Goal: Task Accomplishment & Management: Complete application form

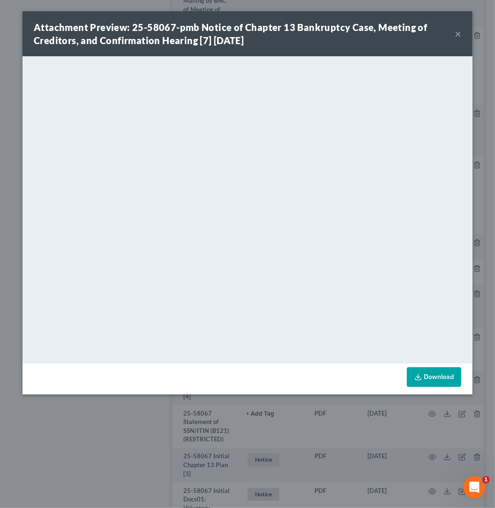
click at [462, 37] on div "Attachment Preview: 25-58067-pmb Notice of Chapter 13 Bankruptcy Case, Meeting …" at bounding box center [247, 33] width 450 height 45
click at [460, 35] on button "×" at bounding box center [458, 33] width 7 height 11
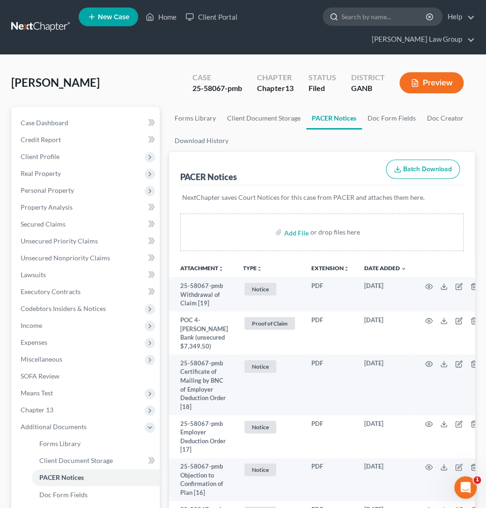
click at [342, 19] on input "search" at bounding box center [385, 16] width 86 height 17
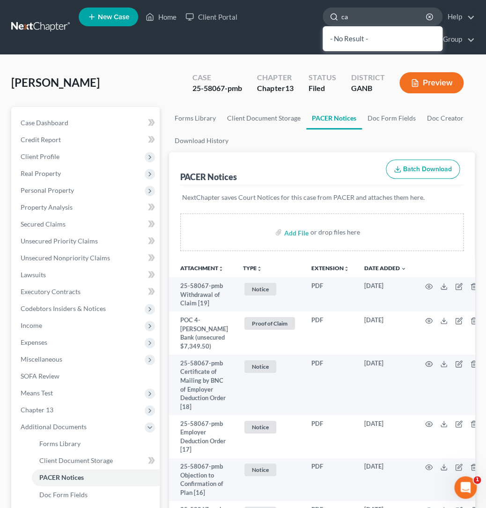
type input "c"
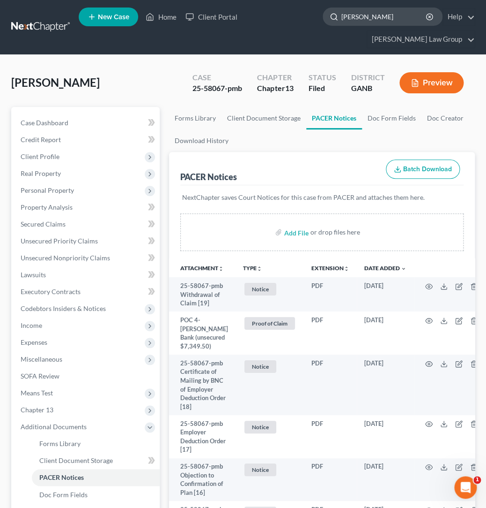
type input "[PERSON_NAME]"
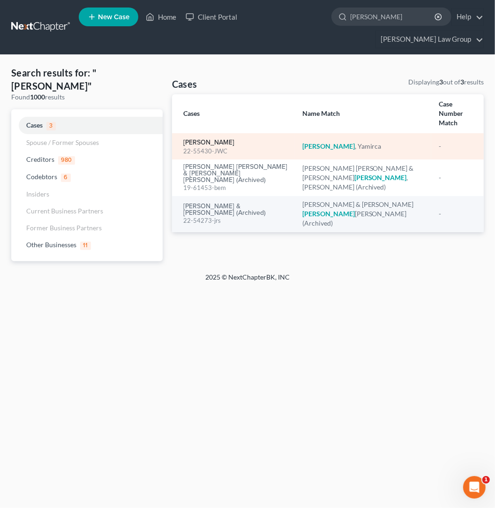
click at [229, 139] on link "[PERSON_NAME]" at bounding box center [208, 142] width 51 height 7
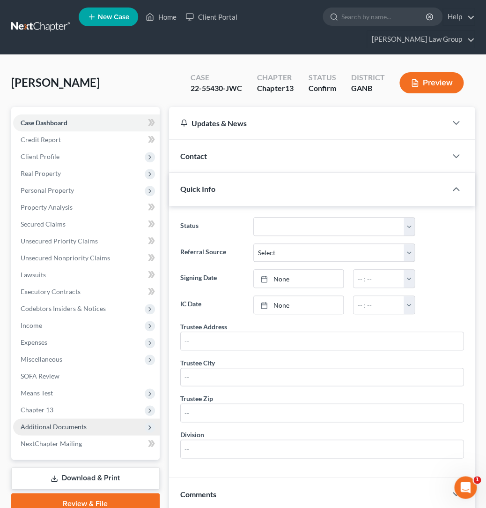
click at [73, 422] on span "Additional Documents" at bounding box center [54, 426] width 66 height 8
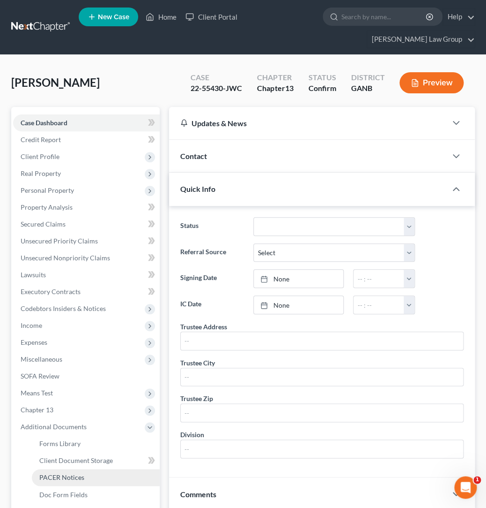
click at [83, 469] on link "PACER Notices" at bounding box center [96, 477] width 128 height 17
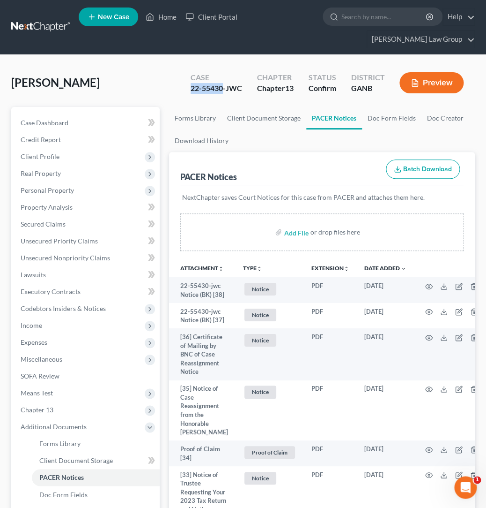
drag, startPoint x: 223, startPoint y: 73, endPoint x: 178, endPoint y: 73, distance: 45.0
click at [178, 73] on div "[PERSON_NAME] Upgraded Case 22-55430-JWC Chapter Chapter 13 Status Confirm Dist…" at bounding box center [243, 86] width 464 height 41
copy div "22-55430"
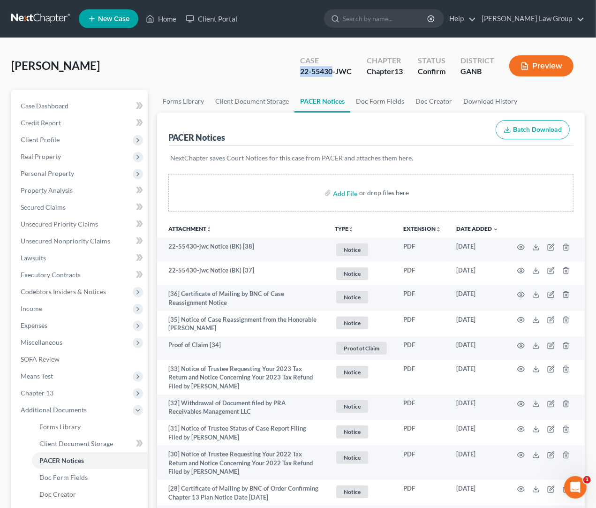
copy div "22-55430"
click at [387, 25] on input "search" at bounding box center [386, 18] width 86 height 17
type input "gamaal"
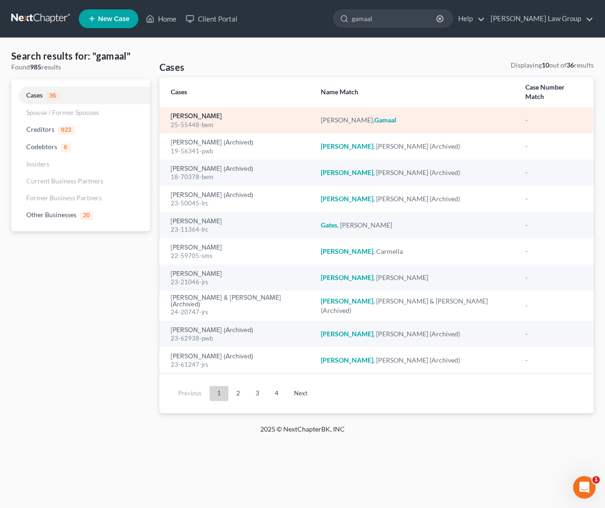
click at [205, 113] on link "[PERSON_NAME]" at bounding box center [196, 116] width 51 height 7
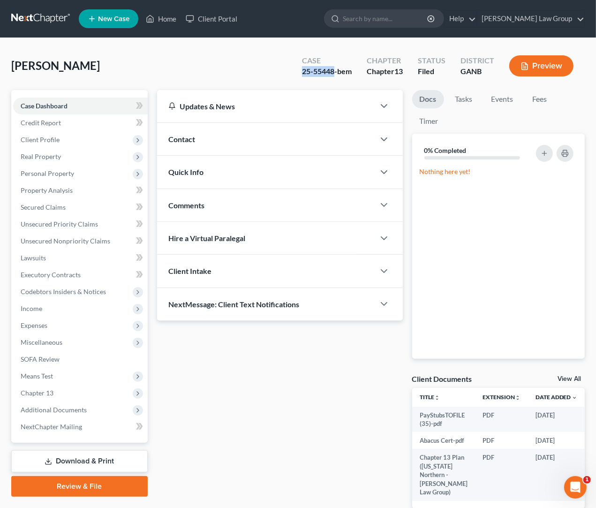
drag, startPoint x: 335, startPoint y: 73, endPoint x: 300, endPoint y: 72, distance: 34.2
click at [299, 72] on div "Case 25-55448-bem" at bounding box center [326, 67] width 65 height 28
copy div "25-55448"
click at [65, 394] on span "Chapter 13" at bounding box center [80, 392] width 135 height 17
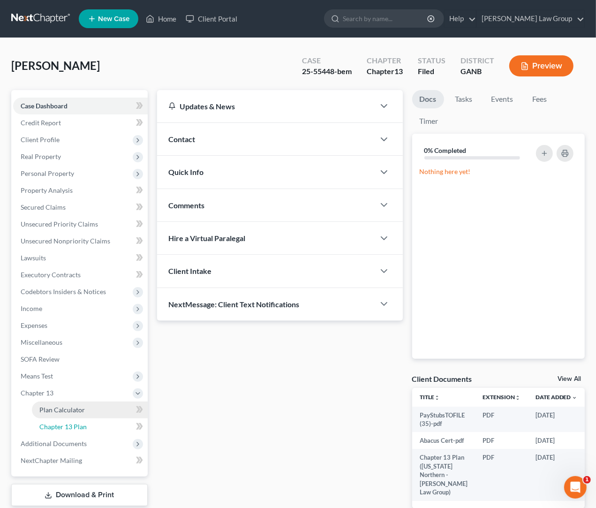
drag, startPoint x: 94, startPoint y: 423, endPoint x: 120, endPoint y: 411, distance: 29.1
click at [94, 423] on link "Chapter 13 Plan" at bounding box center [90, 426] width 116 height 17
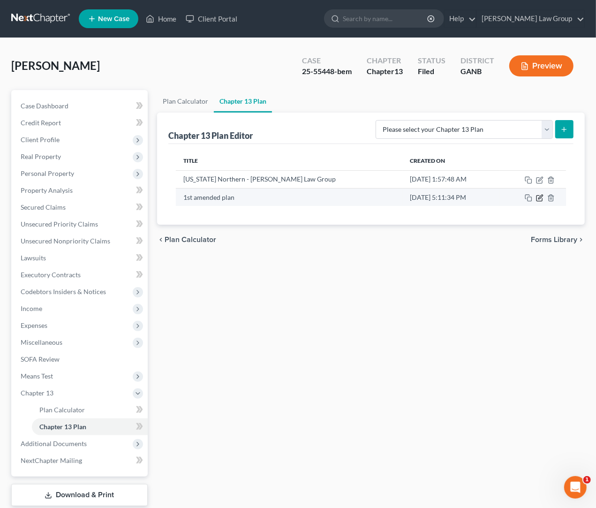
click at [494, 198] on icon "button" at bounding box center [539, 197] width 7 height 7
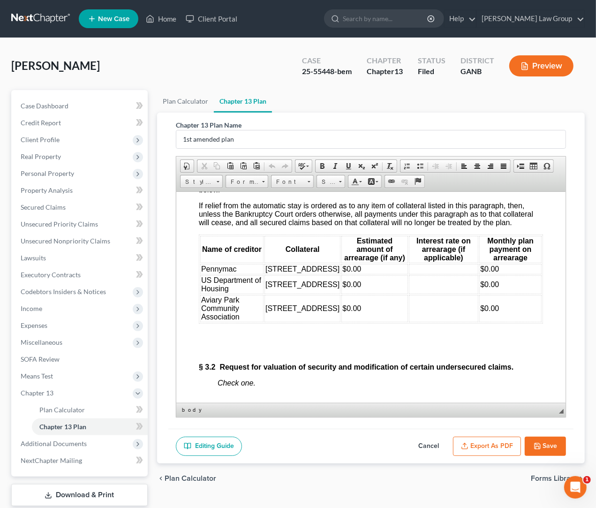
scroll to position [1952, 0]
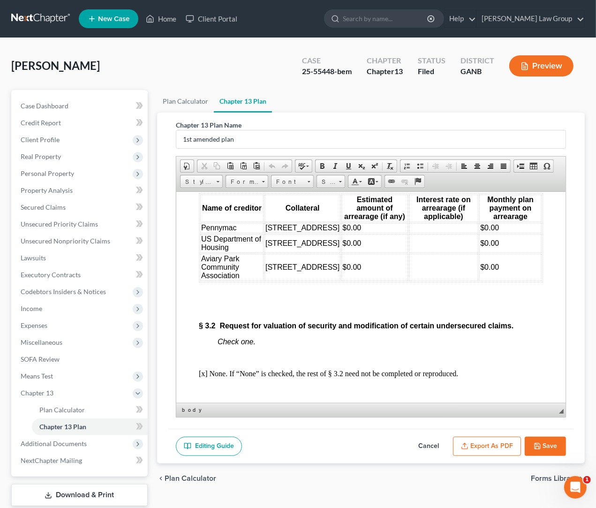
click at [434, 232] on td at bounding box center [443, 227] width 70 height 10
click at [440, 252] on td at bounding box center [443, 242] width 70 height 19
click at [450, 280] on td at bounding box center [443, 266] width 70 height 27
click at [240, 252] on td "US Department of Housing" at bounding box center [231, 242] width 63 height 19
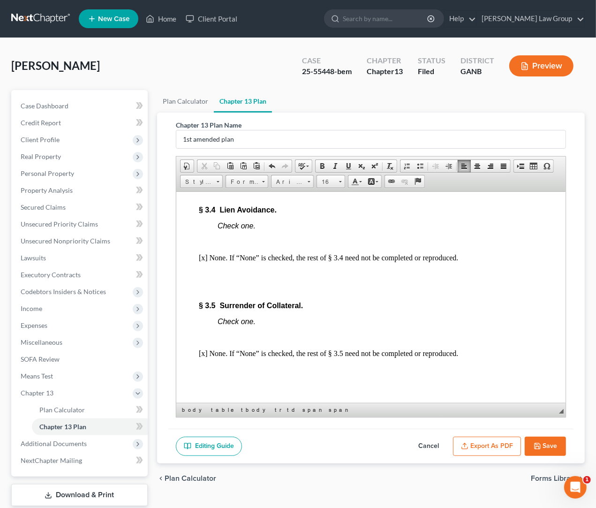
scroll to position [2583, 0]
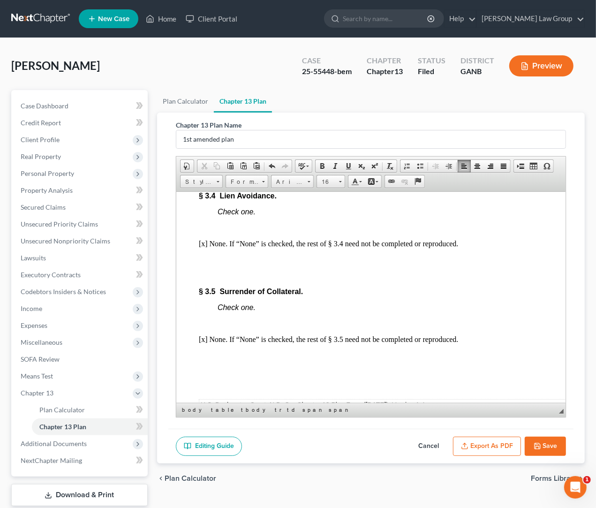
click at [494, 437] on button "Save" at bounding box center [544, 446] width 41 height 20
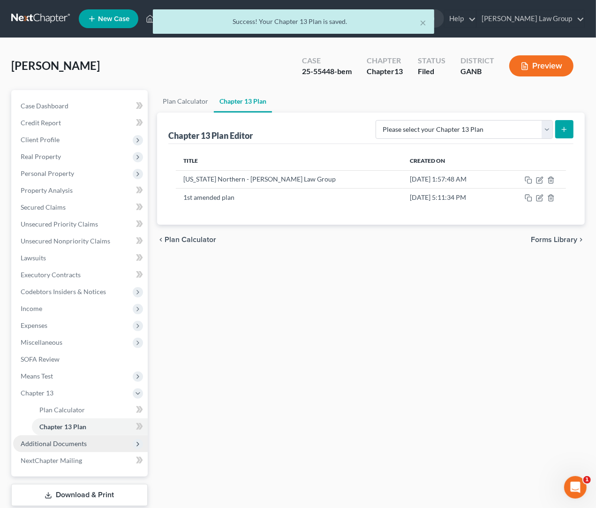
click at [49, 442] on span "Additional Documents" at bounding box center [54, 443] width 66 height 8
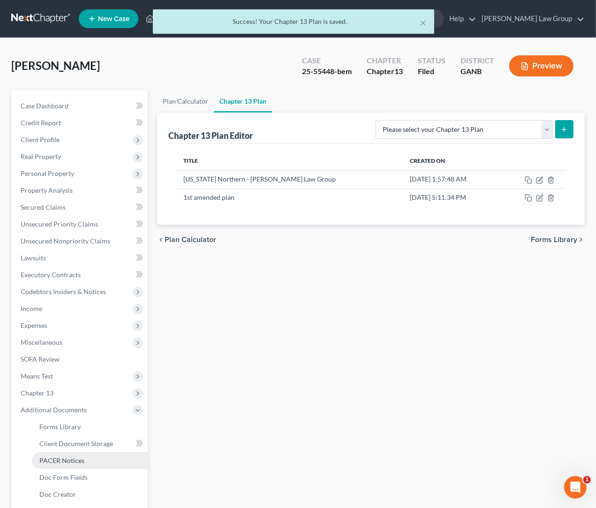
click at [78, 456] on span "PACER Notices" at bounding box center [61, 460] width 45 height 8
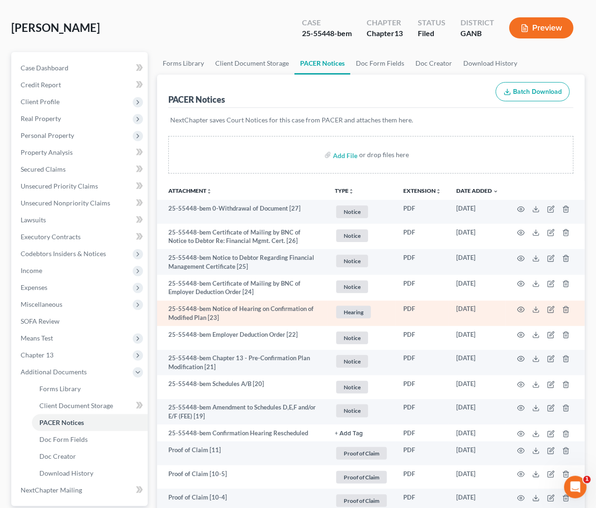
scroll to position [41, 0]
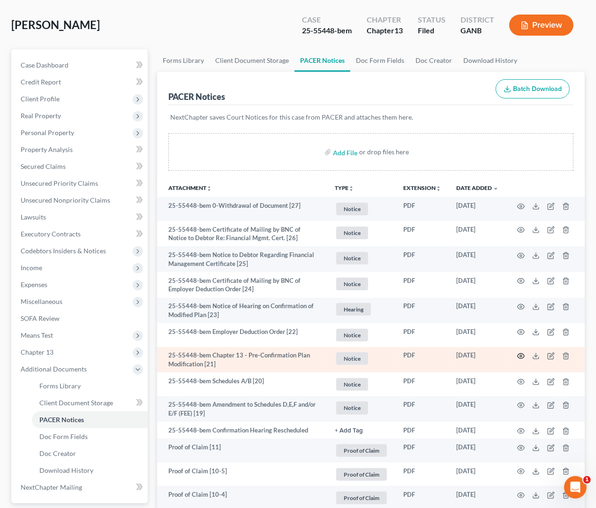
click at [494, 355] on circle "button" at bounding box center [521, 356] width 2 height 2
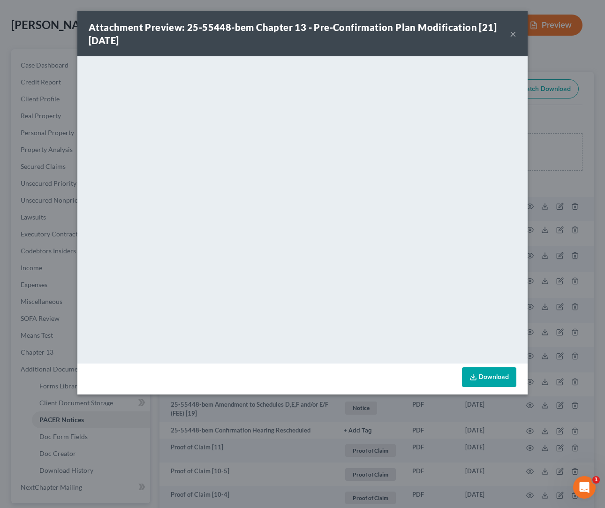
click at [494, 30] on button "×" at bounding box center [512, 33] width 7 height 11
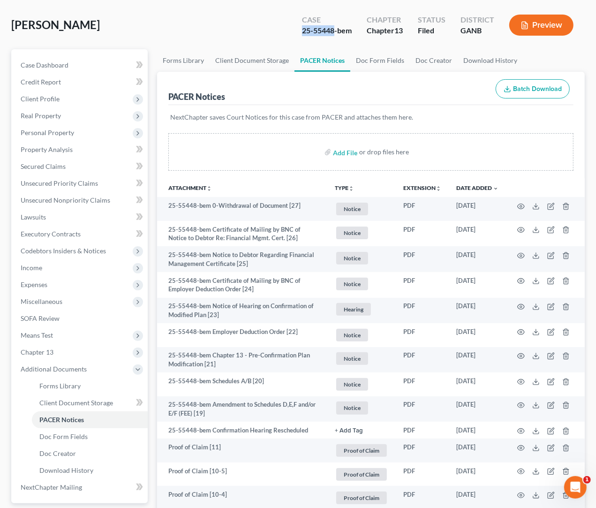
drag, startPoint x: 333, startPoint y: 32, endPoint x: 288, endPoint y: 27, distance: 45.3
click at [288, 27] on div "Kareem, Gamaal Upgraded Case 25-55448-bem Chapter Chapter 13 Status Filed Distr…" at bounding box center [297, 28] width 573 height 41
copy div "25-55448"
click at [40, 355] on span "Chapter 13" at bounding box center [37, 352] width 33 height 8
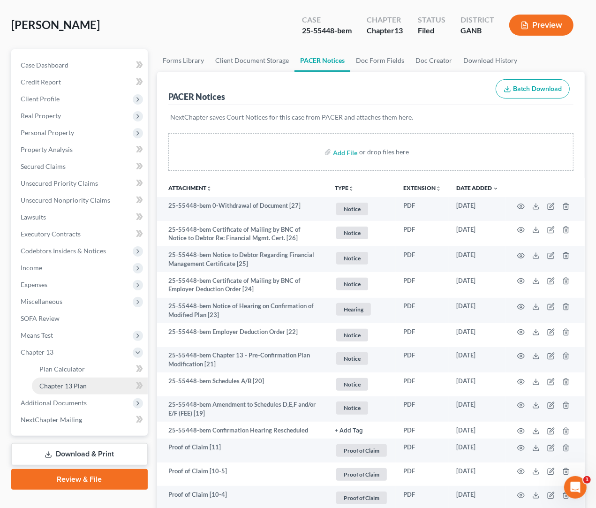
click at [62, 381] on span "Chapter 13 Plan" at bounding box center [62, 385] width 47 height 8
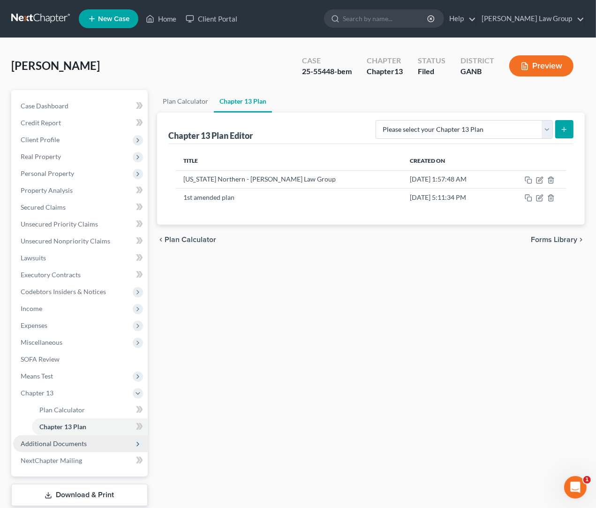
click at [65, 443] on span "Additional Documents" at bounding box center [54, 443] width 66 height 8
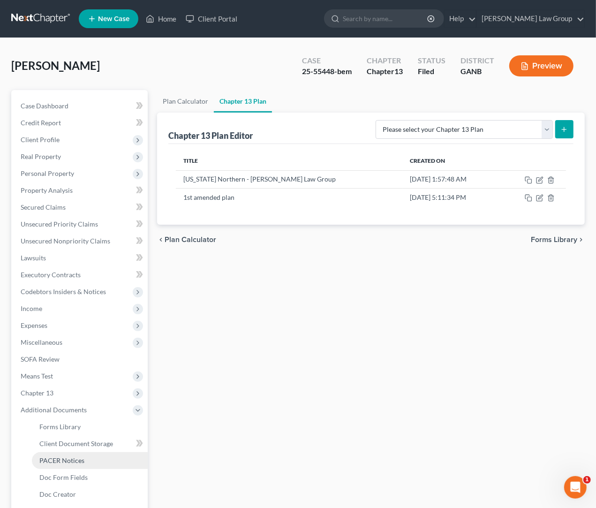
click at [110, 463] on link "PACER Notices" at bounding box center [90, 460] width 116 height 17
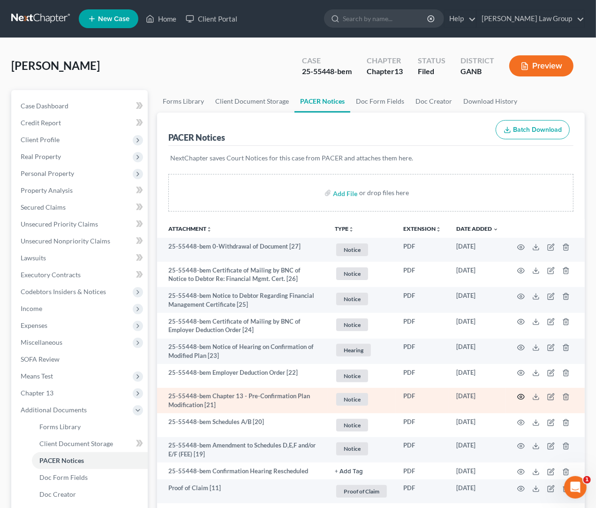
click at [494, 394] on icon "button" at bounding box center [520, 396] width 7 height 7
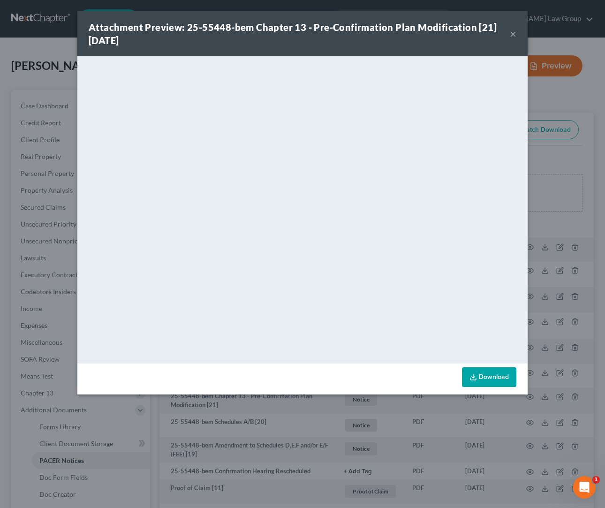
click at [494, 37] on button "×" at bounding box center [512, 33] width 7 height 11
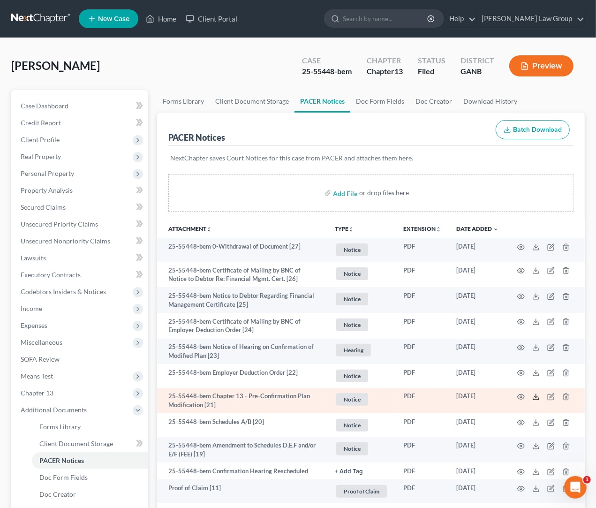
click at [494, 398] on icon at bounding box center [535, 396] width 7 height 7
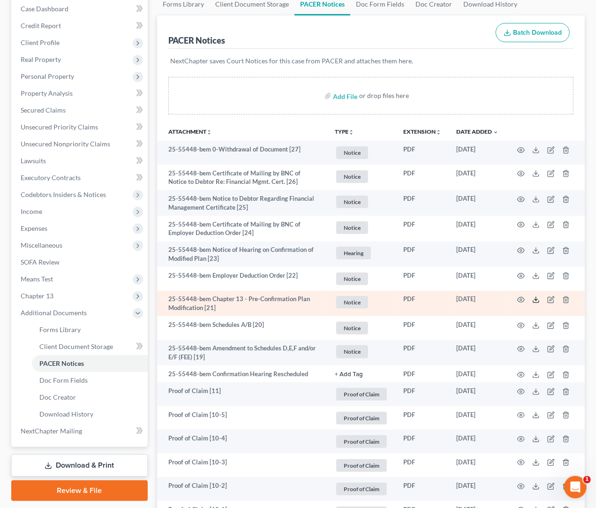
scroll to position [98, 0]
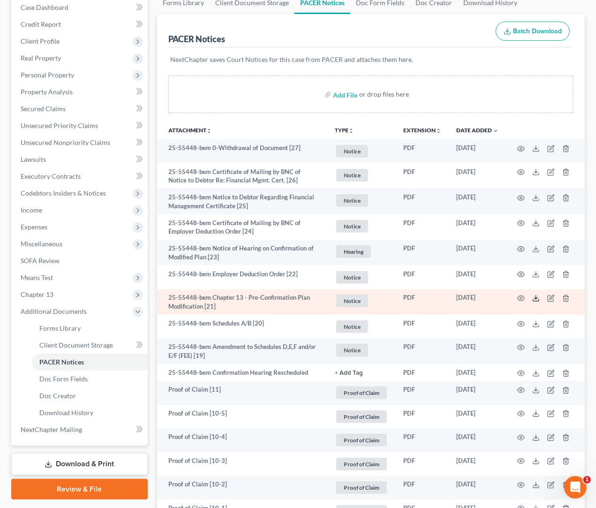
click at [58, 226] on span "Expenses" at bounding box center [80, 226] width 135 height 17
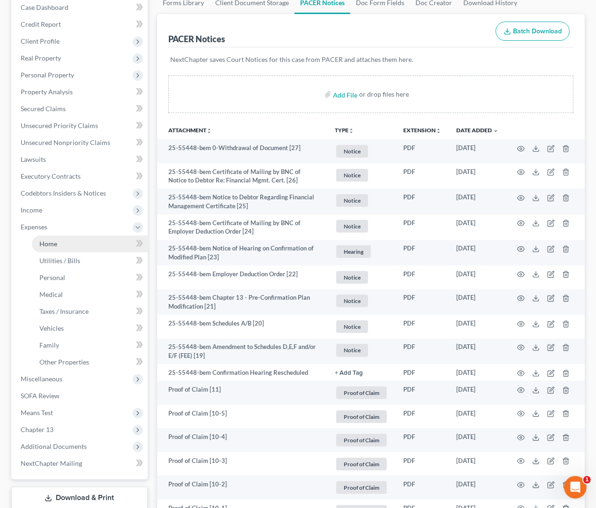
click at [73, 250] on link "Home" at bounding box center [90, 243] width 116 height 17
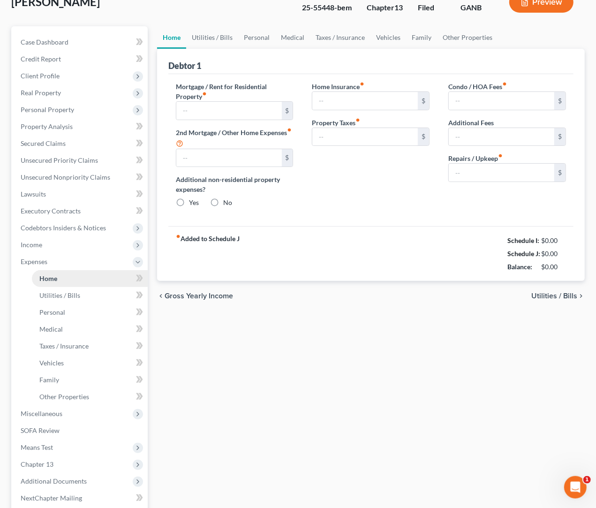
type input "1,347.00"
type input "0.00"
radio input "true"
type input "15.00"
type input "0.00"
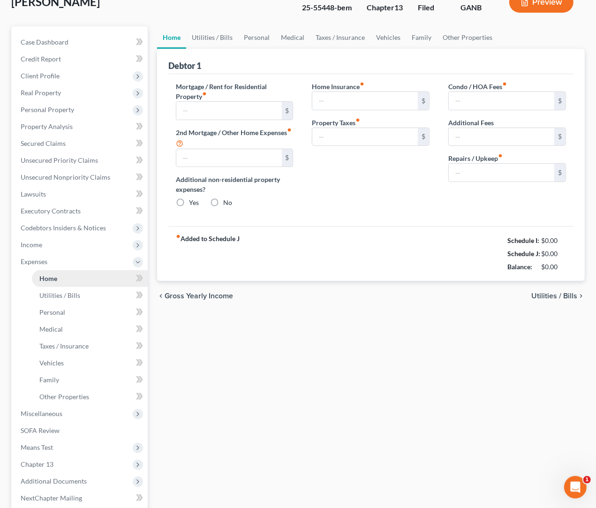
type input "0.00"
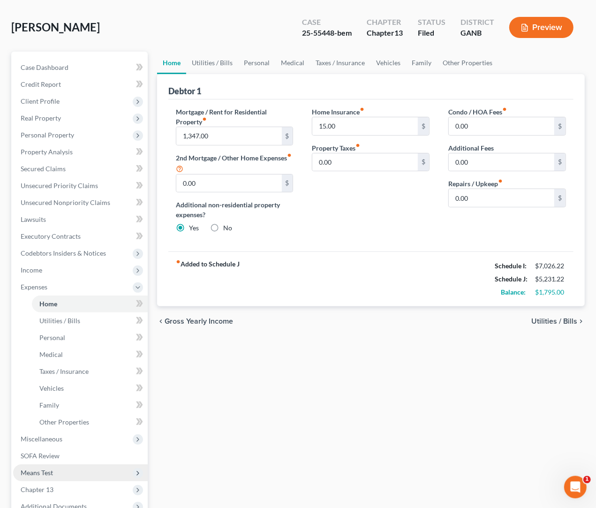
scroll to position [139, 0]
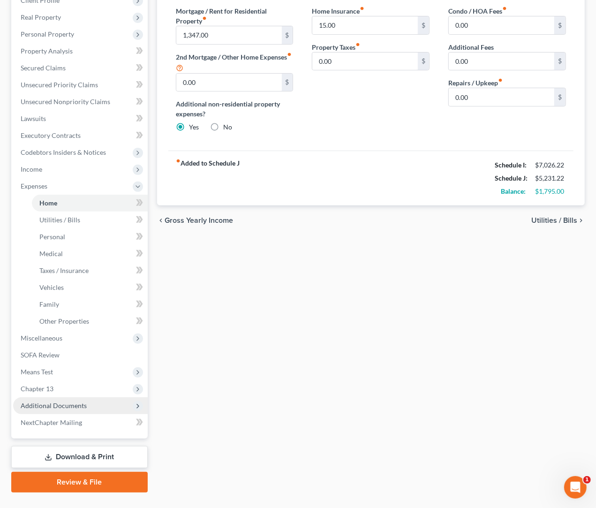
click at [60, 406] on span "Additional Documents" at bounding box center [54, 405] width 66 height 8
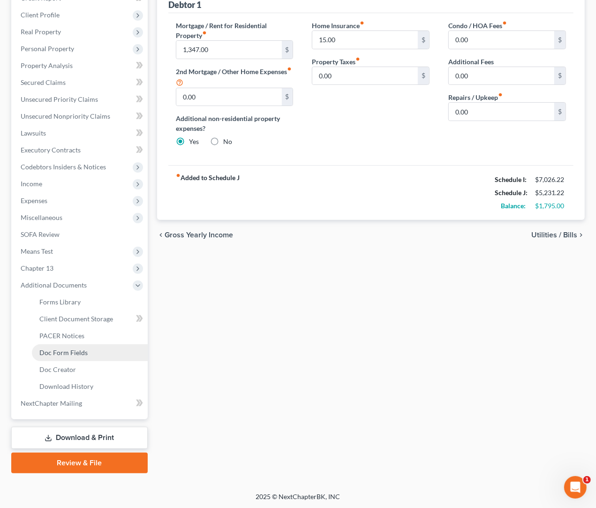
click at [53, 352] on span "Doc Form Fields" at bounding box center [63, 352] width 48 height 8
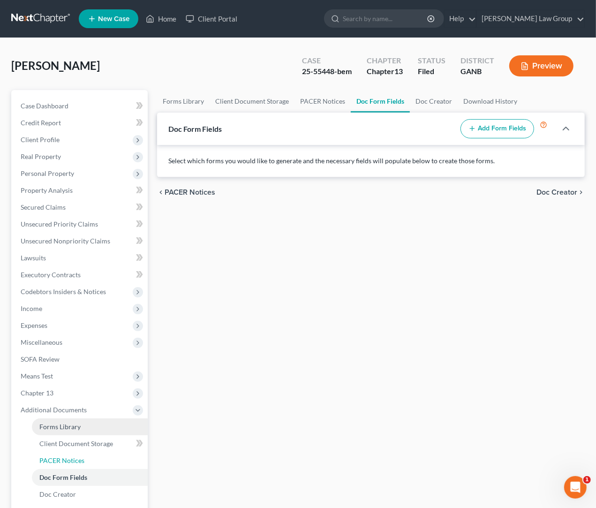
drag, startPoint x: 88, startPoint y: 460, endPoint x: 145, endPoint y: 422, distance: 68.0
click at [88, 460] on link "PACER Notices" at bounding box center [90, 460] width 116 height 17
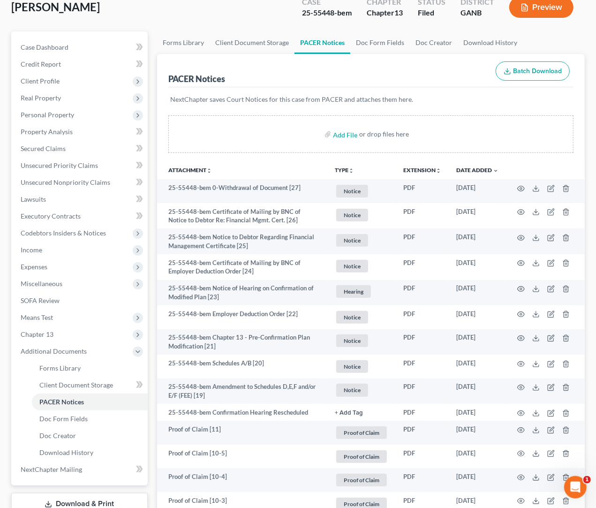
scroll to position [66, 0]
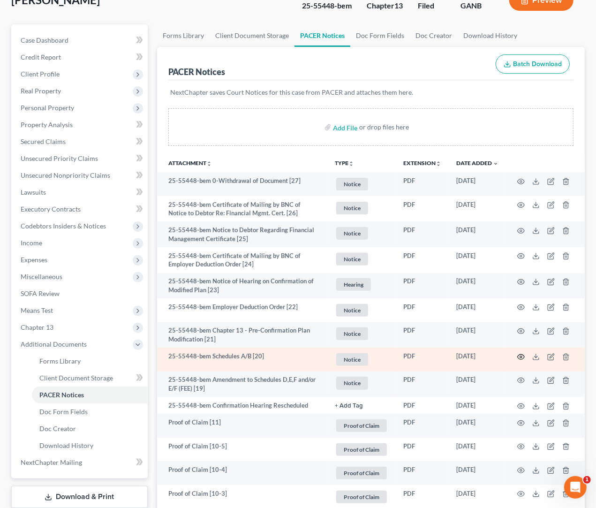
click at [494, 357] on icon "button" at bounding box center [520, 356] width 7 height 7
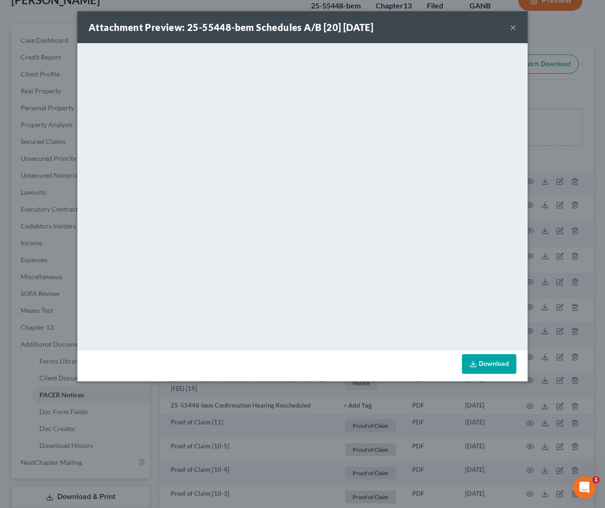
click at [494, 26] on button "×" at bounding box center [512, 27] width 7 height 11
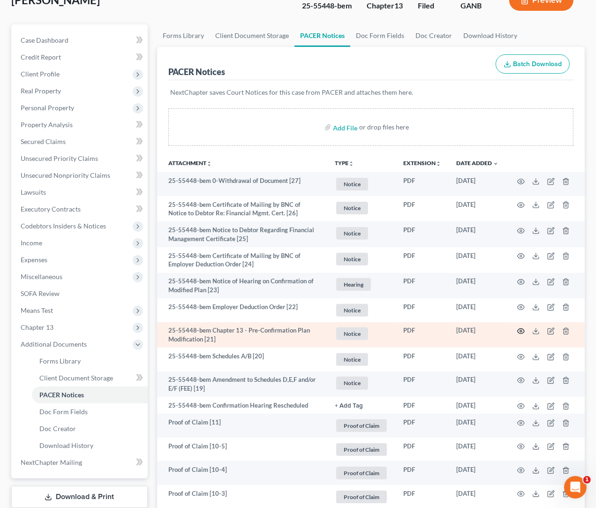
click at [494, 332] on circle "button" at bounding box center [521, 331] width 2 height 2
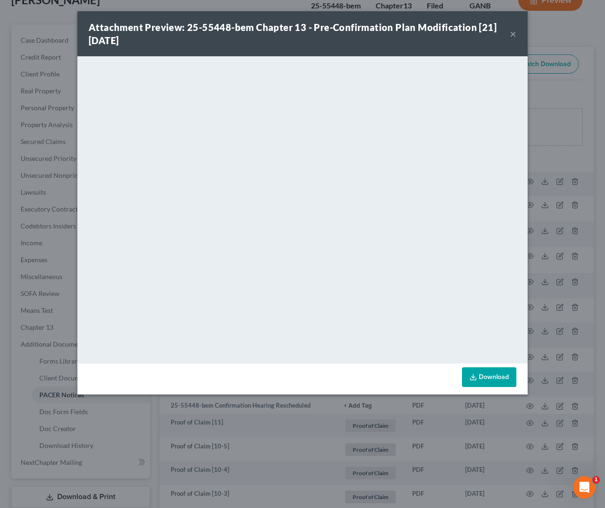
click at [494, 34] on button "×" at bounding box center [512, 33] width 7 height 11
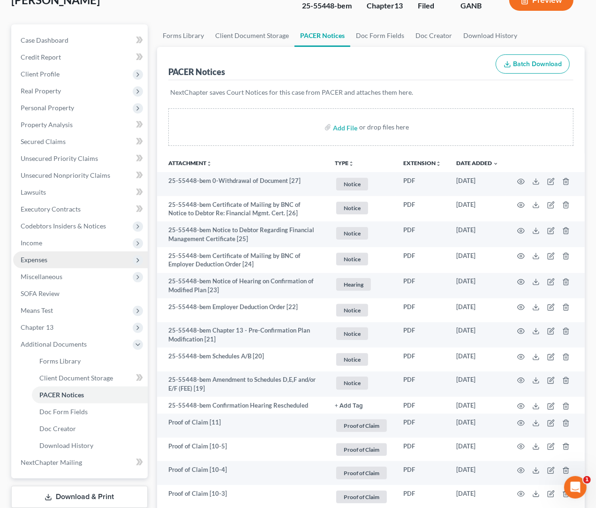
click at [33, 254] on span "Expenses" at bounding box center [80, 259] width 135 height 17
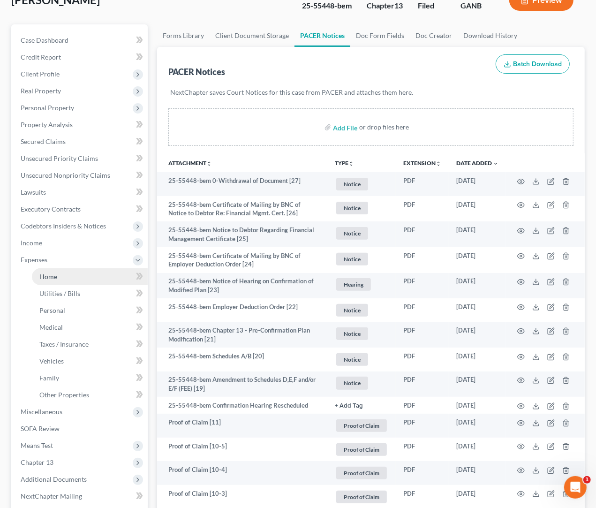
click at [63, 278] on link "Home" at bounding box center [90, 276] width 116 height 17
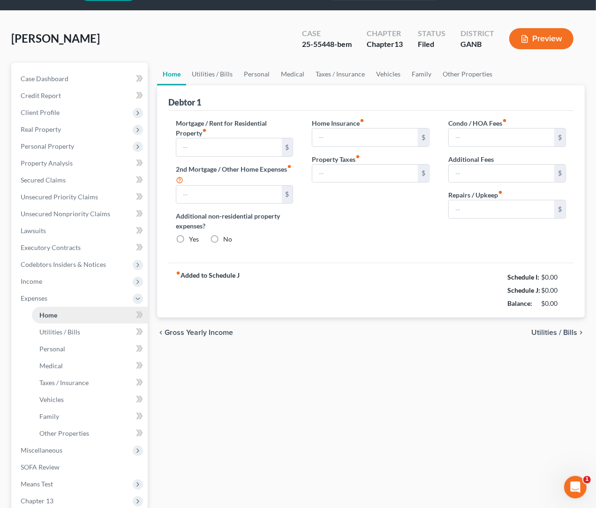
type input "1,347.00"
type input "0.00"
radio input "true"
type input "15.00"
type input "0.00"
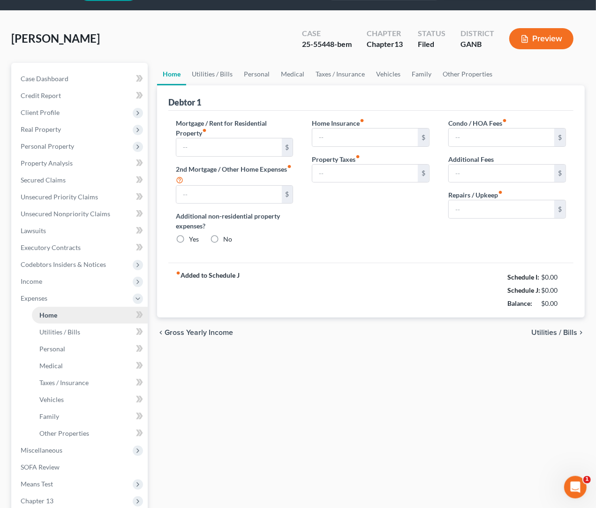
type input "0.00"
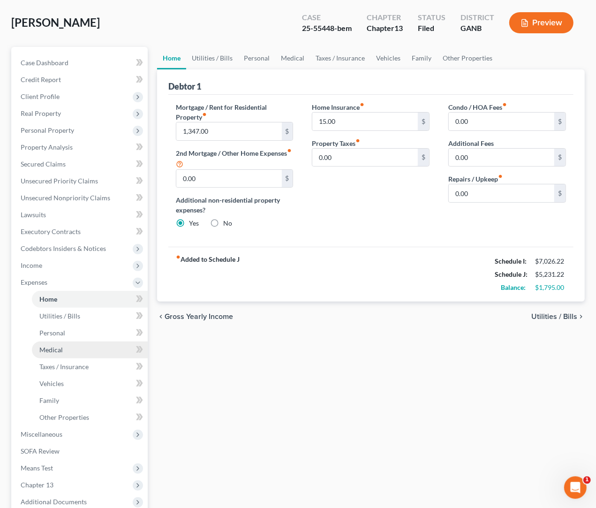
scroll to position [57, 0]
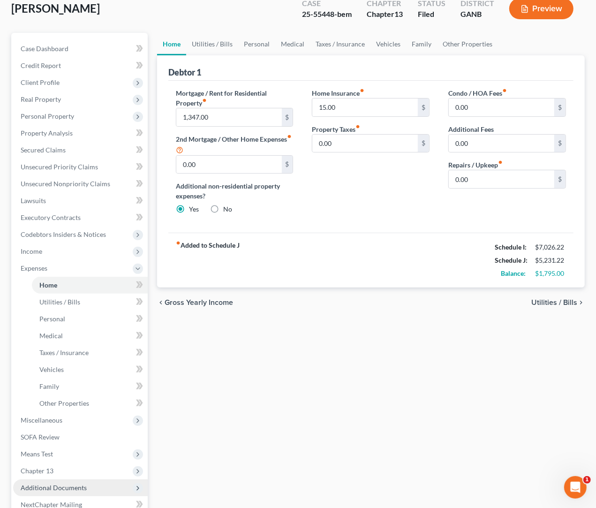
click at [46, 484] on span "Additional Documents" at bounding box center [54, 487] width 66 height 8
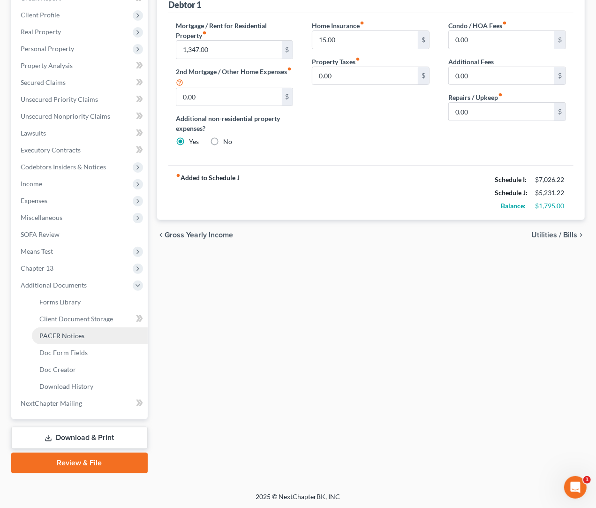
click at [60, 335] on span "PACER Notices" at bounding box center [61, 335] width 45 height 8
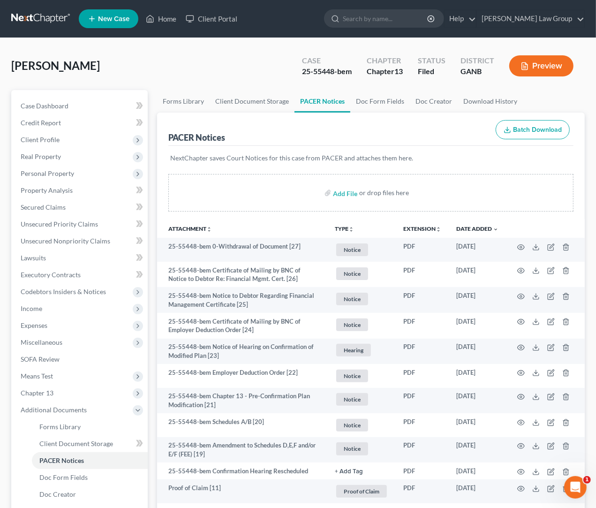
click at [350, 229] on icon "unfold_more" at bounding box center [351, 229] width 6 height 6
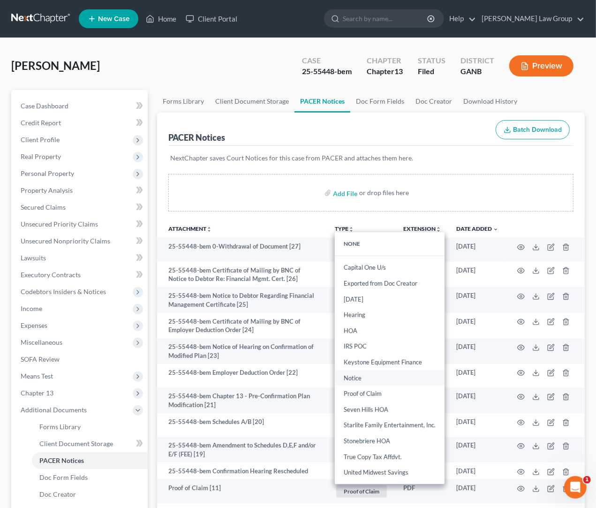
click at [367, 381] on link "Notice" at bounding box center [390, 378] width 110 height 16
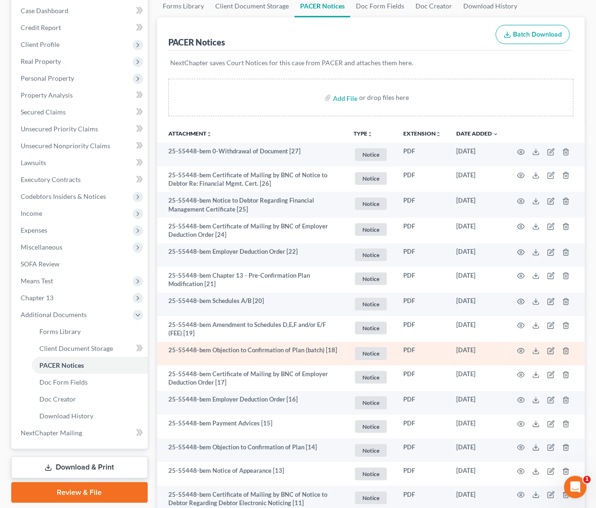
scroll to position [98, 0]
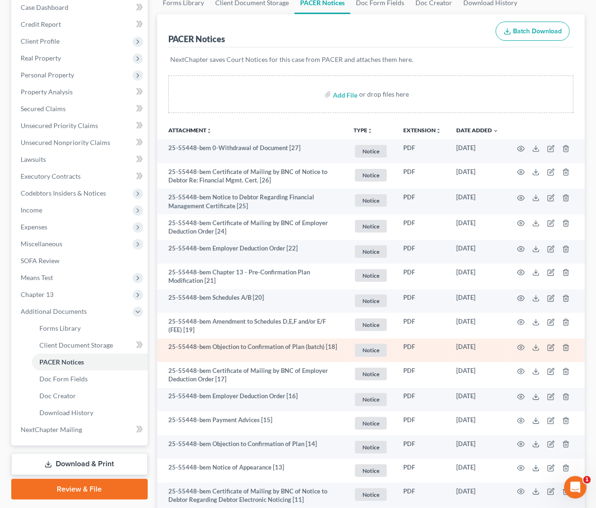
click at [494, 348] on td at bounding box center [545, 350] width 79 height 24
click at [494, 347] on icon at bounding box center [535, 347] width 7 height 7
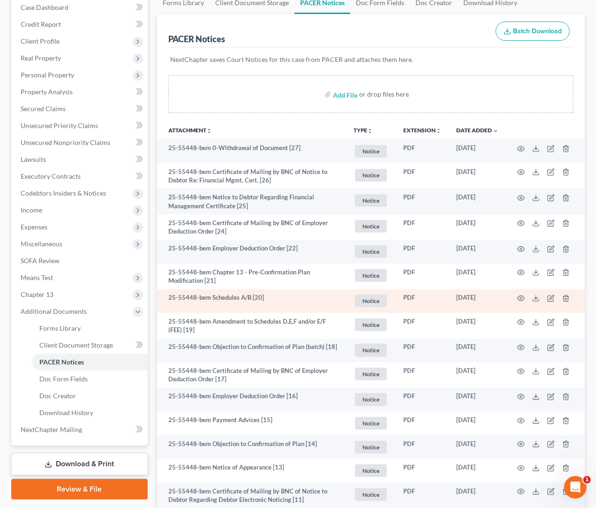
click at [494, 297] on td at bounding box center [545, 301] width 79 height 24
click at [494, 298] on icon at bounding box center [535, 297] width 7 height 7
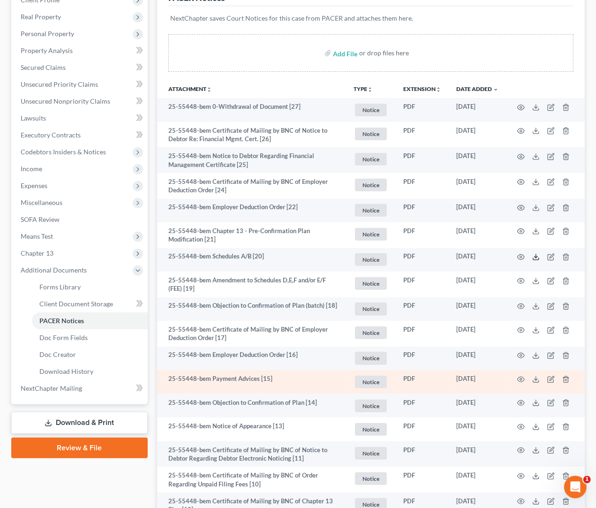
scroll to position [148, 0]
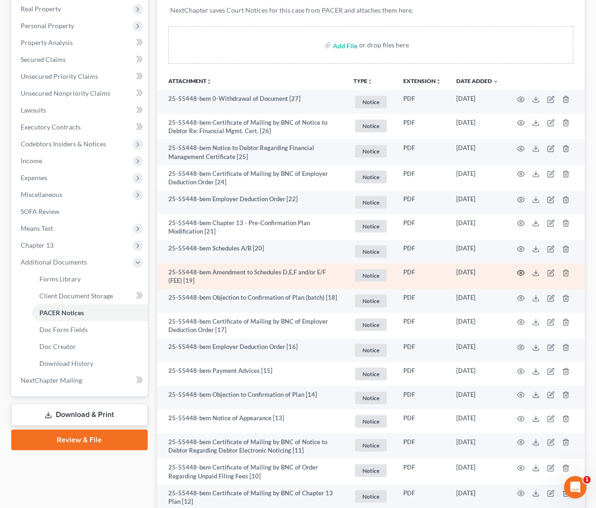
click at [494, 272] on icon "button" at bounding box center [520, 272] width 7 height 5
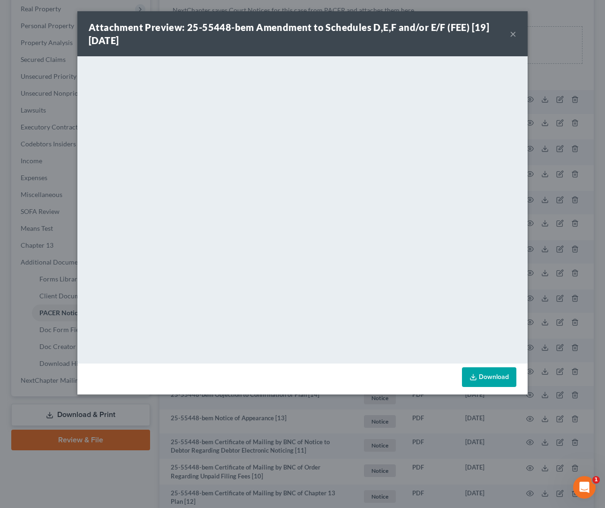
click at [494, 36] on button "×" at bounding box center [512, 33] width 7 height 11
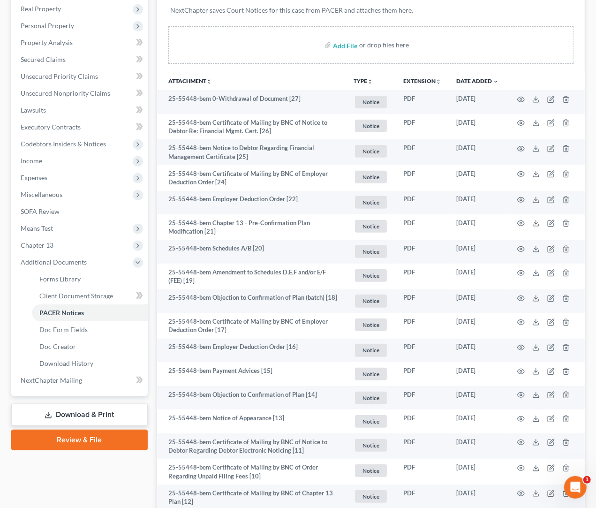
click at [363, 80] on button "TYPE unfold_more" at bounding box center [362, 81] width 19 height 6
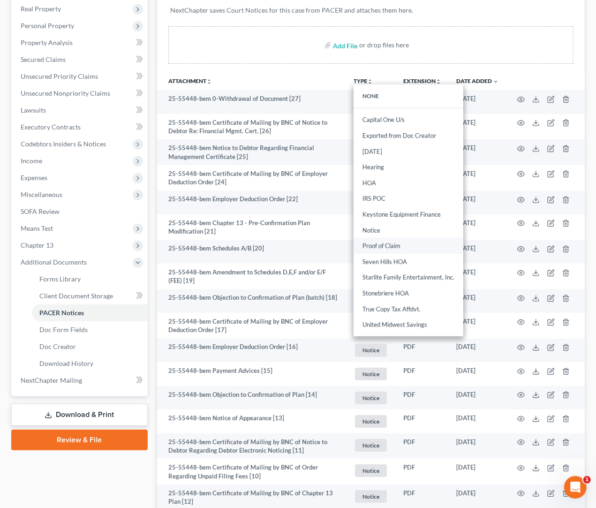
click at [389, 246] on link "Proof of Claim" at bounding box center [408, 246] width 110 height 16
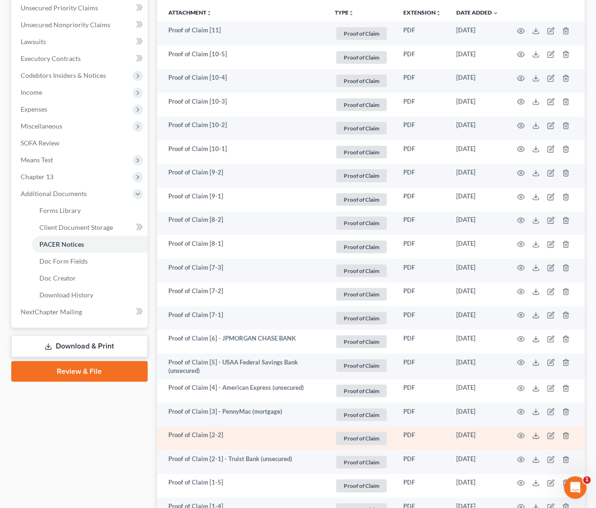
scroll to position [238, 0]
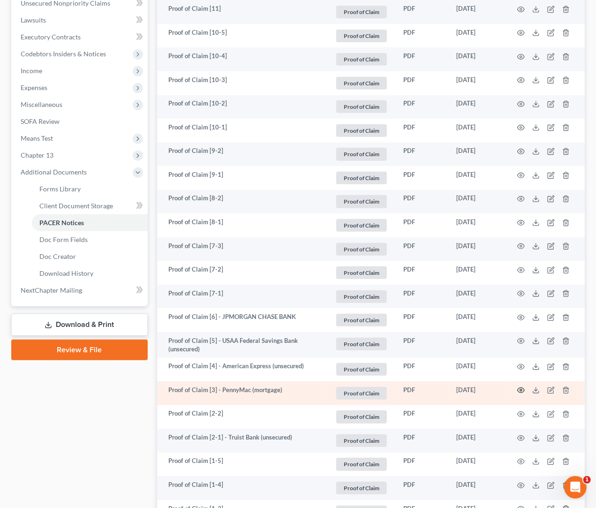
click at [494, 390] on icon "button" at bounding box center [520, 389] width 7 height 7
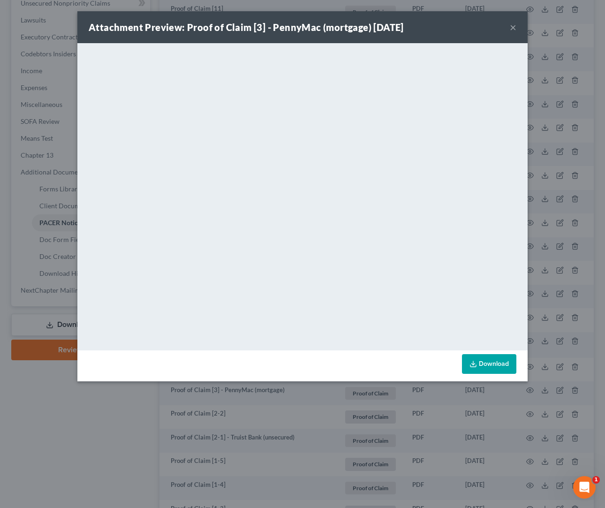
click at [494, 28] on button "×" at bounding box center [512, 27] width 7 height 11
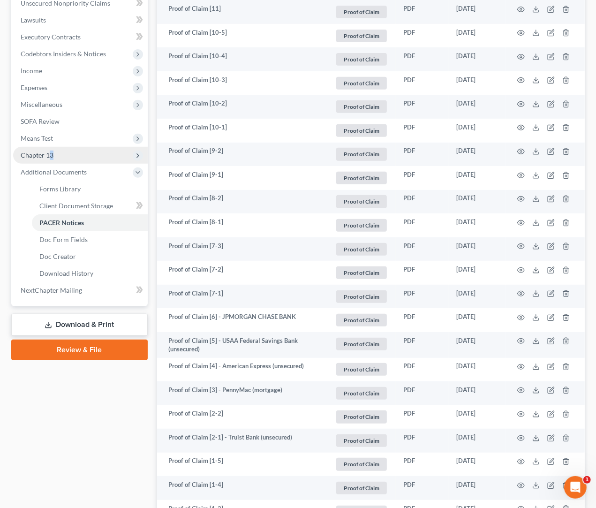
click at [51, 159] on span "Chapter 13" at bounding box center [80, 155] width 135 height 17
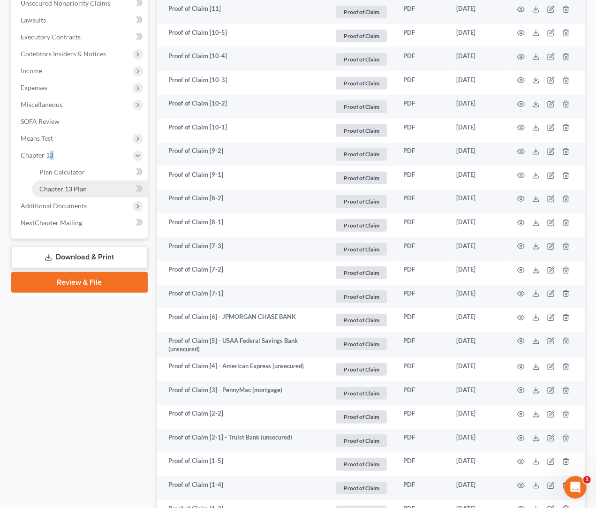
click at [74, 185] on span "Chapter 13 Plan" at bounding box center [62, 189] width 47 height 8
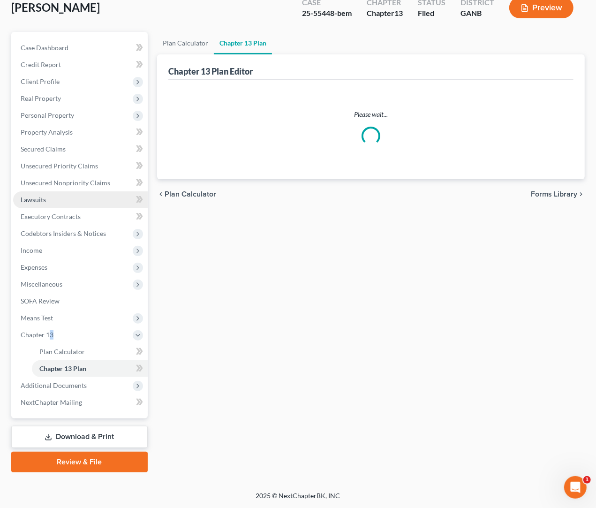
scroll to position [57, 0]
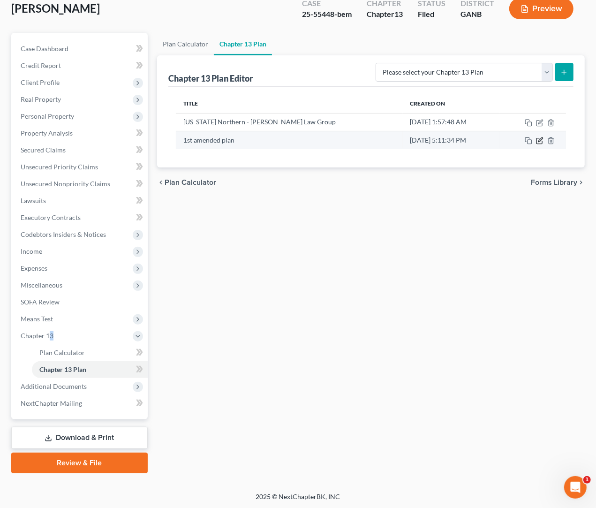
click at [494, 142] on icon "button" at bounding box center [539, 140] width 7 height 7
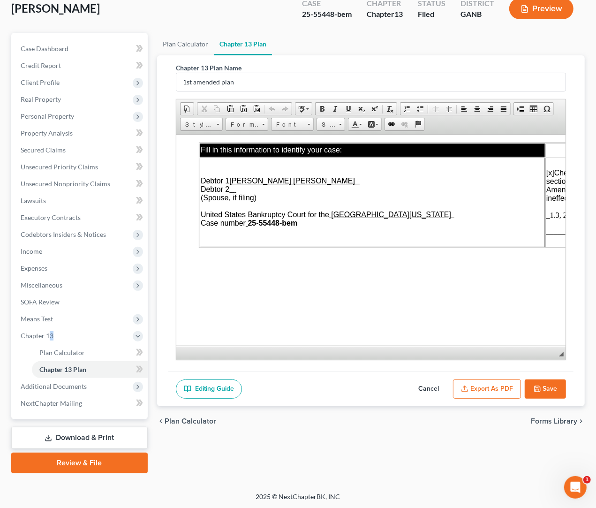
scroll to position [16, 0]
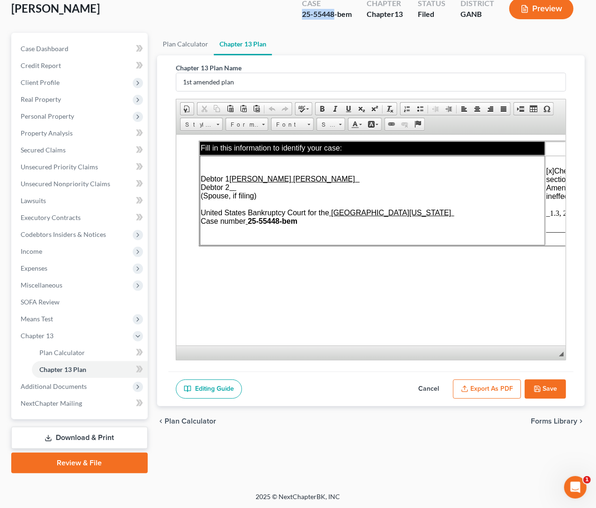
drag, startPoint x: 335, startPoint y: 15, endPoint x: 296, endPoint y: 15, distance: 38.9
click at [296, 15] on div "Case 25-55448-bem" at bounding box center [326, 10] width 65 height 28
copy div "25-55448"
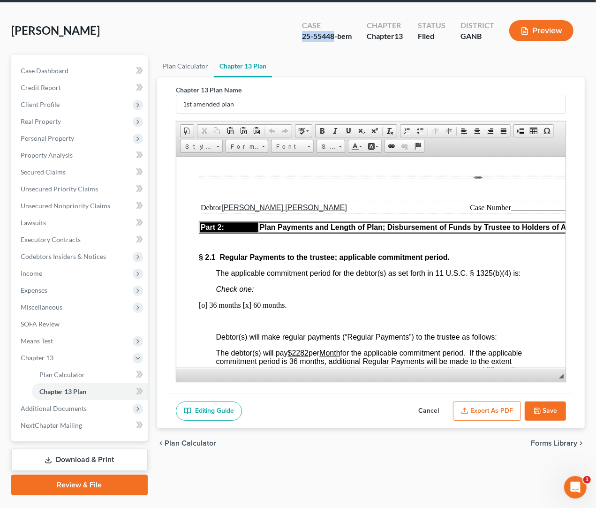
scroll to position [0, 0]
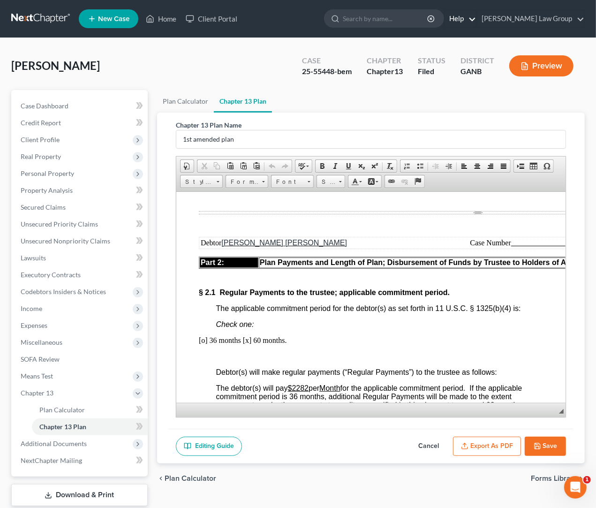
drag, startPoint x: 425, startPoint y: 21, endPoint x: 497, endPoint y: 21, distance: 72.2
click at [425, 20] on input "search" at bounding box center [386, 18] width 86 height 17
click at [75, 438] on span "Additional Documents" at bounding box center [80, 443] width 135 height 17
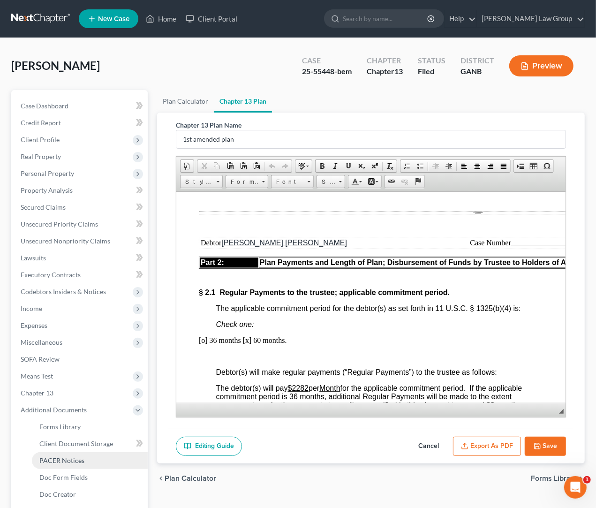
click at [86, 464] on link "PACER Notices" at bounding box center [90, 460] width 116 height 17
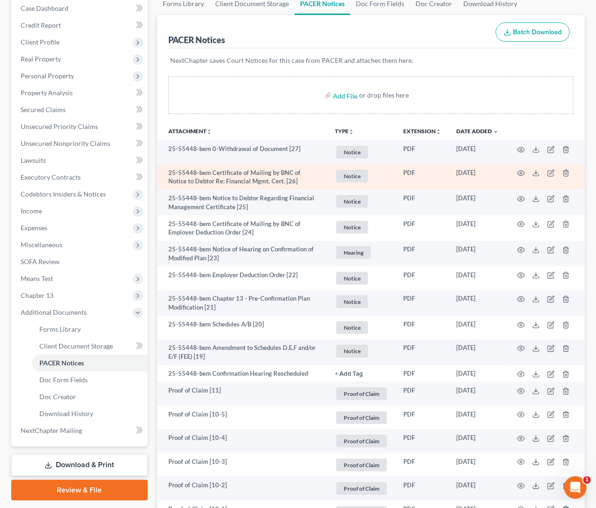
scroll to position [98, 0]
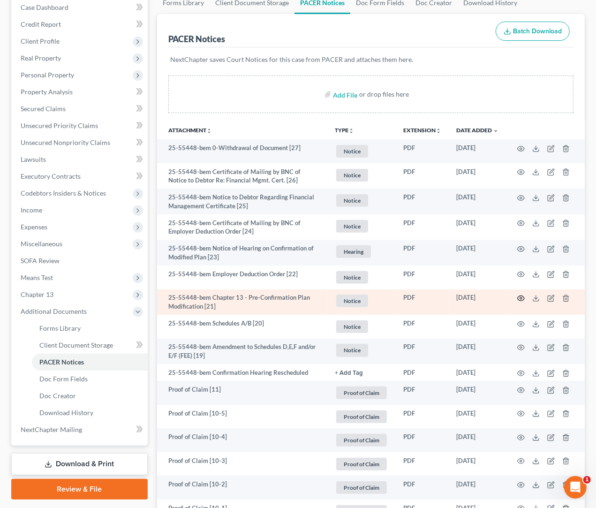
click at [494, 300] on icon "button" at bounding box center [520, 297] width 7 height 7
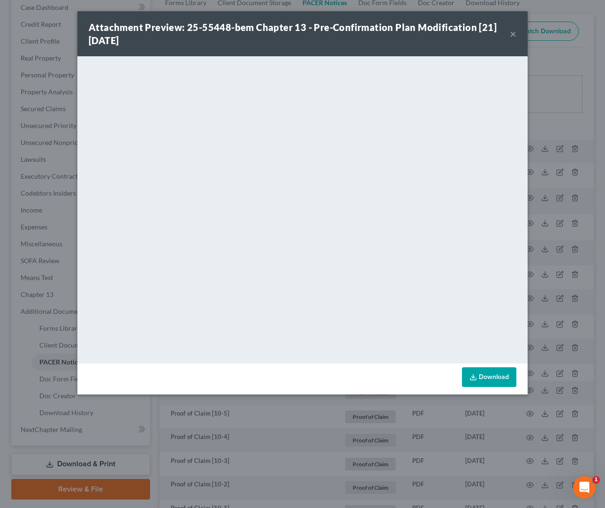
click at [494, 35] on button "×" at bounding box center [512, 33] width 7 height 11
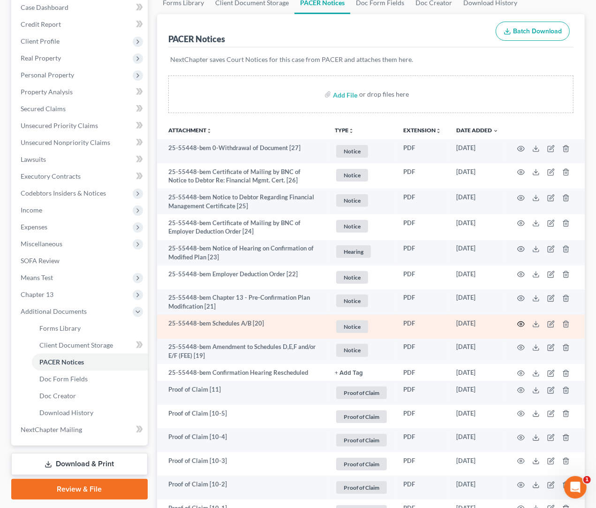
click at [494, 323] on icon "button" at bounding box center [520, 323] width 7 height 7
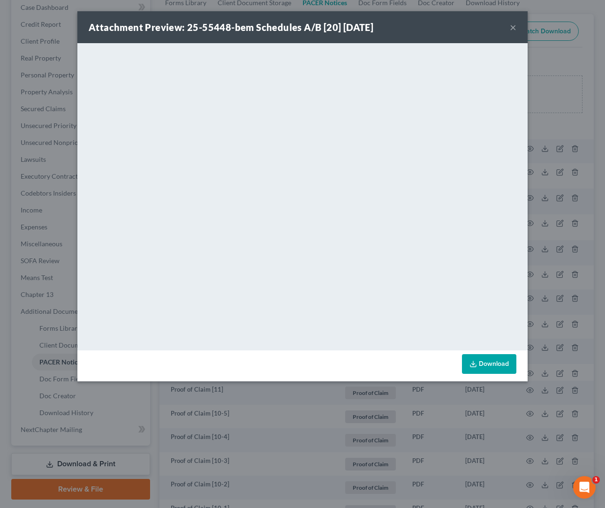
click at [494, 28] on button "×" at bounding box center [512, 27] width 7 height 11
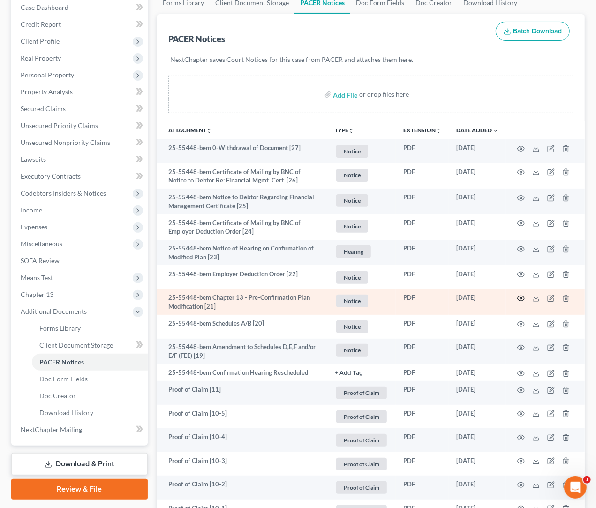
click at [494, 299] on icon "button" at bounding box center [520, 298] width 7 height 5
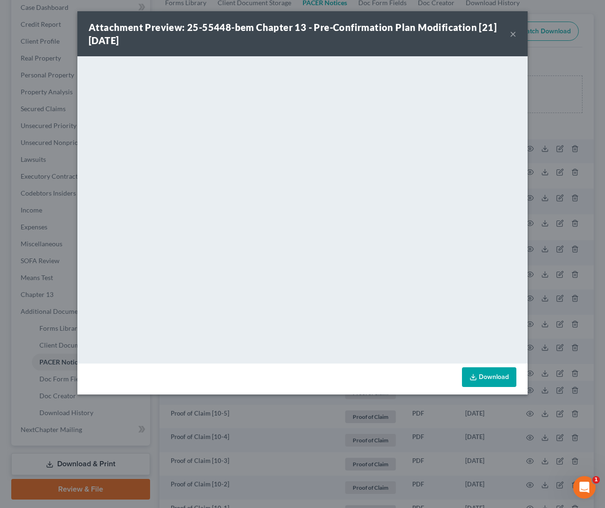
click at [494, 35] on button "×" at bounding box center [512, 33] width 7 height 11
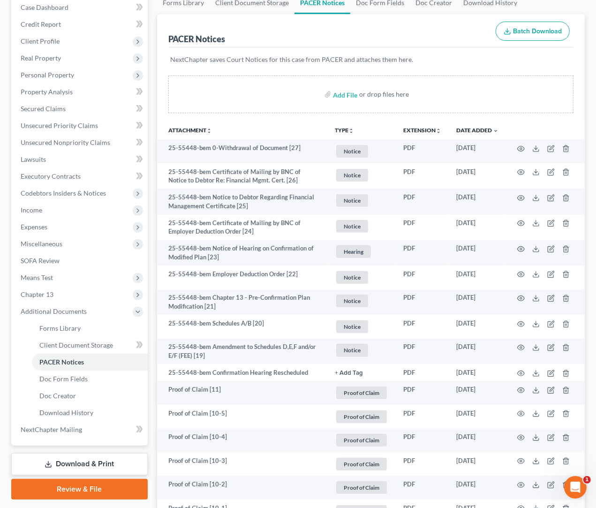
drag, startPoint x: 304, startPoint y: 45, endPoint x: 307, endPoint y: 77, distance: 32.5
click at [303, 45] on div "PACER Notices Batch Download" at bounding box center [370, 31] width 405 height 34
click at [325, 59] on p "NextChapter saves Court Notices for this case from PACER and attaches them here." at bounding box center [370, 59] width 401 height 9
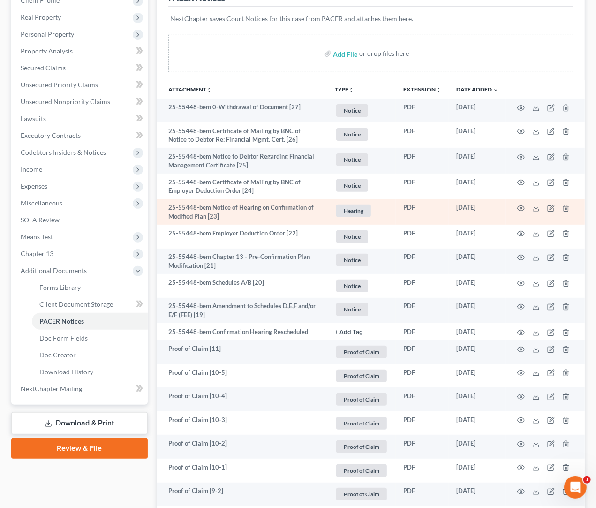
scroll to position [0, 0]
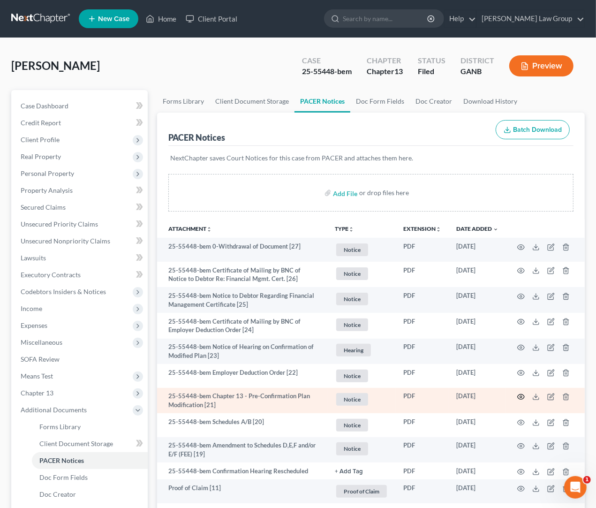
click at [494, 398] on icon "button" at bounding box center [520, 396] width 7 height 7
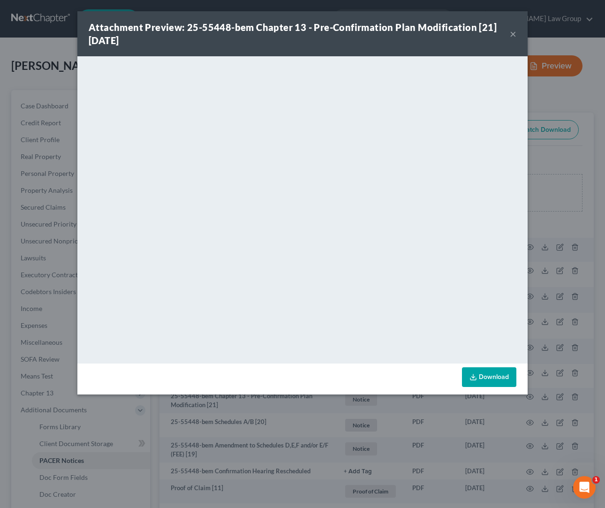
click at [494, 37] on button "×" at bounding box center [512, 33] width 7 height 11
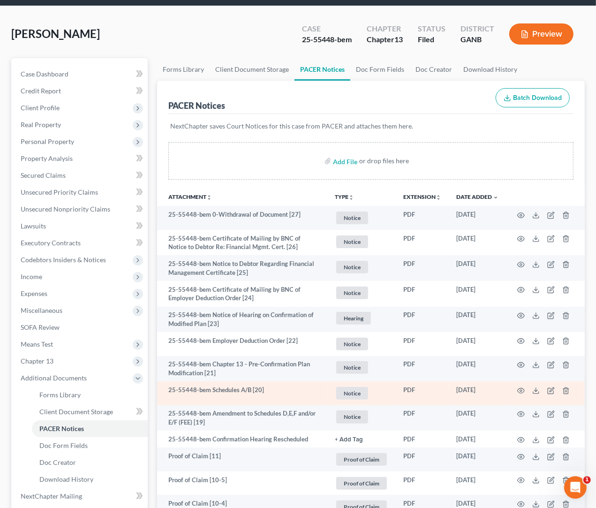
scroll to position [33, 0]
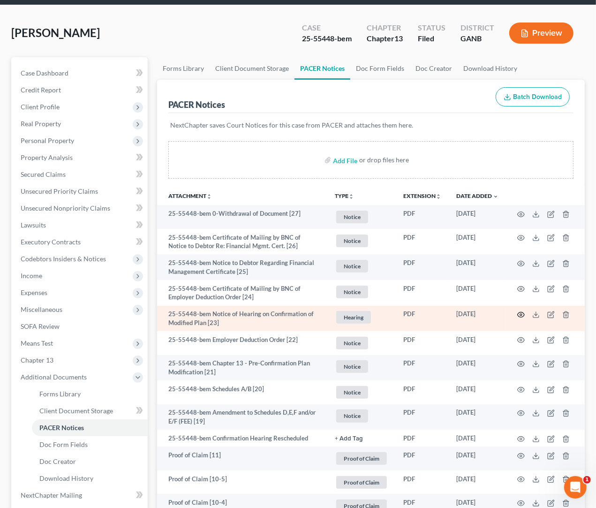
click at [494, 316] on td at bounding box center [545, 319] width 79 height 26
click at [494, 314] on icon "button" at bounding box center [520, 314] width 7 height 7
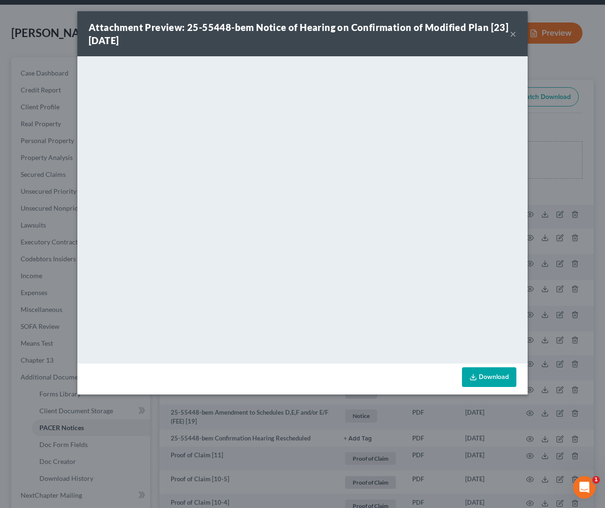
click at [494, 35] on button "×" at bounding box center [512, 33] width 7 height 11
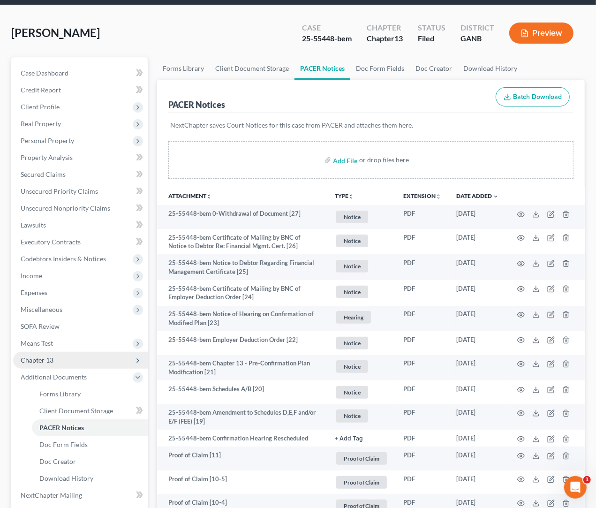
click at [64, 353] on span "Chapter 13" at bounding box center [80, 359] width 135 height 17
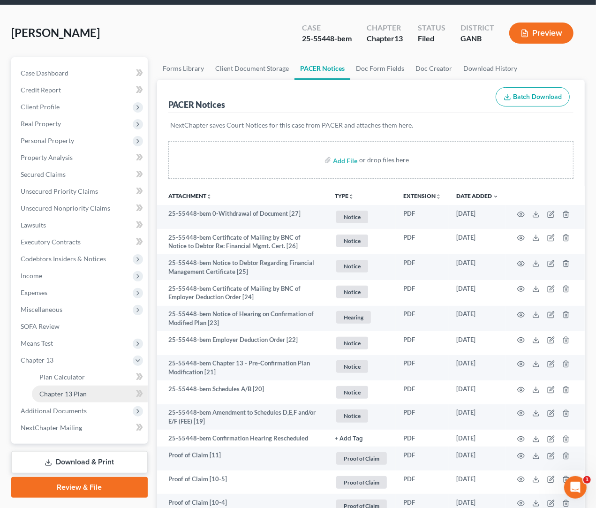
click at [75, 389] on span "Chapter 13 Plan" at bounding box center [62, 393] width 47 height 8
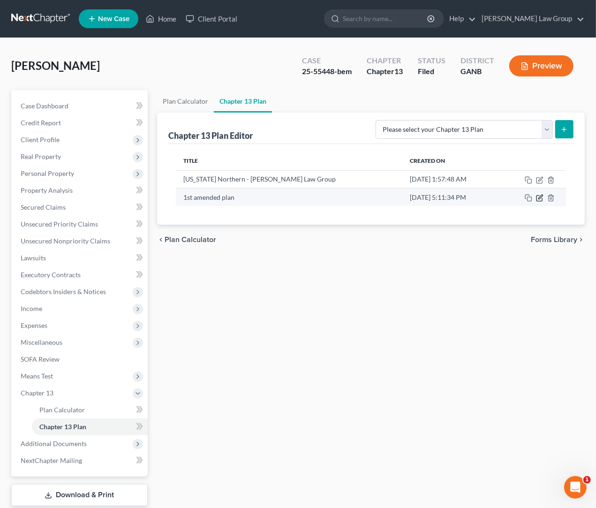
click at [494, 201] on icon "button" at bounding box center [539, 197] width 7 height 7
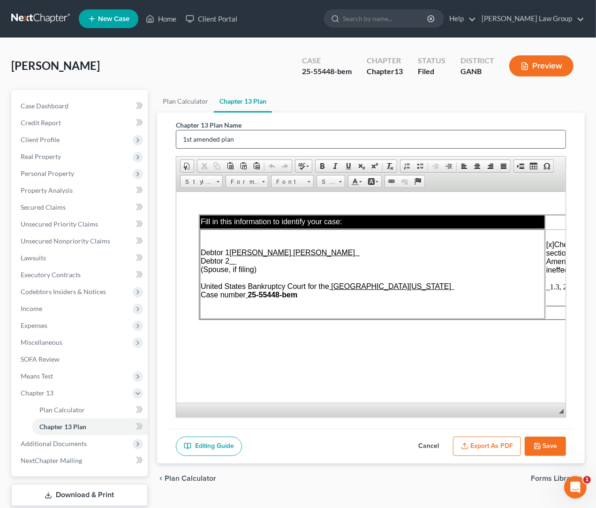
drag, startPoint x: 264, startPoint y: 141, endPoint x: 105, endPoint y: 6, distance: 208.2
click at [182, 141] on input "1st amended plan" at bounding box center [370, 139] width 389 height 18
click at [422, 441] on button "Cancel" at bounding box center [428, 446] width 41 height 20
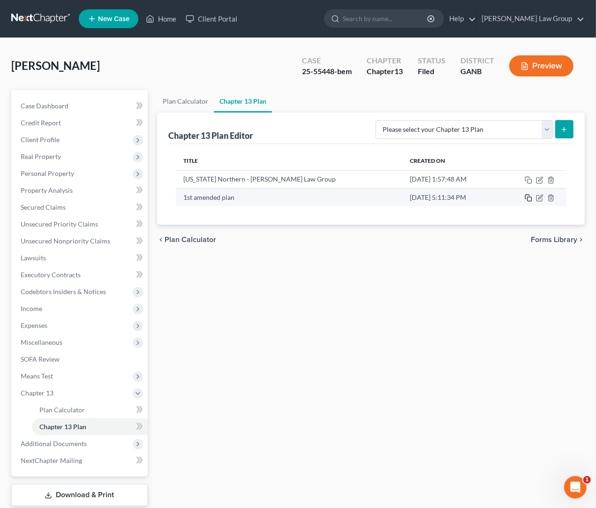
click at [494, 200] on icon "button" at bounding box center [527, 197] width 7 height 7
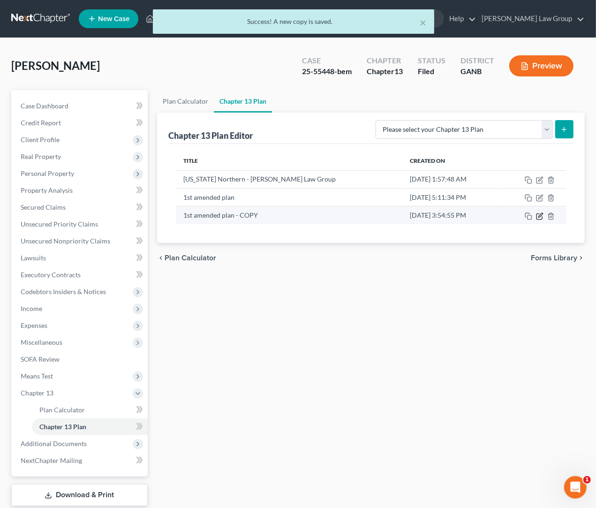
click at [494, 219] on icon "button" at bounding box center [539, 215] width 7 height 7
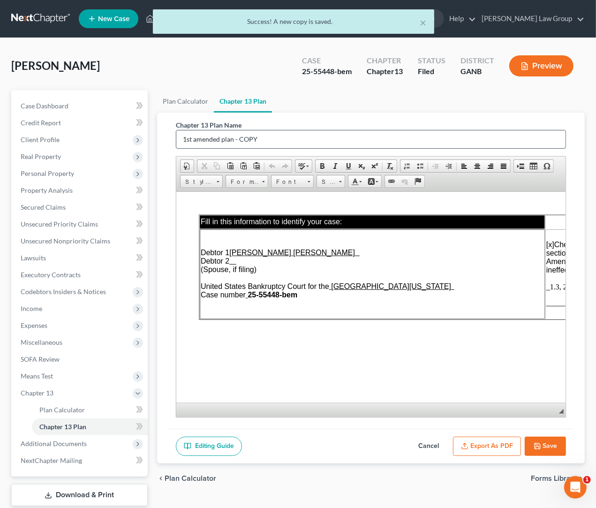
drag, startPoint x: 309, startPoint y: 142, endPoint x: 178, endPoint y: 135, distance: 131.9
click at [178, 135] on input "1st amended plan - COPY" at bounding box center [370, 139] width 389 height 18
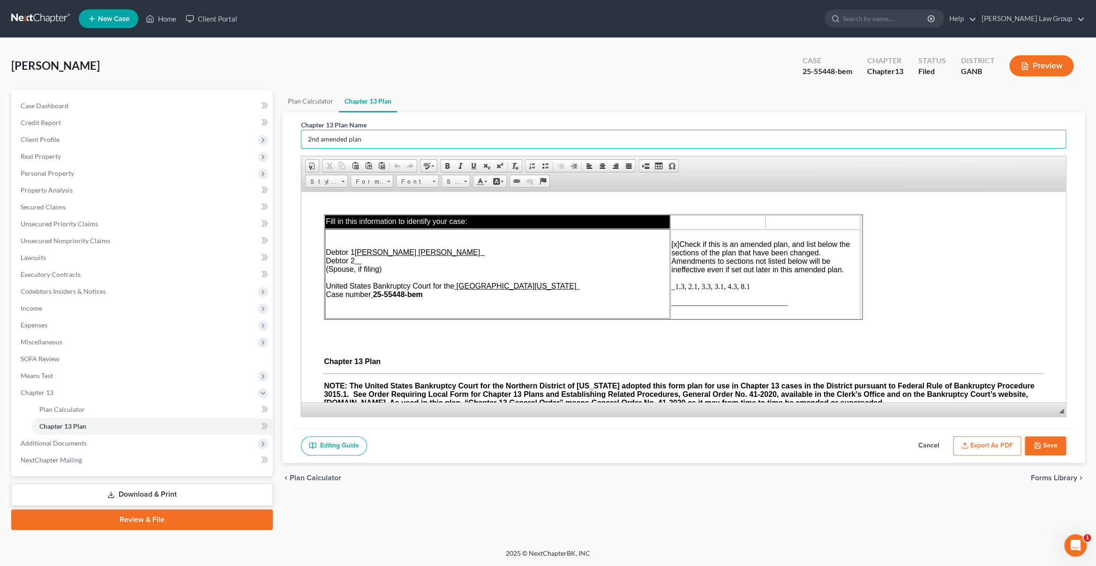
type input "2nd amended plan"
click at [494, 290] on span "_1.3, 2.1, 3.3, 3.1, 4.3, 8.1" at bounding box center [710, 286] width 79 height 8
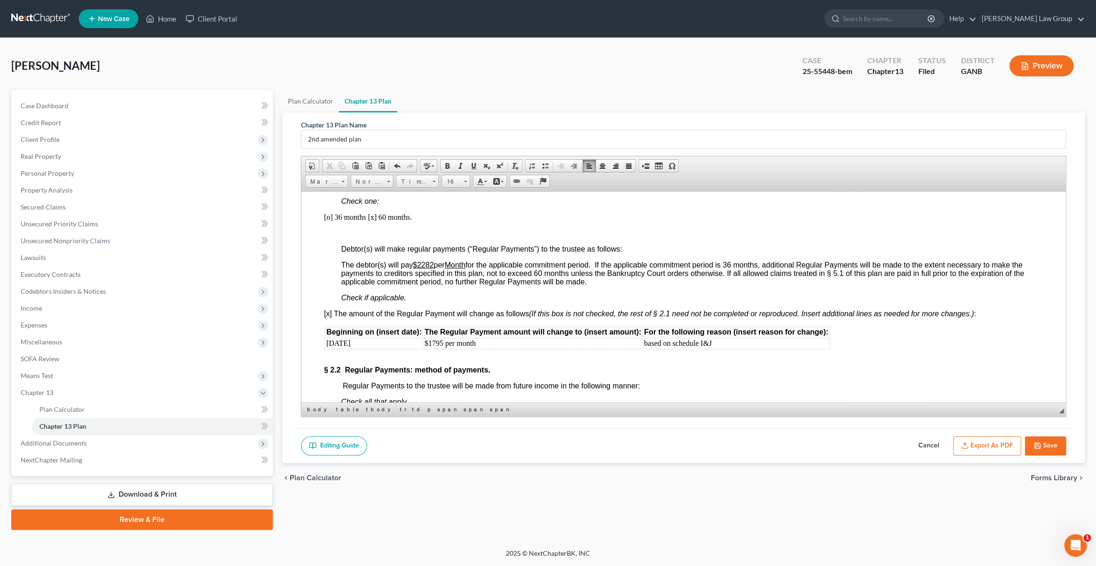
scroll to position [795, 0]
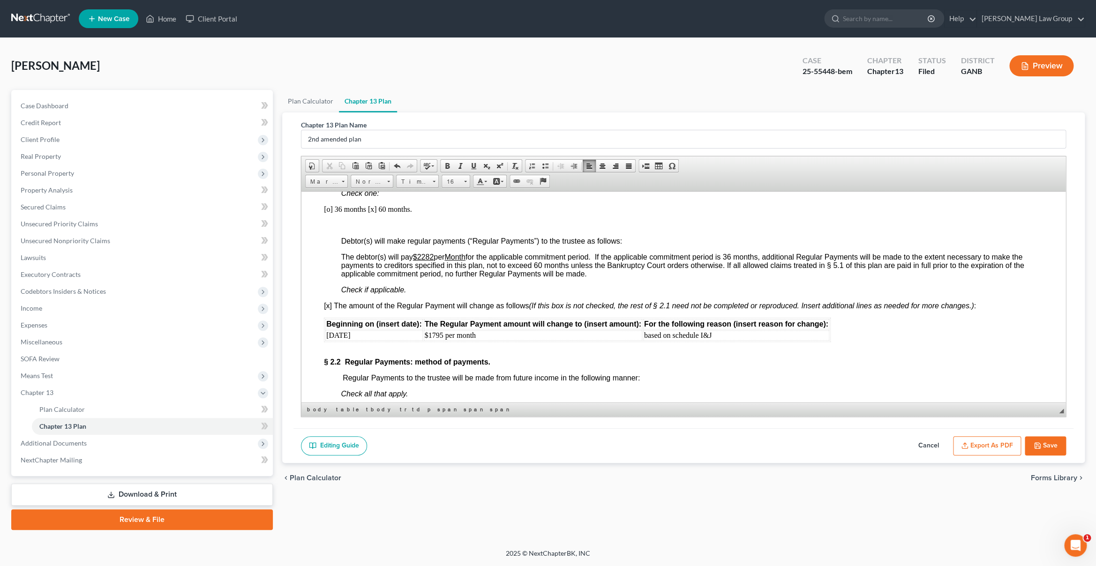
click at [430, 340] on td "$1795 per month" at bounding box center [532, 335] width 218 height 10
drag, startPoint x: 744, startPoint y: 348, endPoint x: 645, endPoint y: 348, distance: 99.4
click at [494, 340] on td "based on schedule I&J" at bounding box center [736, 335] width 186 height 10
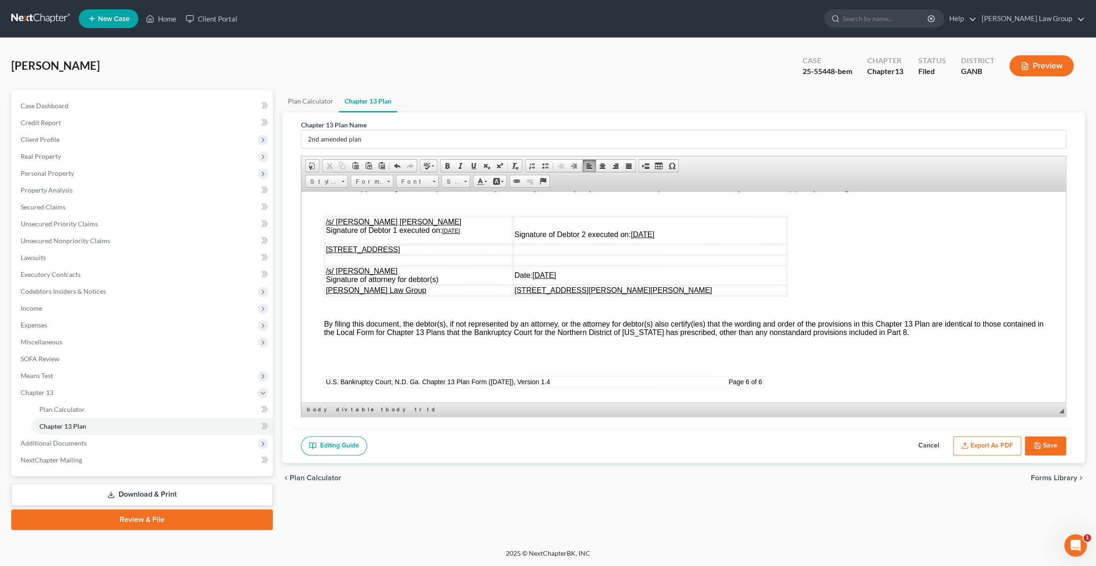
scroll to position [4281, 0]
click at [451, 234] on u "[DATE]" at bounding box center [450, 230] width 18 height 7
click at [494, 238] on u "[DATE]" at bounding box center [641, 234] width 23 height 8
drag, startPoint x: 605, startPoint y: 383, endPoint x: 626, endPoint y: 380, distance: 21.3
click at [494, 279] on u "[DATE]" at bounding box center [543, 275] width 23 height 8
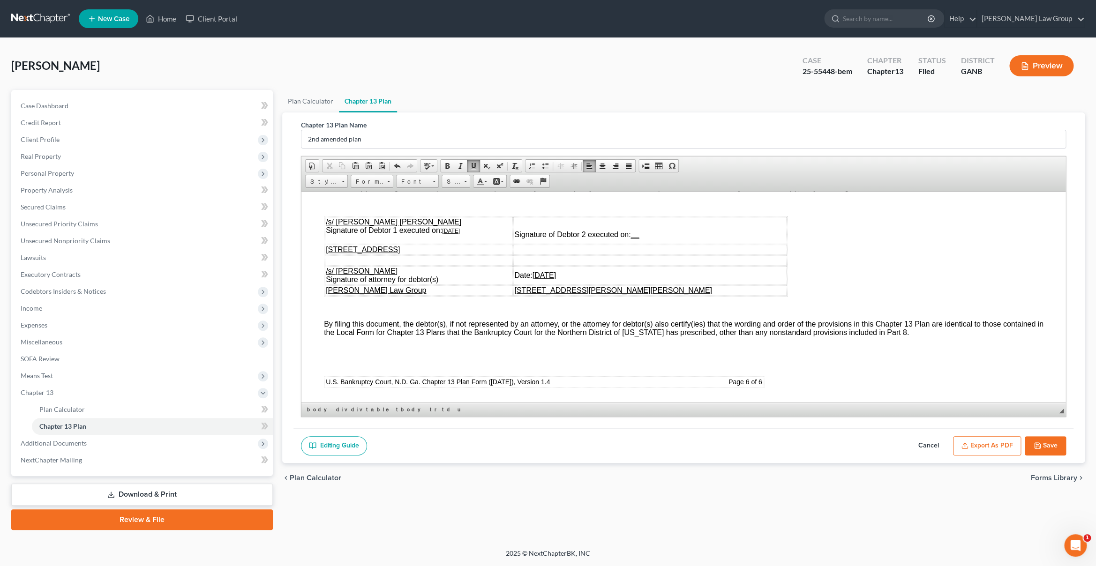
click at [494, 439] on button "Save" at bounding box center [1044, 446] width 41 height 20
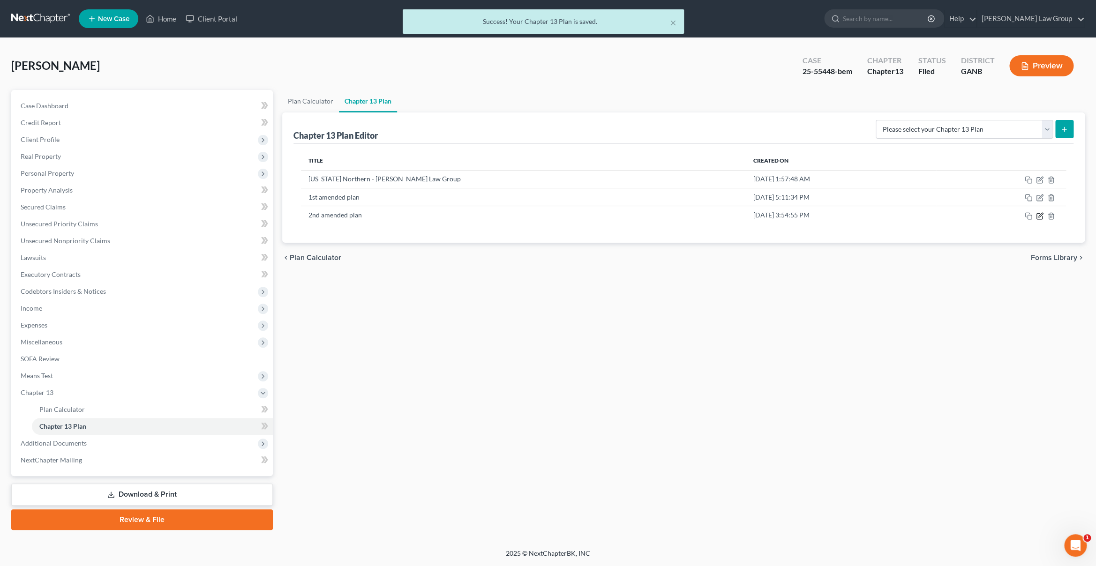
click at [494, 218] on icon "button" at bounding box center [1039, 215] width 7 height 7
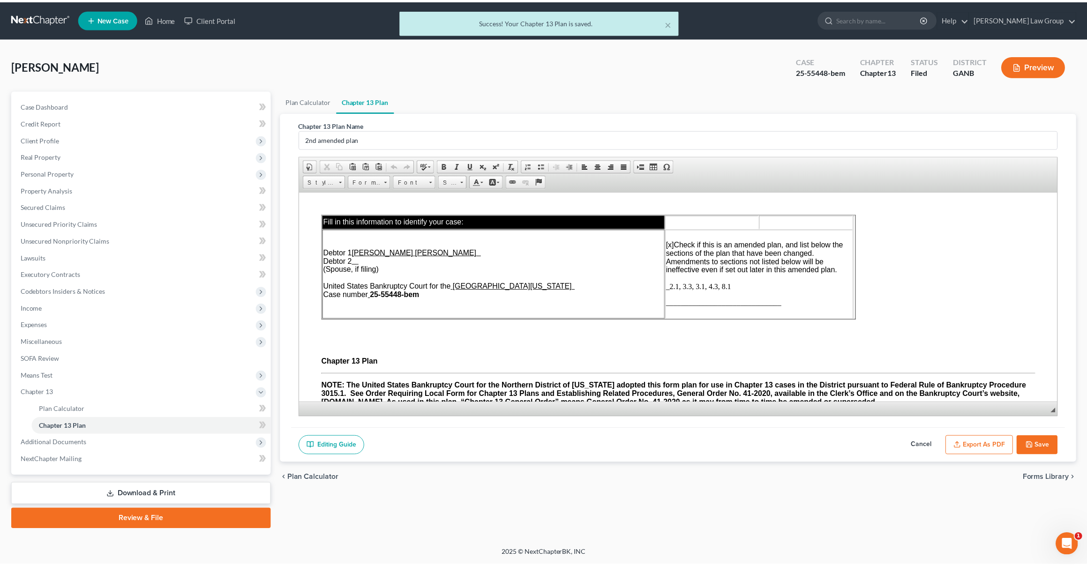
scroll to position [0, 0]
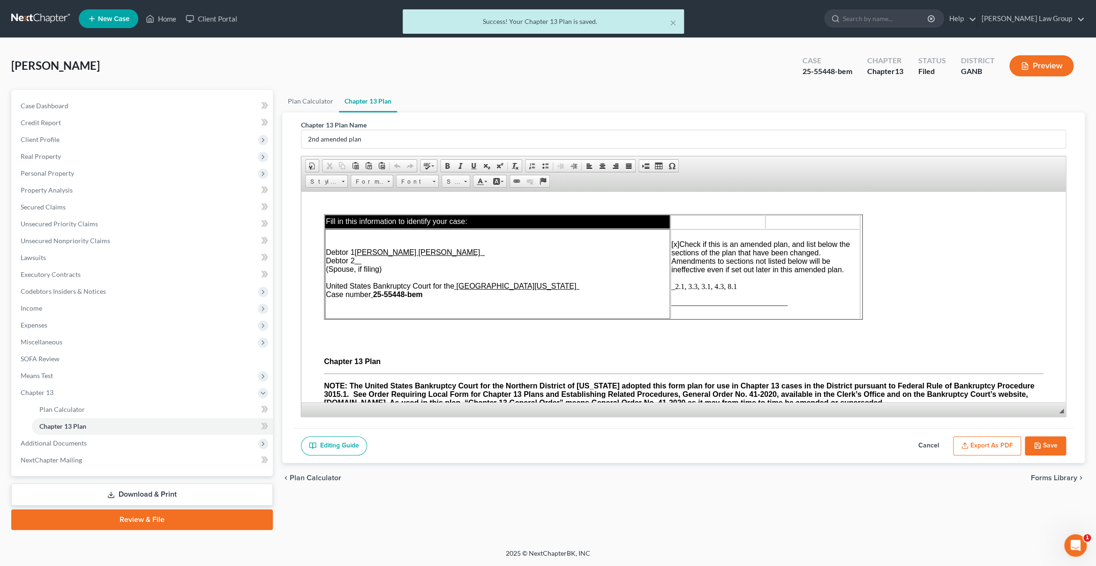
click at [494, 441] on button "Export as PDF" at bounding box center [987, 446] width 68 height 20
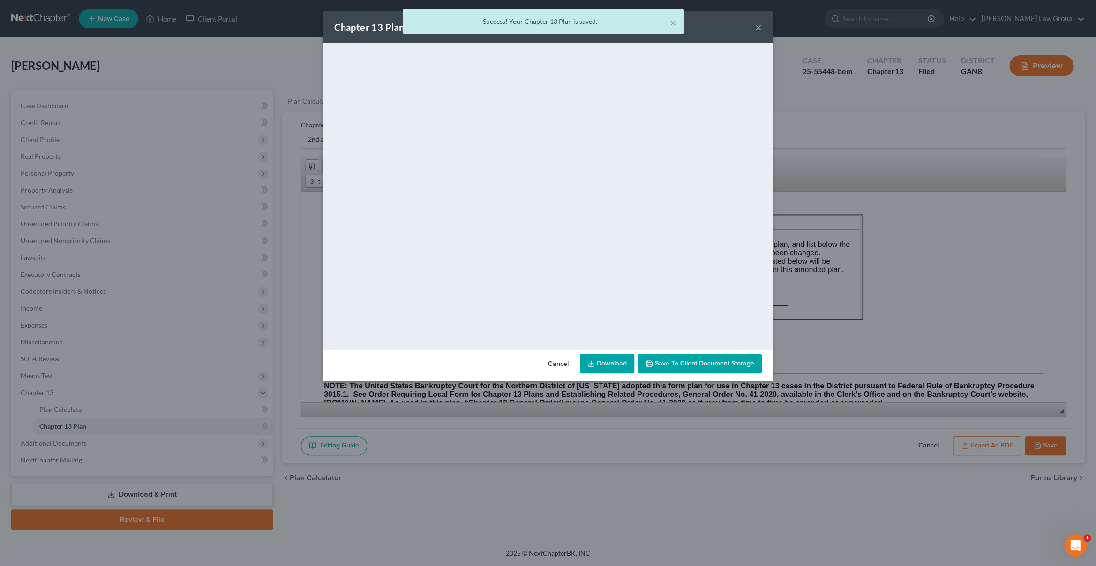
click at [494, 372] on link "Download" at bounding box center [607, 364] width 54 height 20
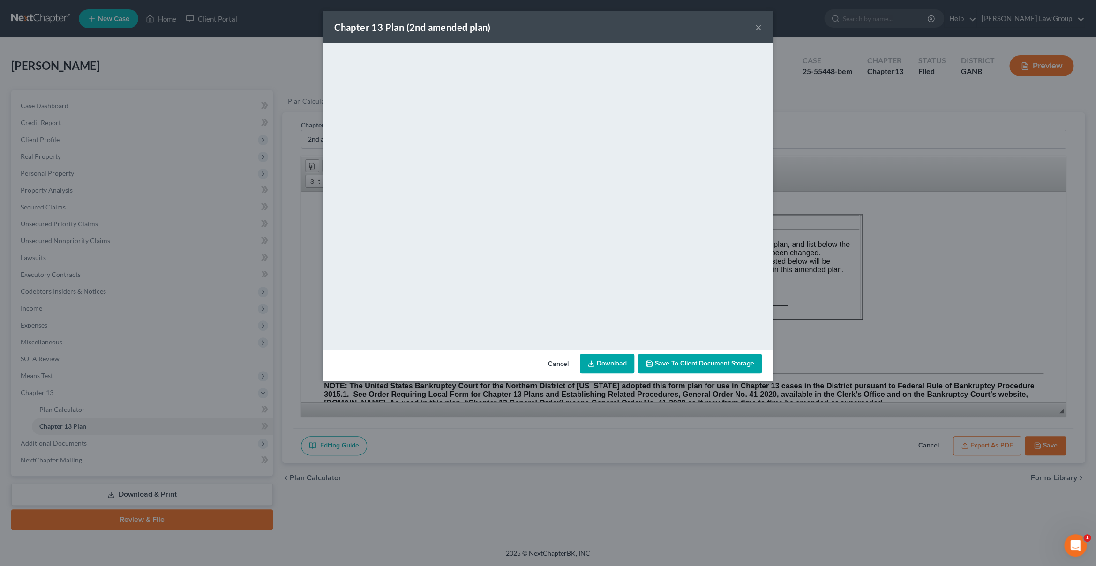
drag, startPoint x: 760, startPoint y: 30, endPoint x: 764, endPoint y: 40, distance: 10.9
click at [494, 30] on button "×" at bounding box center [758, 27] width 7 height 11
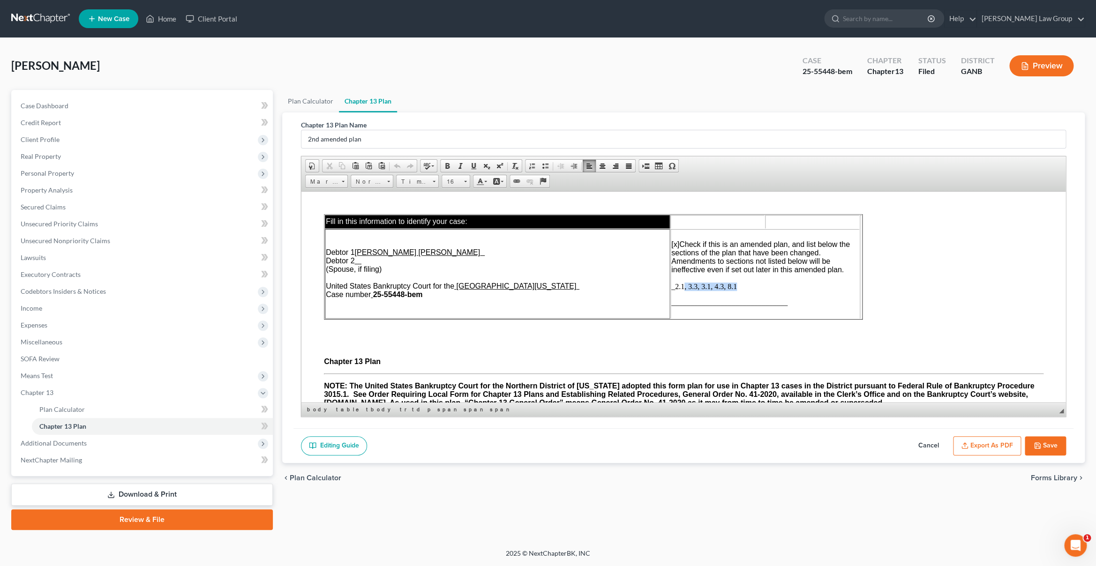
drag, startPoint x: 750, startPoint y: 293, endPoint x: 685, endPoint y: 287, distance: 65.4
click at [494, 287] on td "[x] Check if this is an amended plan, and list below the sections of the plan t…" at bounding box center [764, 274] width 189 height 90
drag, startPoint x: 863, startPoint y: 267, endPoint x: 920, endPoint y: 268, distance: 57.2
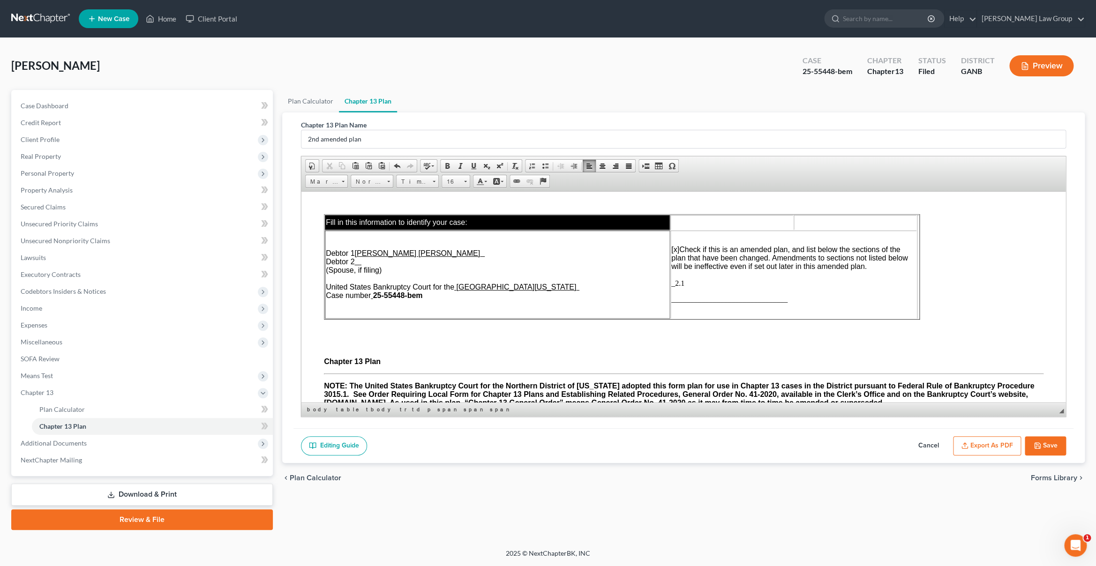
click at [494, 448] on button "Save" at bounding box center [1044, 446] width 41 height 20
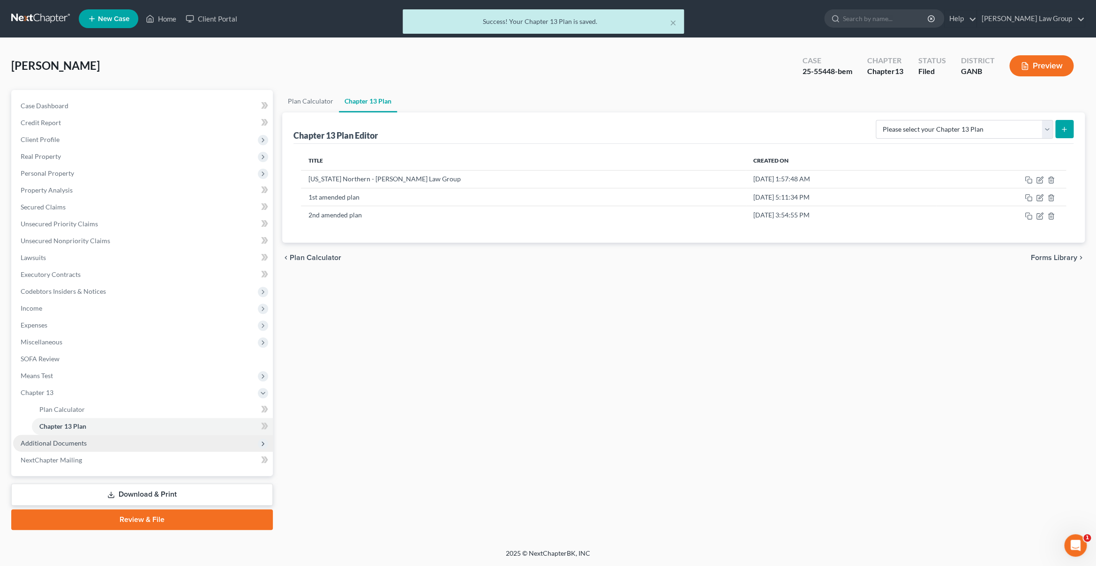
click at [134, 442] on span "Additional Documents" at bounding box center [143, 443] width 260 height 17
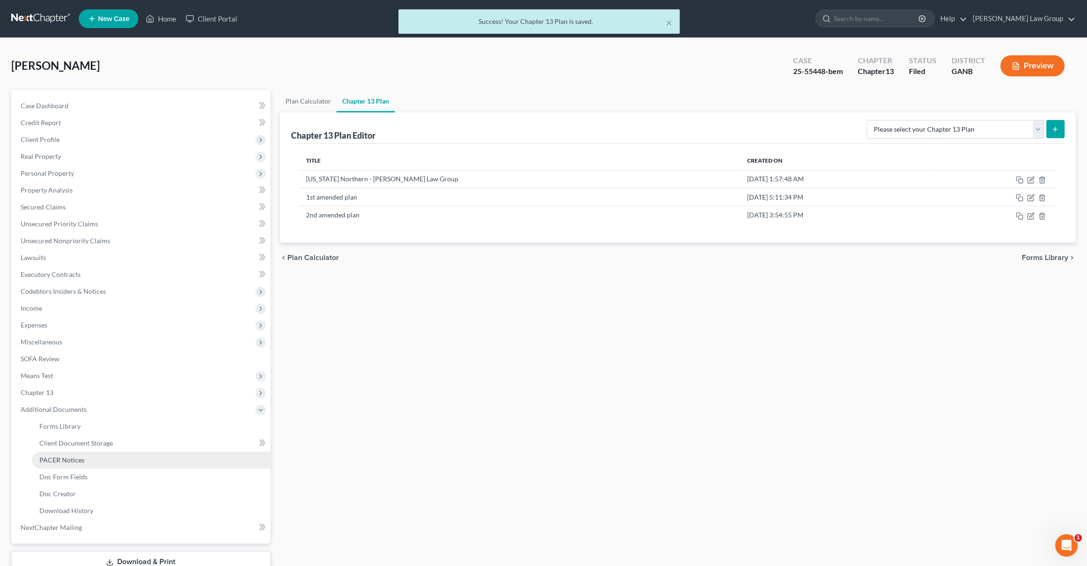
click at [134, 464] on link "PACER Notices" at bounding box center [151, 460] width 239 height 17
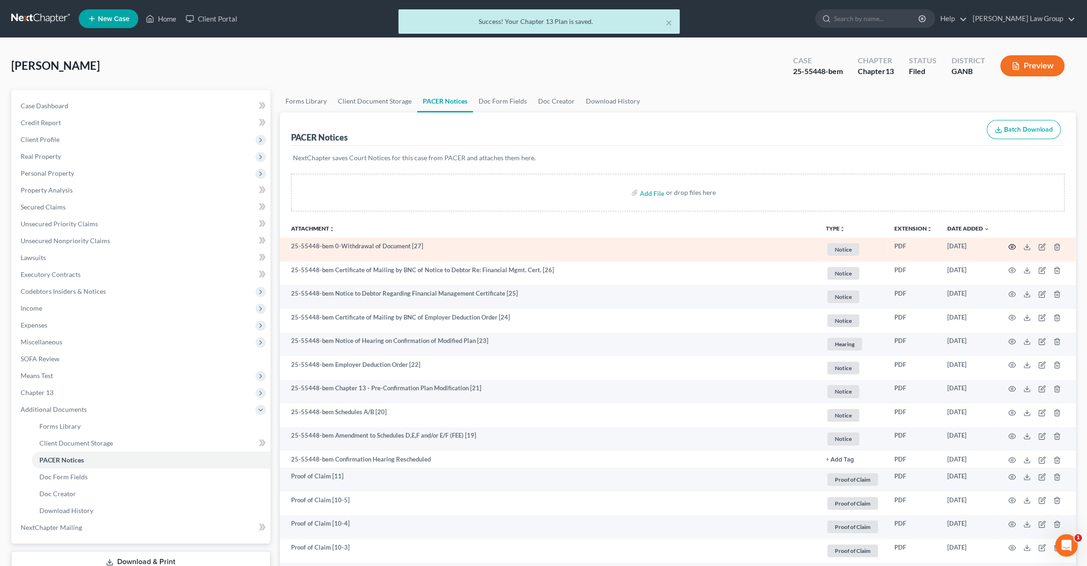
click at [494, 247] on icon "button" at bounding box center [1011, 246] width 7 height 7
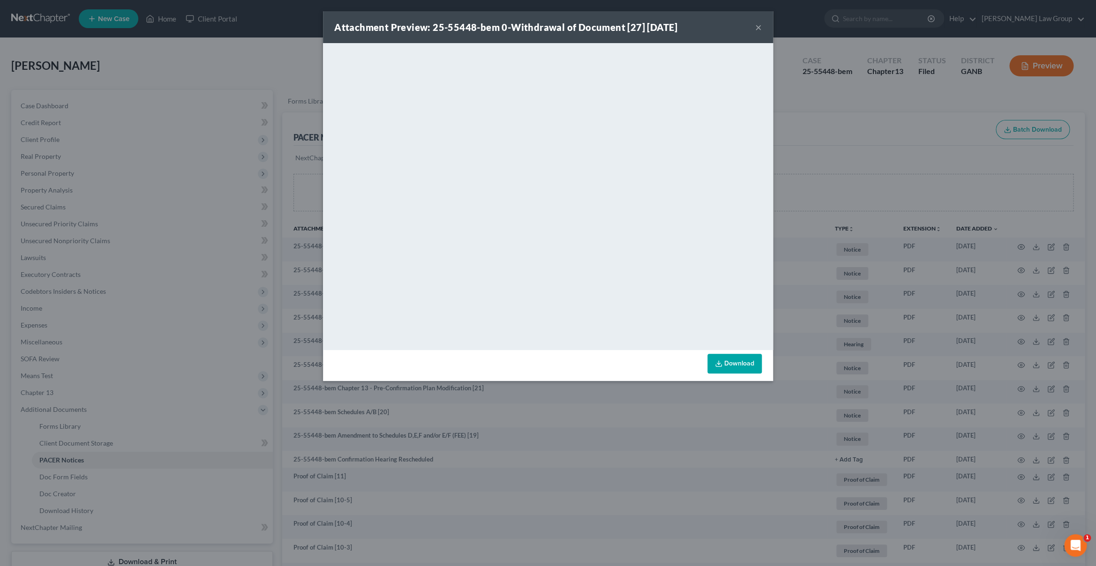
click at [494, 30] on button "×" at bounding box center [758, 27] width 7 height 11
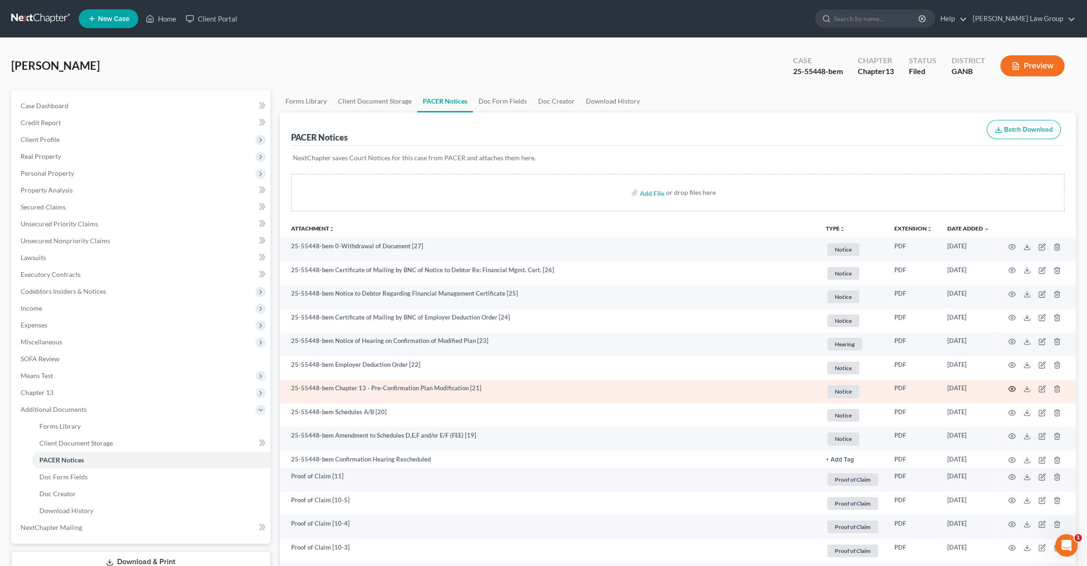
click at [494, 386] on icon "button" at bounding box center [1011, 388] width 7 height 7
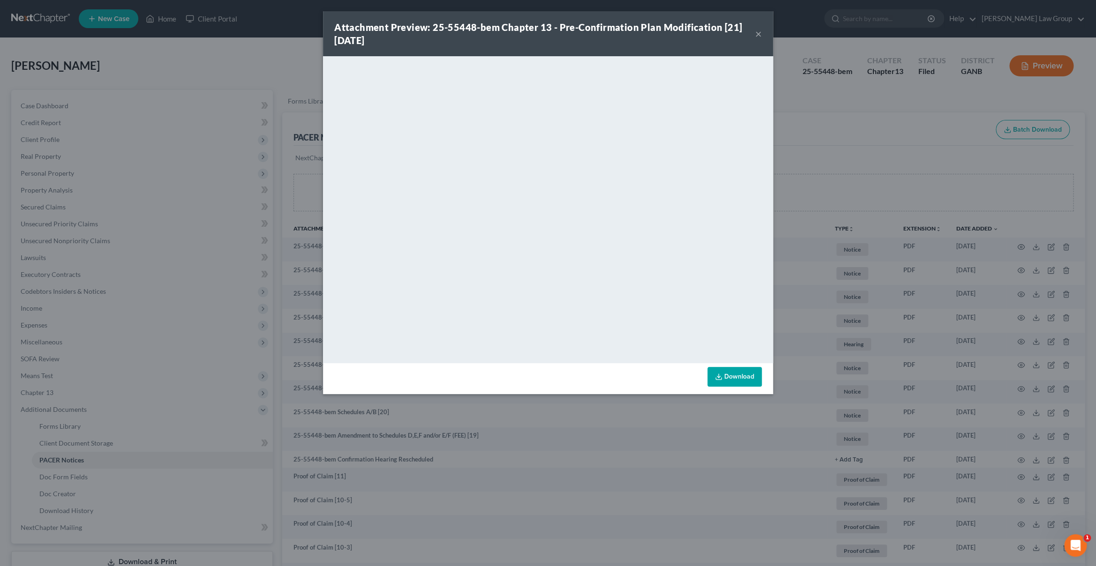
click at [494, 34] on button "×" at bounding box center [758, 33] width 7 height 11
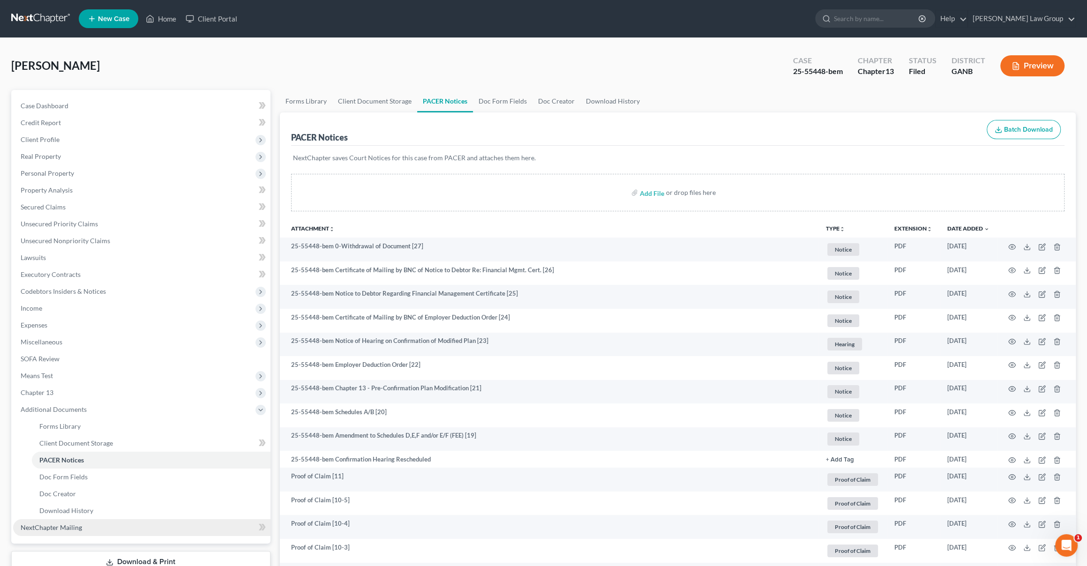
scroll to position [49, 0]
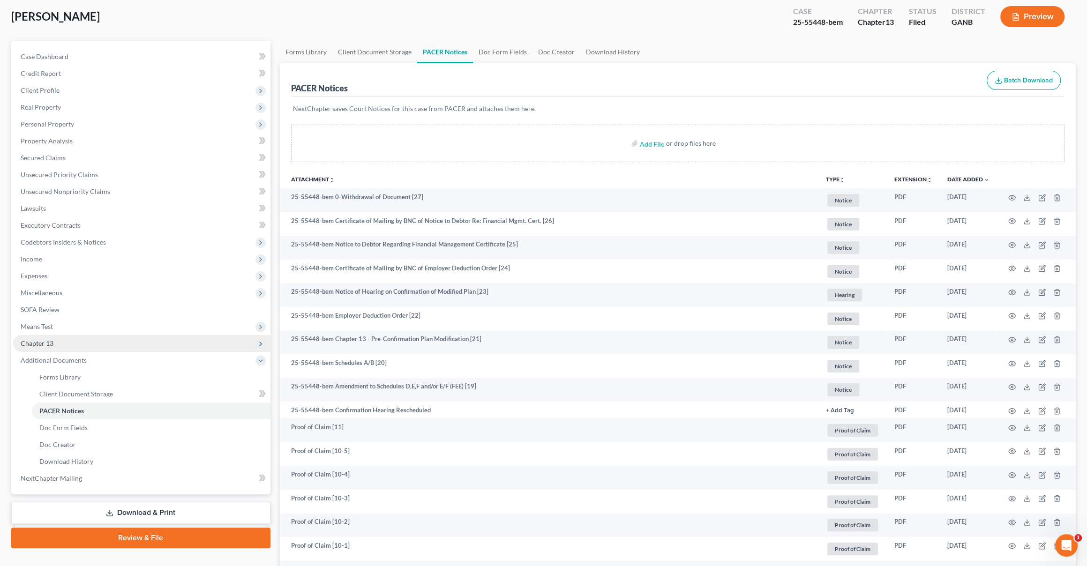
click at [63, 347] on span "Chapter 13" at bounding box center [141, 343] width 257 height 17
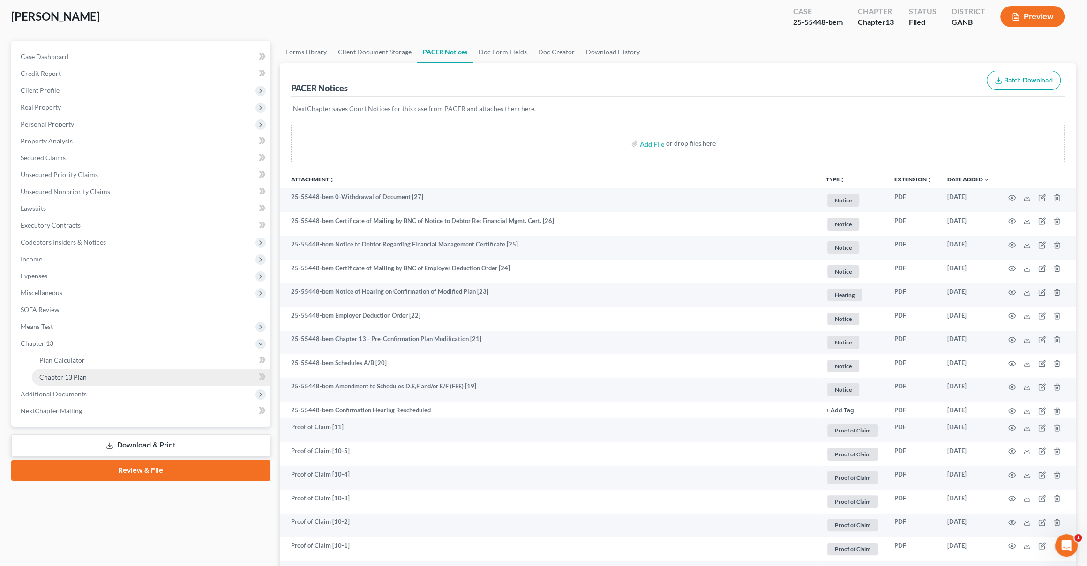
click at [82, 377] on span "Chapter 13 Plan" at bounding box center [62, 377] width 47 height 8
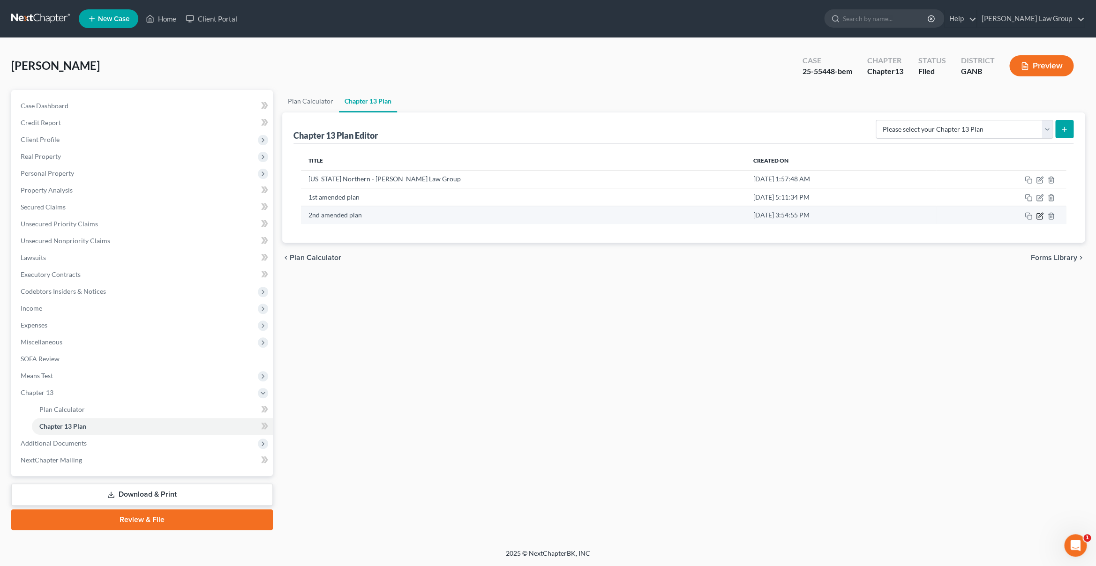
click at [494, 218] on icon "button" at bounding box center [1039, 215] width 7 height 7
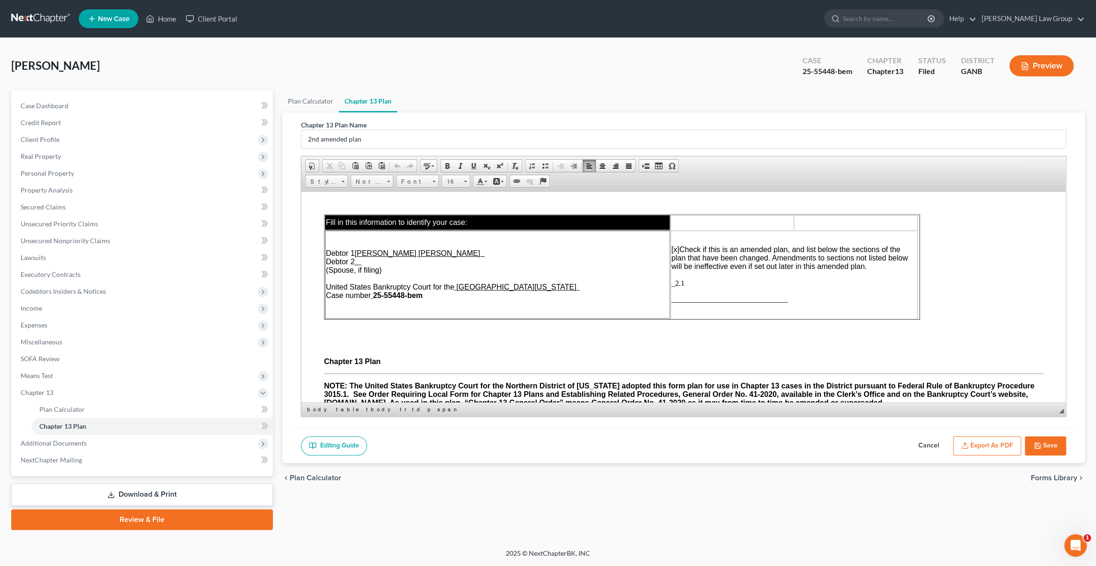
click at [494, 278] on p "[x] Check if this is an amended plan, and list below the sections of the plan t…" at bounding box center [793, 266] width 244 height 42
drag, startPoint x: 920, startPoint y: 268, endPoint x: 992, endPoint y: 267, distance: 72.2
click at [494, 304] on td "[x] Check if this is an amended plan, and list below the sections of the plan t…" at bounding box center [829, 274] width 318 height 88
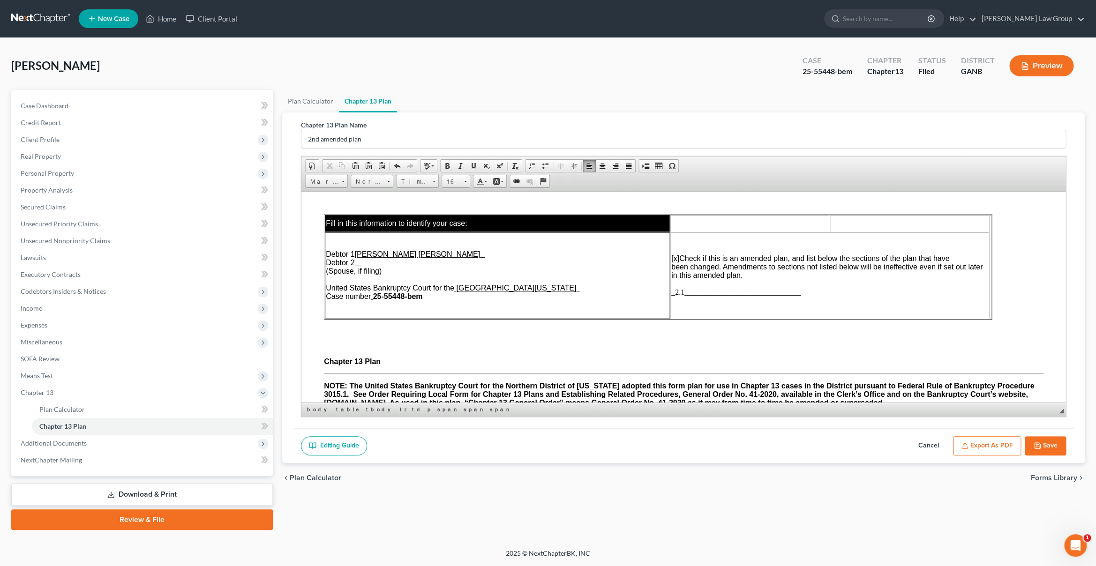
click at [494, 443] on icon "button" at bounding box center [1036, 445] width 7 height 7
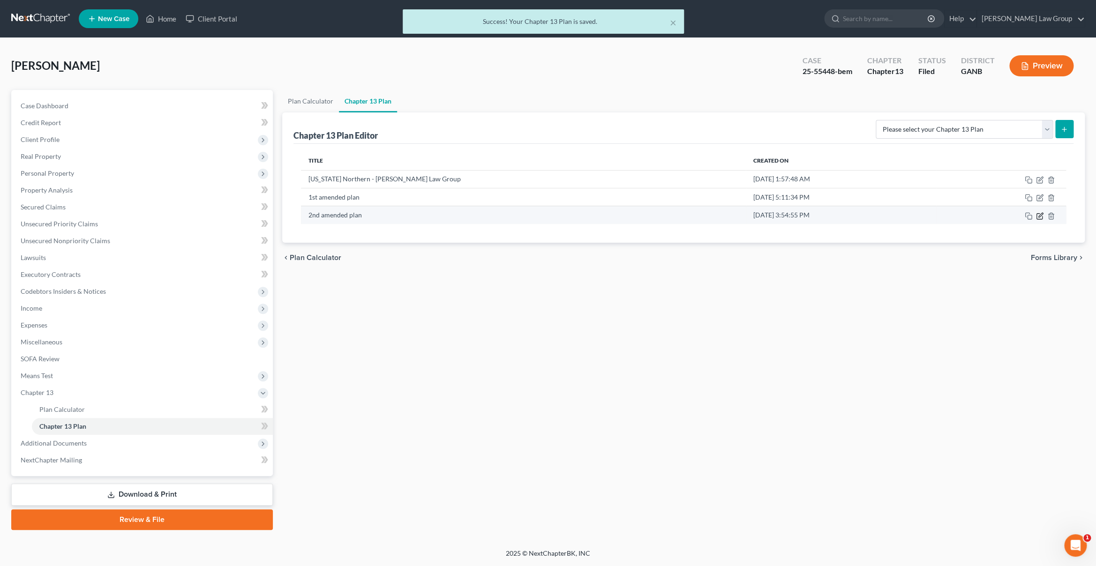
click at [494, 216] on icon "button" at bounding box center [1039, 215] width 7 height 7
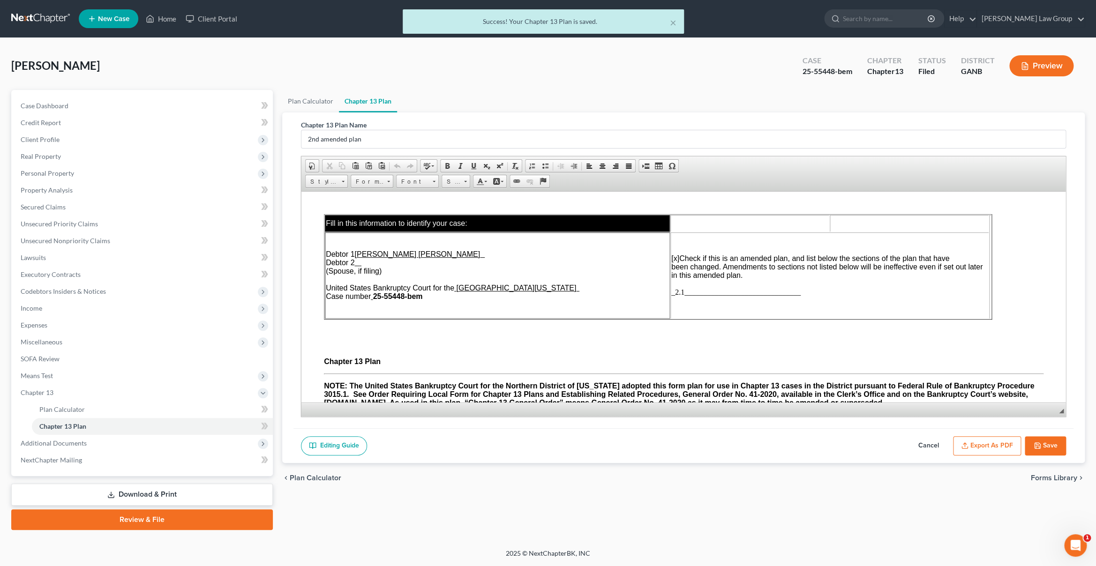
click at [494, 444] on button "Export as PDF" at bounding box center [987, 446] width 68 height 20
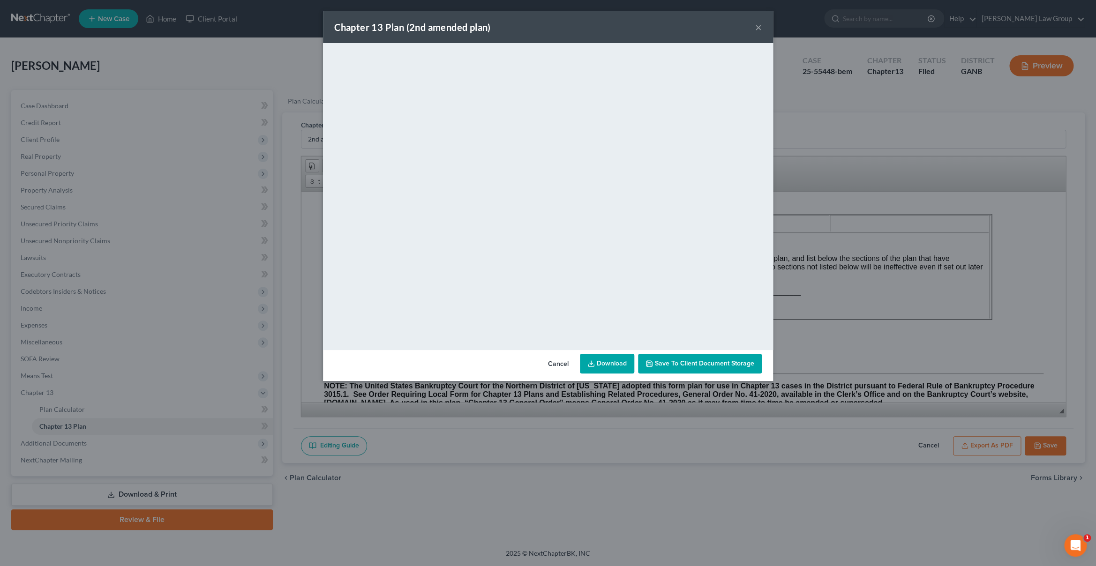
click at [494, 365] on link "Download" at bounding box center [607, 364] width 54 height 20
click at [494, 30] on button "×" at bounding box center [758, 27] width 7 height 11
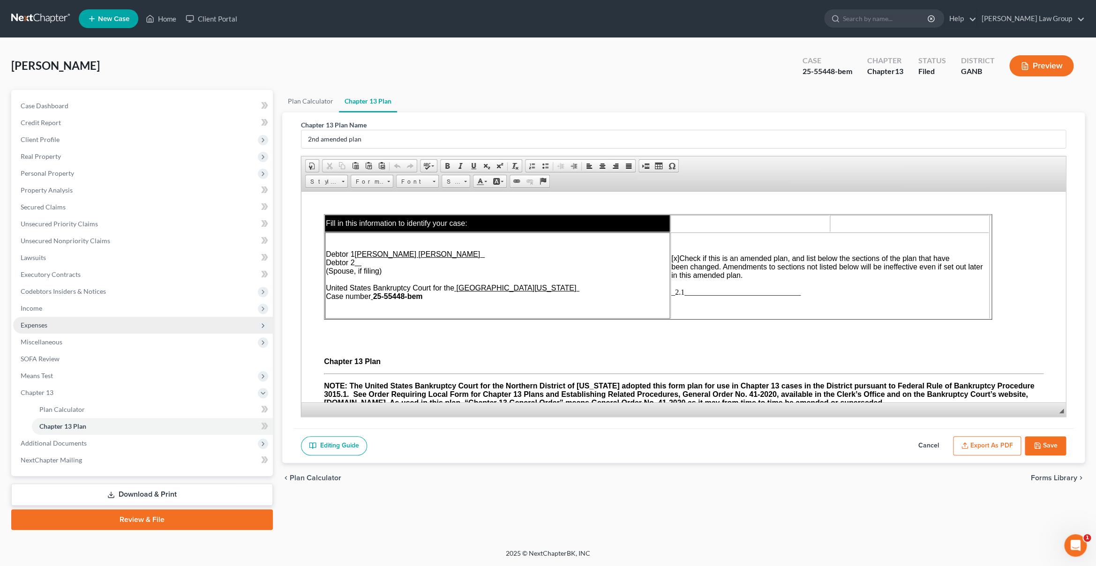
click at [84, 326] on span "Expenses" at bounding box center [143, 325] width 260 height 17
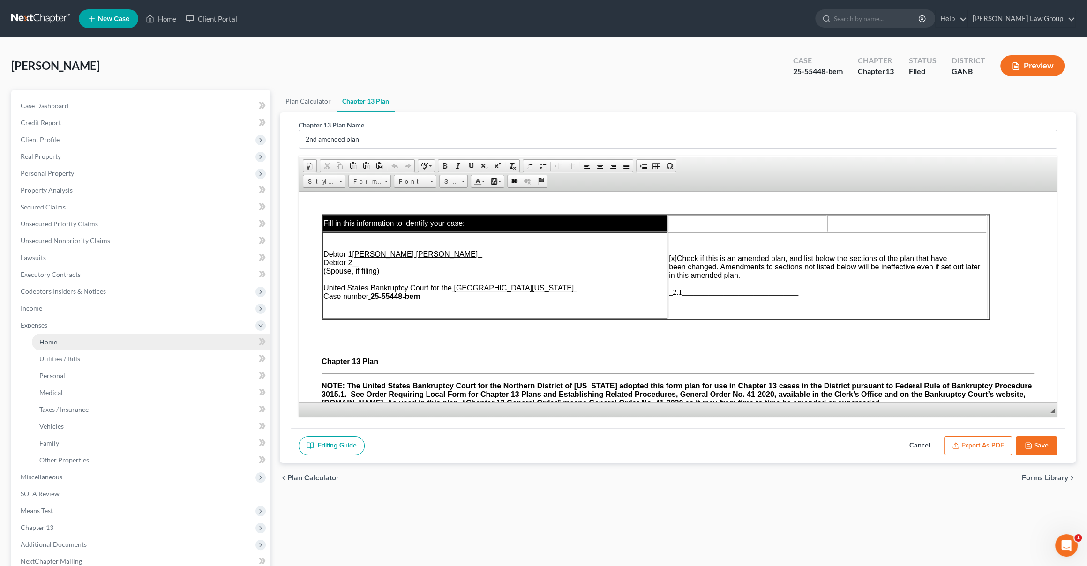
click at [128, 346] on link "Home" at bounding box center [151, 342] width 239 height 17
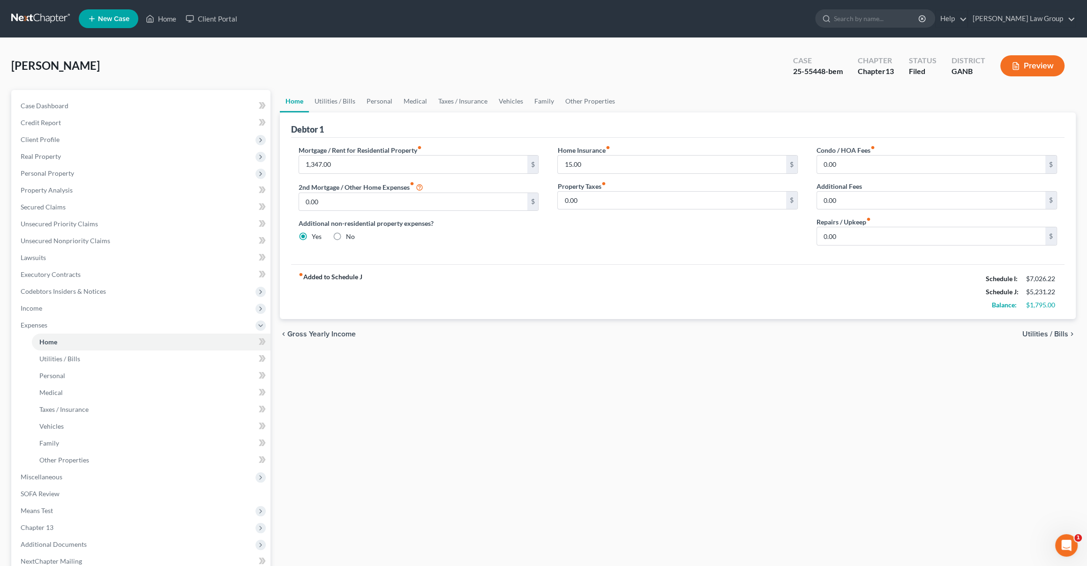
click at [494, 338] on span "Utilities / Bills" at bounding box center [1045, 333] width 46 height 7
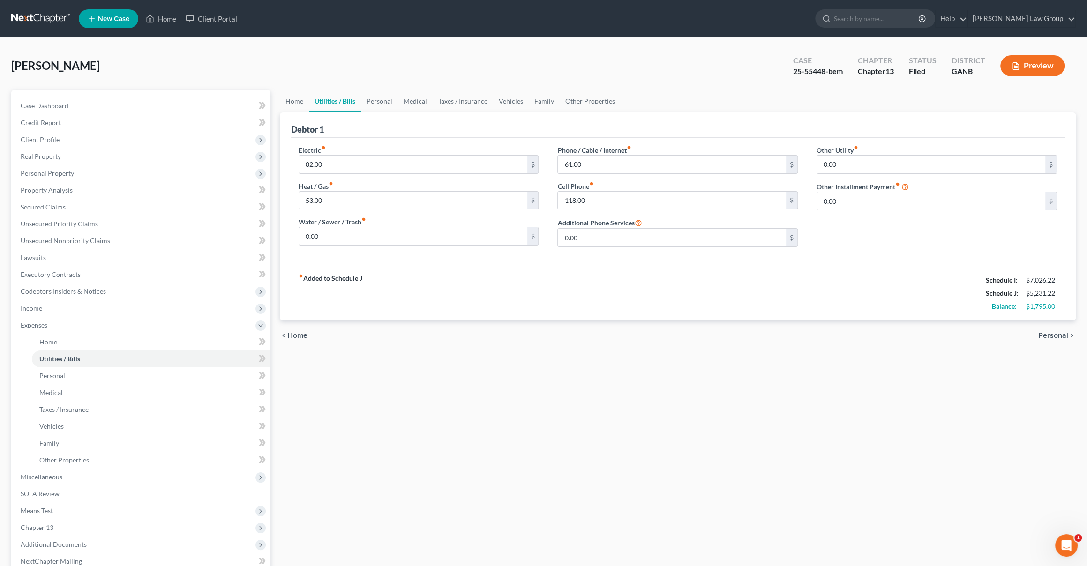
click at [494, 338] on span "Personal" at bounding box center [1053, 335] width 30 height 7
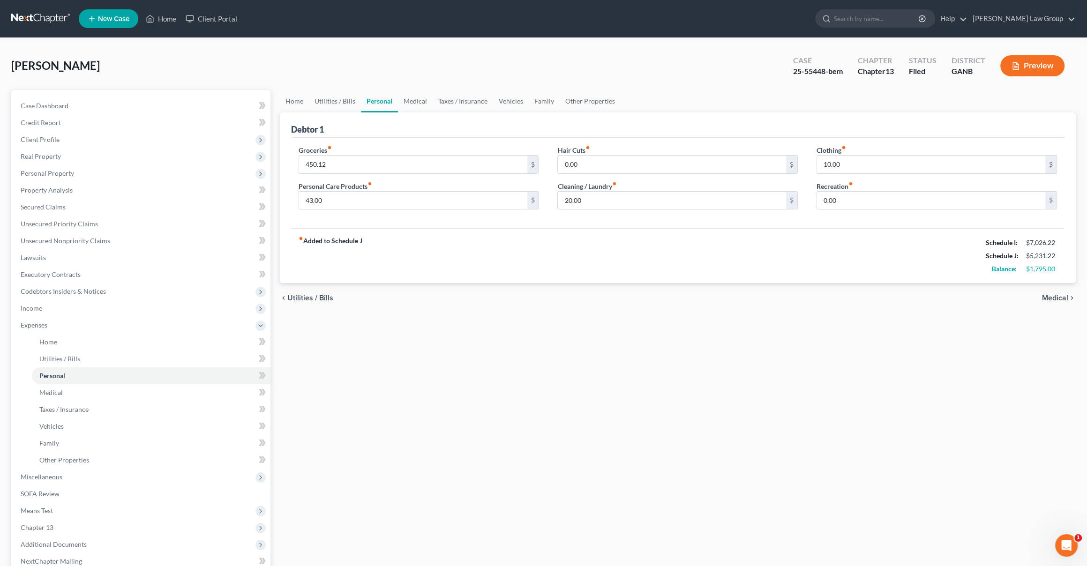
click at [494, 300] on span "Medical" at bounding box center [1055, 297] width 26 height 7
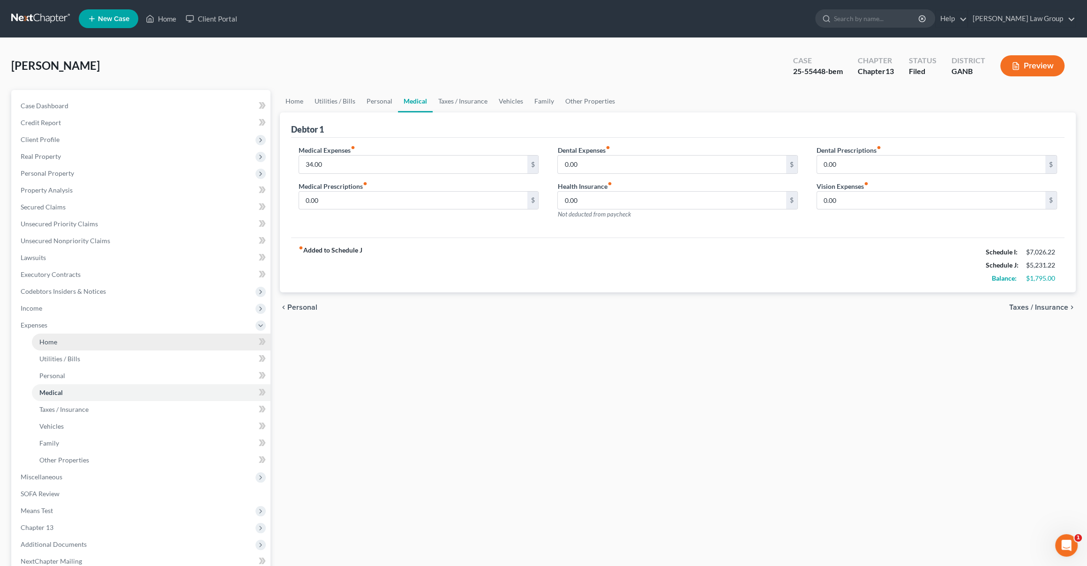
click at [70, 341] on link "Home" at bounding box center [151, 342] width 239 height 17
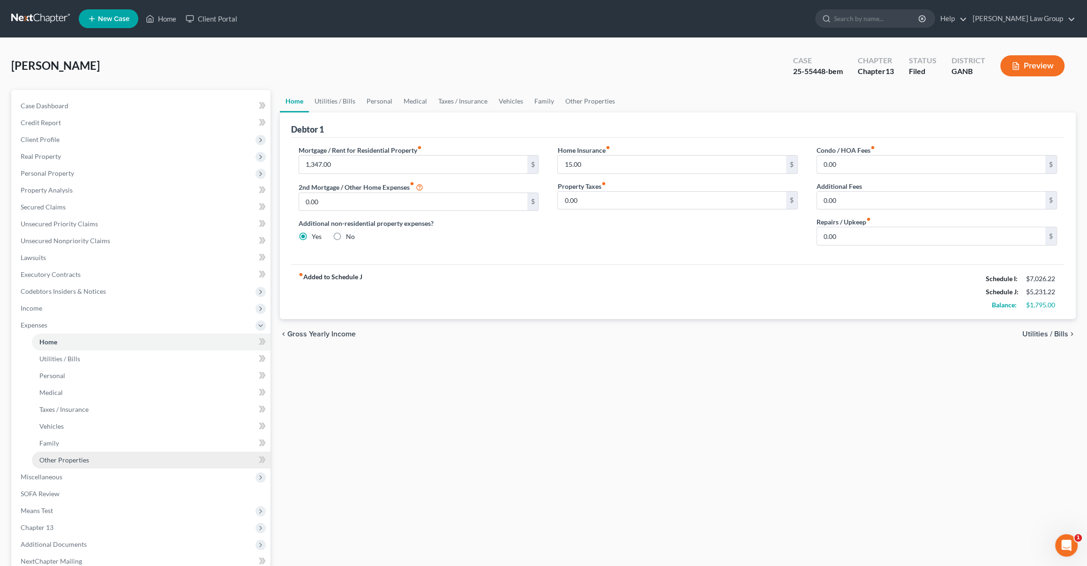
drag, startPoint x: 62, startPoint y: 456, endPoint x: 70, endPoint y: 455, distance: 8.1
click at [63, 456] on span "Other Properties" at bounding box center [64, 460] width 50 height 8
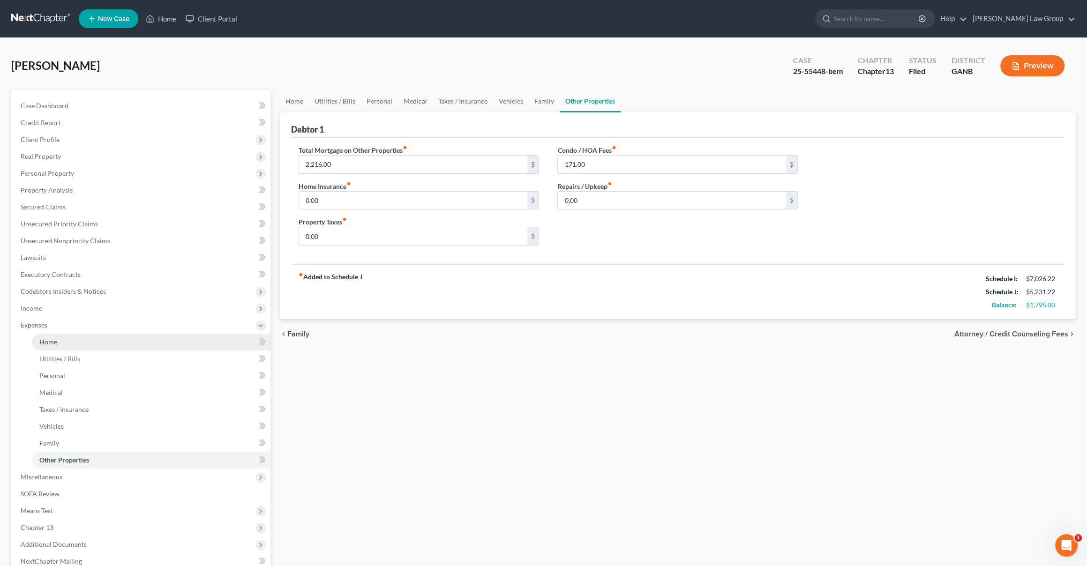
click at [55, 343] on span "Home" at bounding box center [48, 342] width 18 height 8
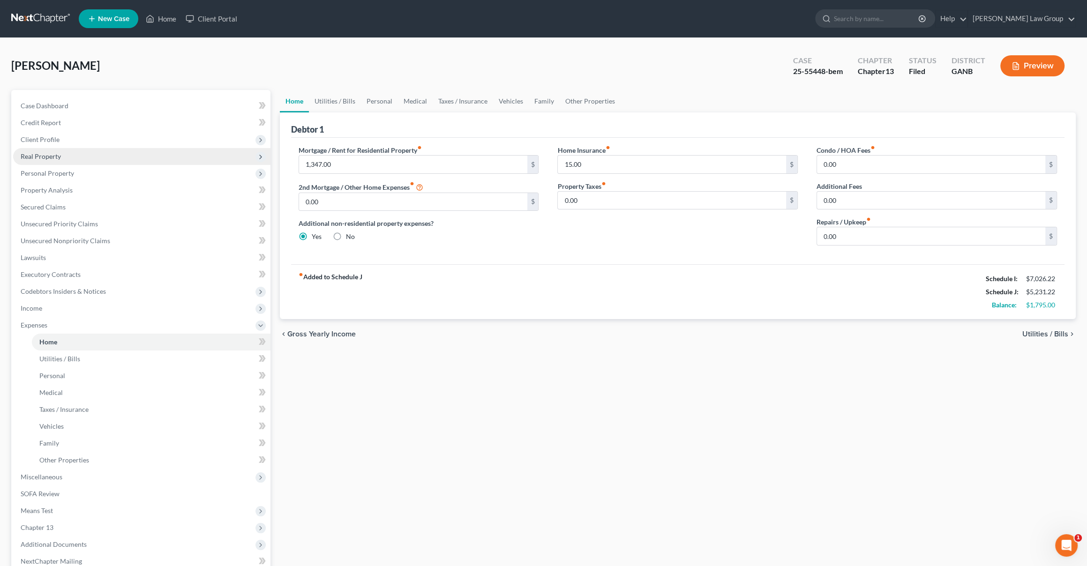
click at [57, 157] on span "Real Property" at bounding box center [41, 156] width 40 height 8
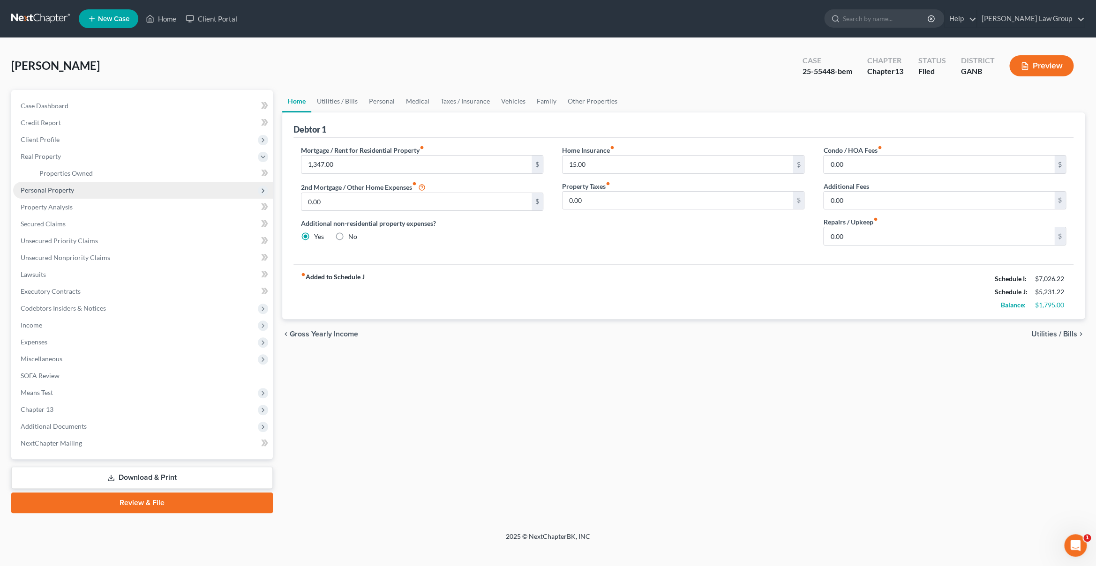
click at [75, 185] on span "Personal Property" at bounding box center [143, 190] width 260 height 17
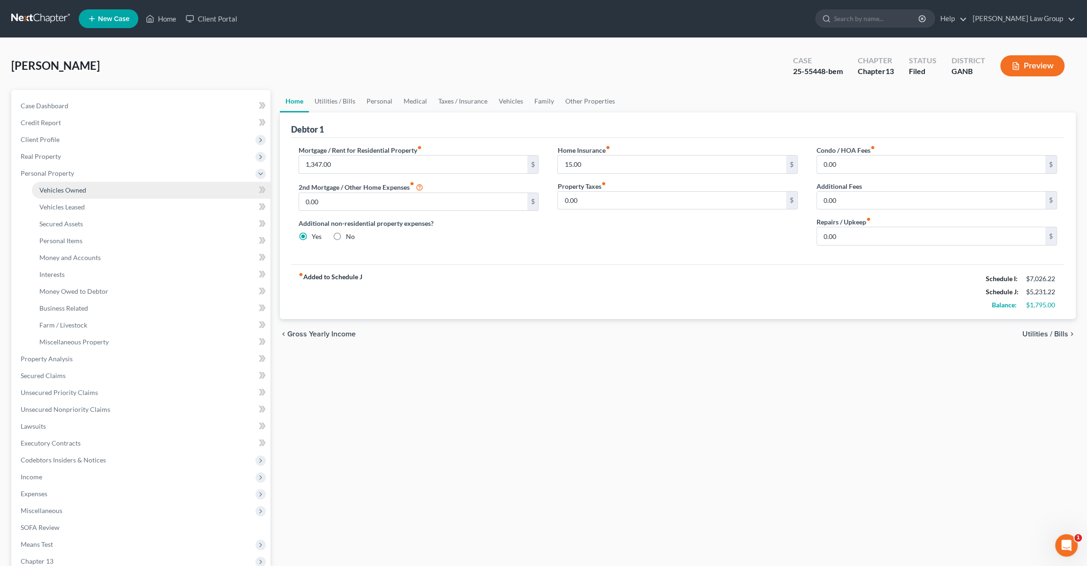
click at [100, 194] on link "Vehicles Owned" at bounding box center [151, 190] width 239 height 17
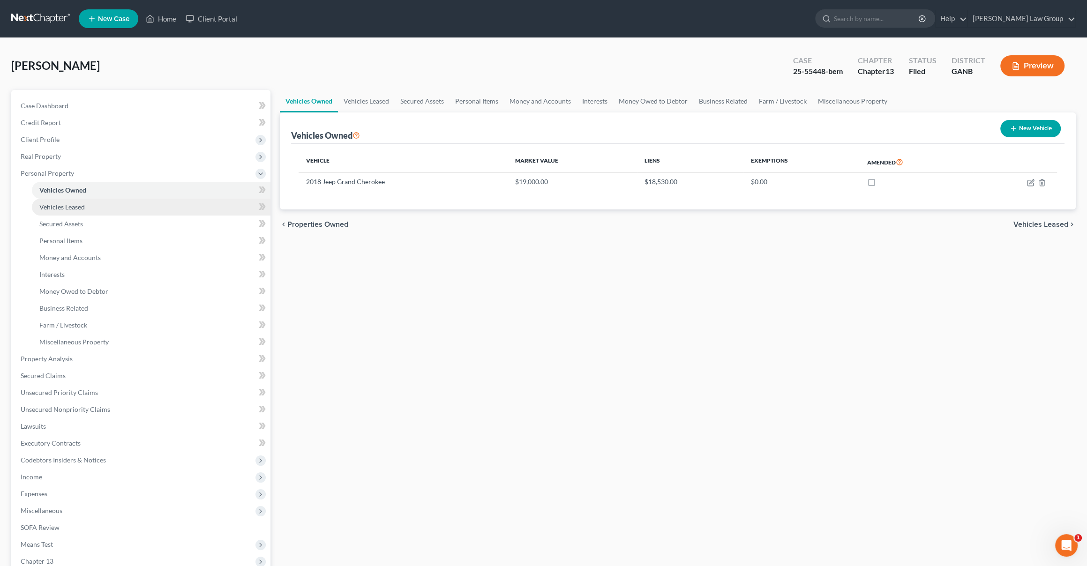
click at [103, 210] on link "Vehicles Leased" at bounding box center [151, 207] width 239 height 17
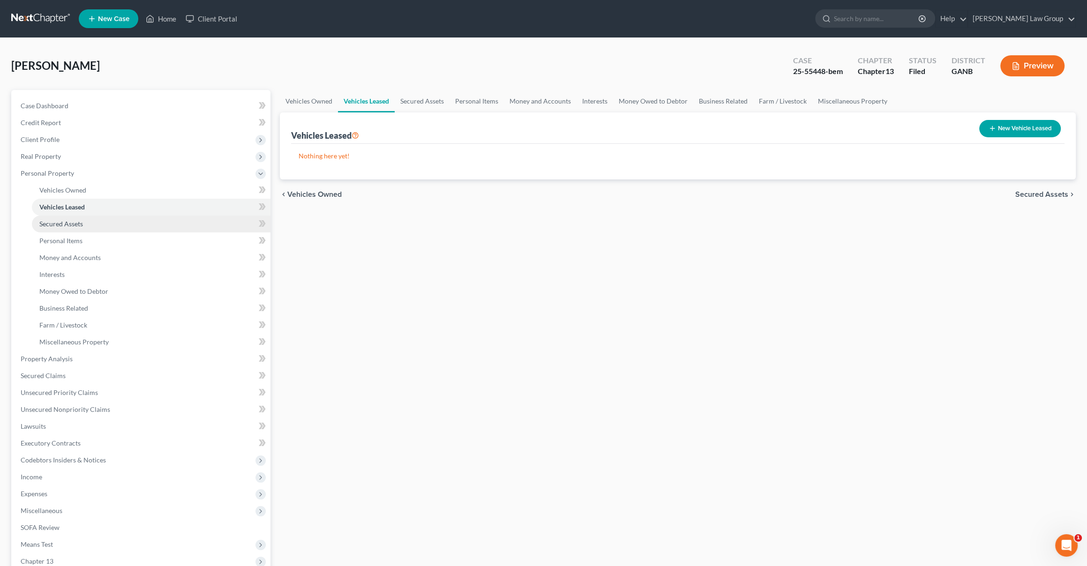
click at [105, 224] on link "Secured Assets" at bounding box center [151, 224] width 239 height 17
click at [107, 237] on link "Personal Items" at bounding box center [151, 240] width 239 height 17
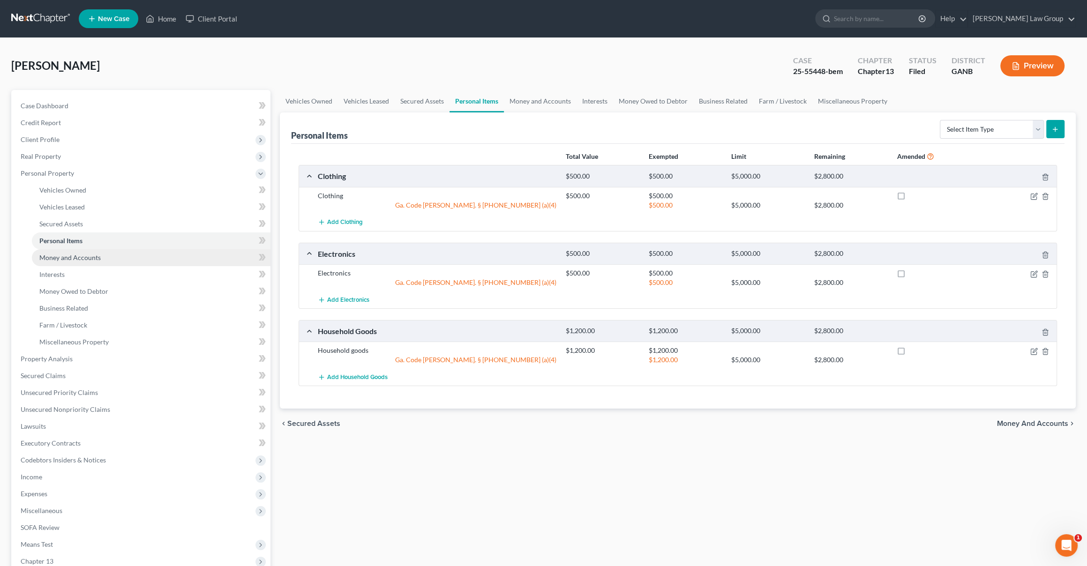
click at [111, 255] on link "Money and Accounts" at bounding box center [151, 257] width 239 height 17
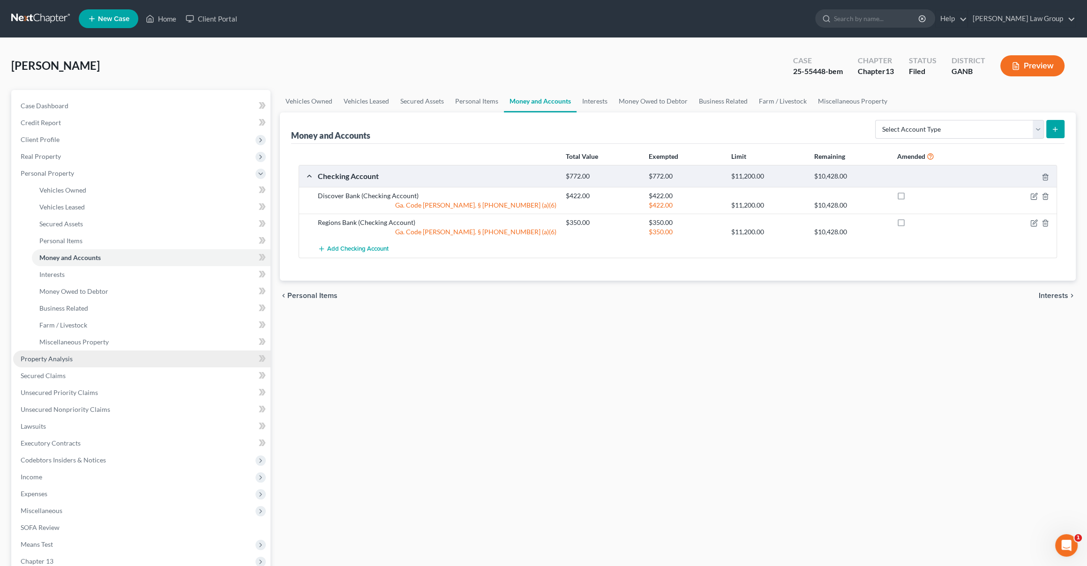
click at [101, 365] on link "Property Analysis" at bounding box center [141, 359] width 257 height 17
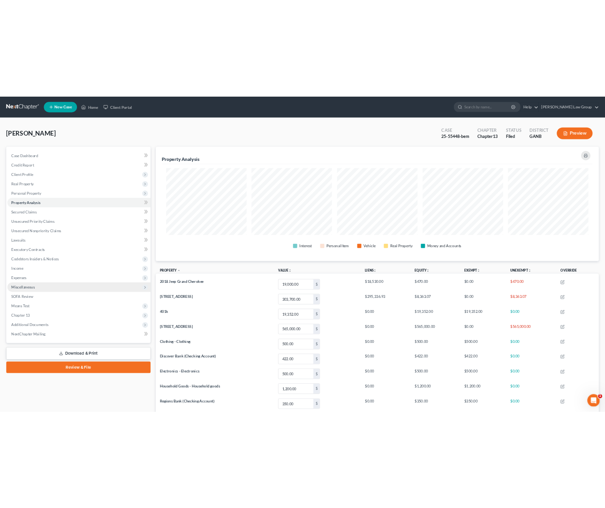
scroll to position [205, 795]
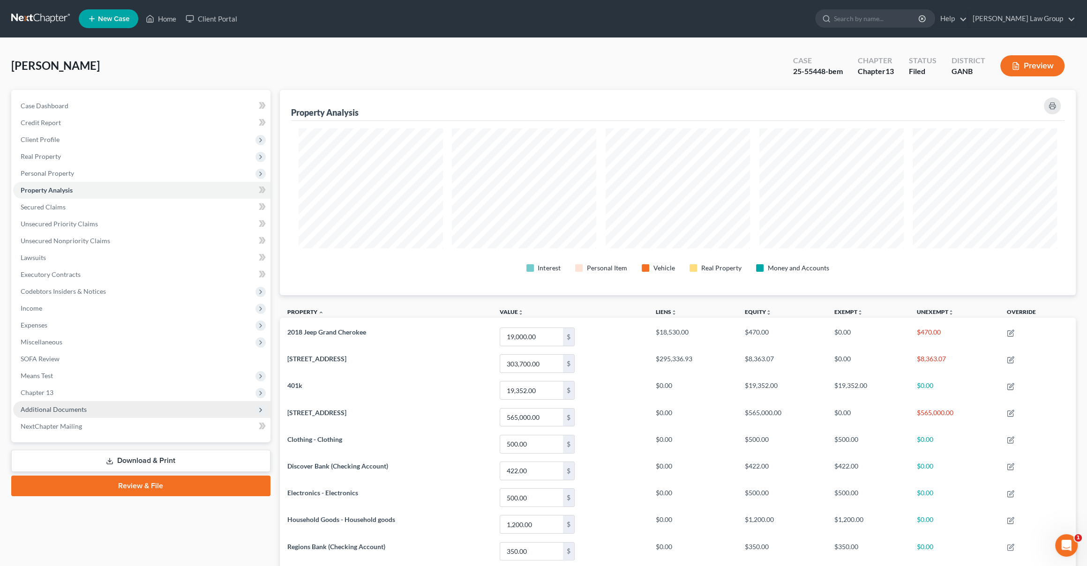
click at [85, 404] on span "Additional Documents" at bounding box center [141, 409] width 257 height 17
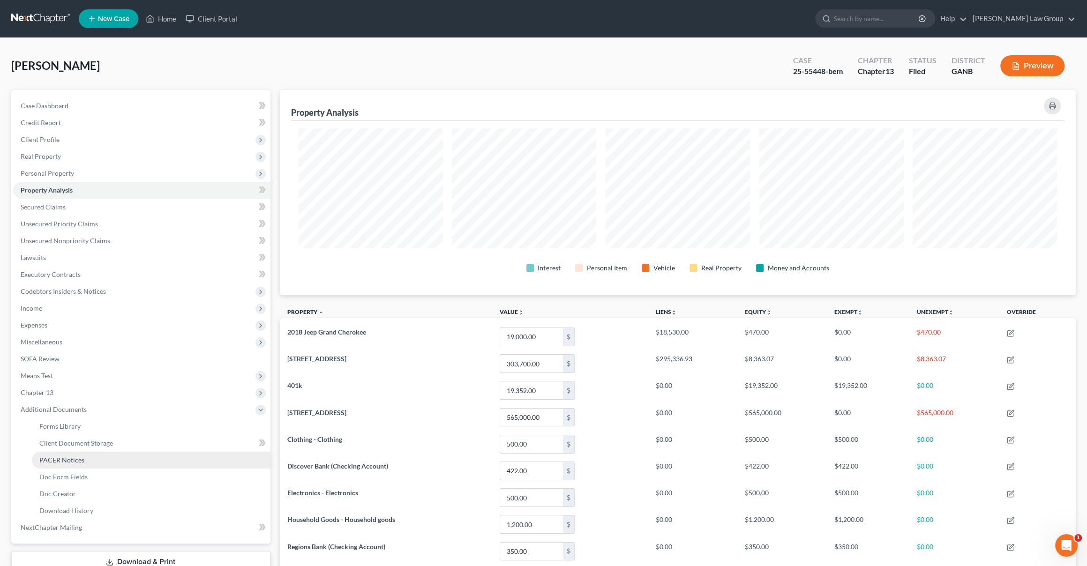
click at [100, 457] on link "PACER Notices" at bounding box center [151, 460] width 239 height 17
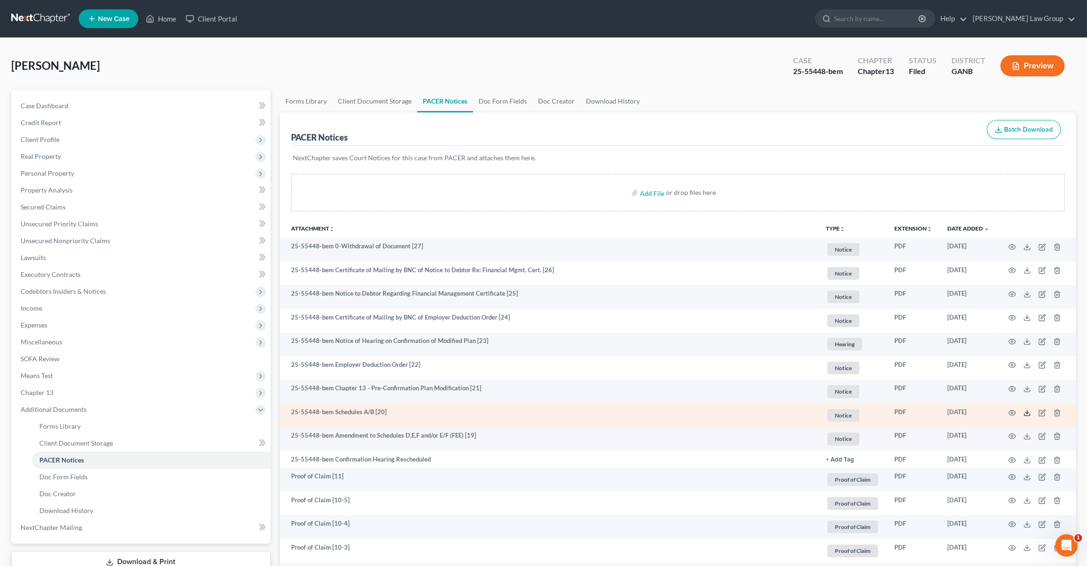
click at [494, 412] on icon at bounding box center [1026, 412] width 7 height 7
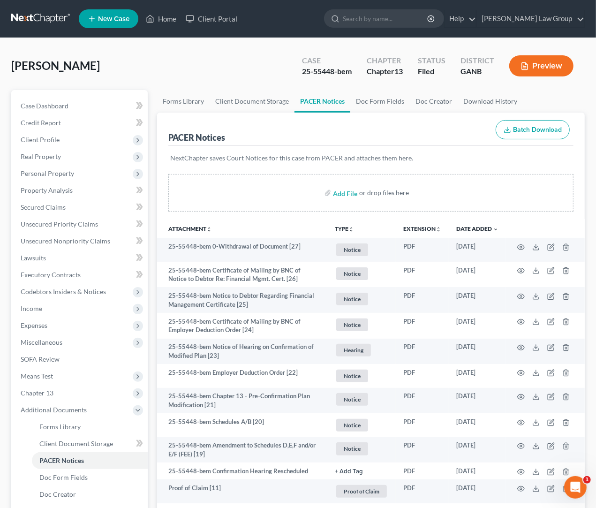
click at [494, 69] on icon "button" at bounding box center [525, 66] width 6 height 7
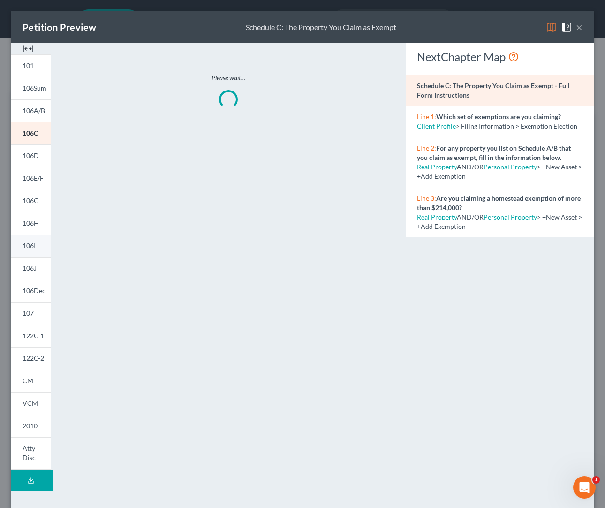
drag, startPoint x: 30, startPoint y: 247, endPoint x: 41, endPoint y: 247, distance: 11.7
click at [30, 247] on span "106I" at bounding box center [28, 245] width 13 height 8
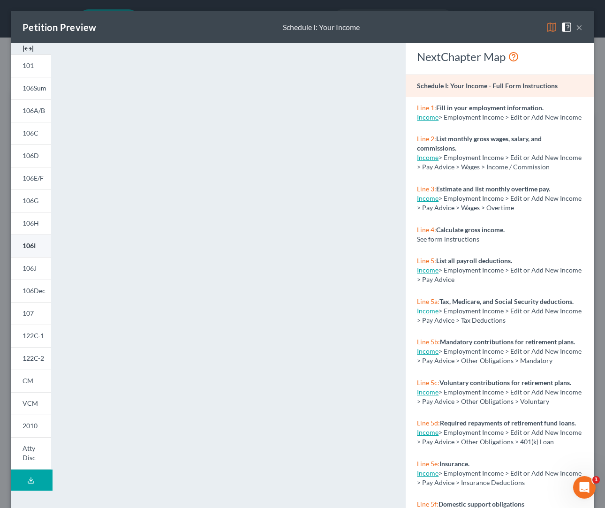
click at [23, 248] on span "106I" at bounding box center [28, 245] width 13 height 8
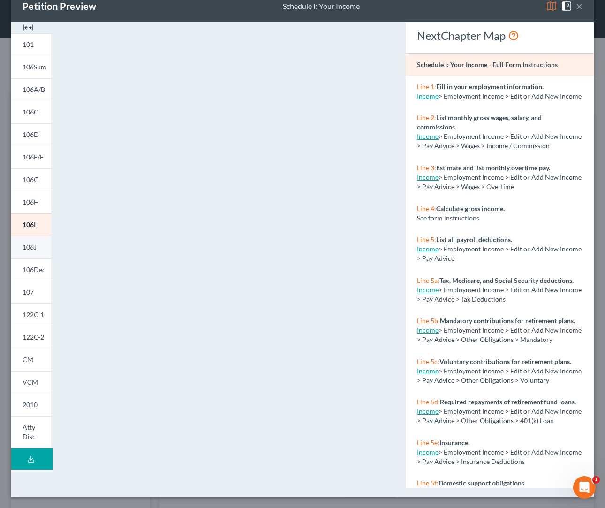
click at [35, 252] on link "106J" at bounding box center [31, 247] width 40 height 22
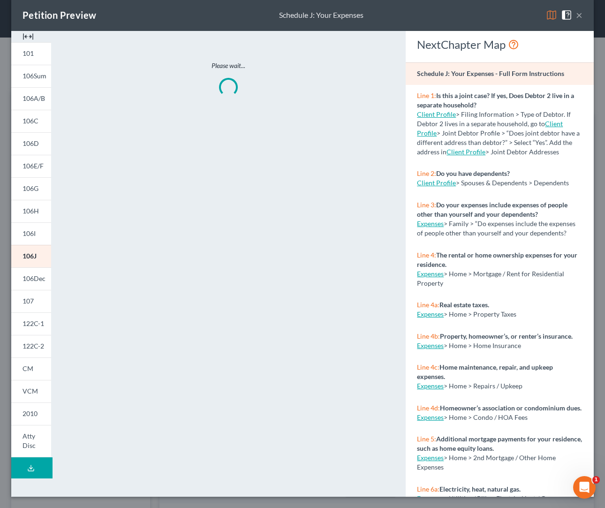
scroll to position [12, 0]
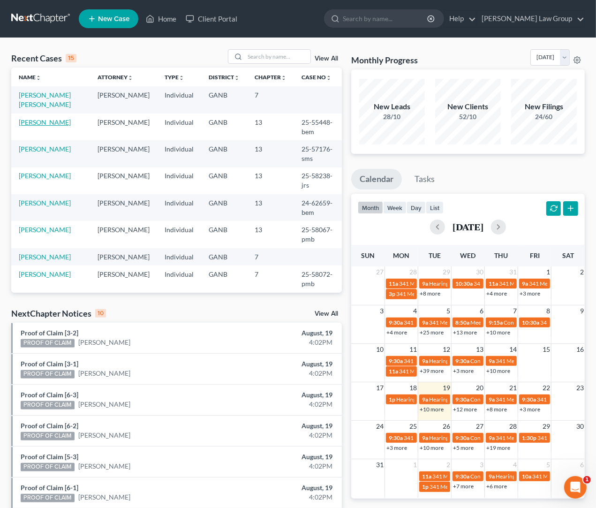
click at [52, 124] on link "[PERSON_NAME]" at bounding box center [45, 122] width 52 height 8
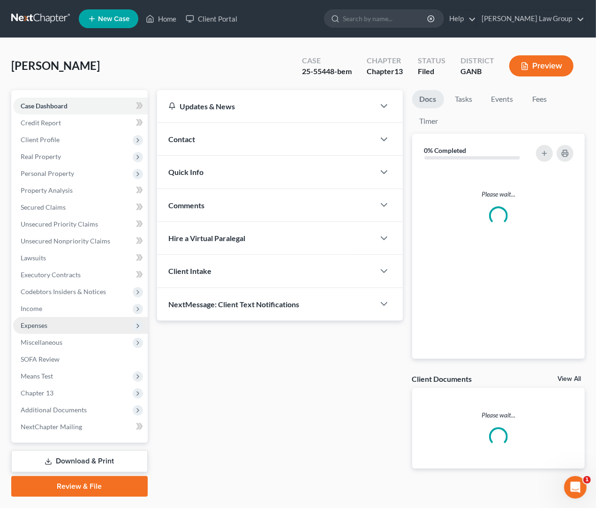
click at [49, 327] on span "Expenses" at bounding box center [80, 325] width 135 height 17
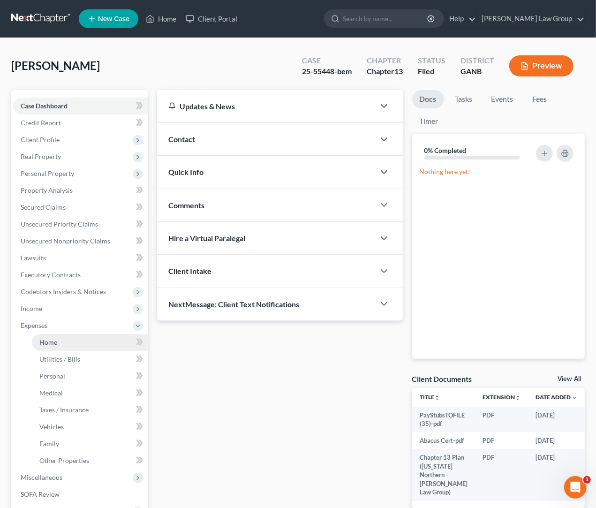
click at [52, 340] on span "Home" at bounding box center [48, 342] width 18 height 8
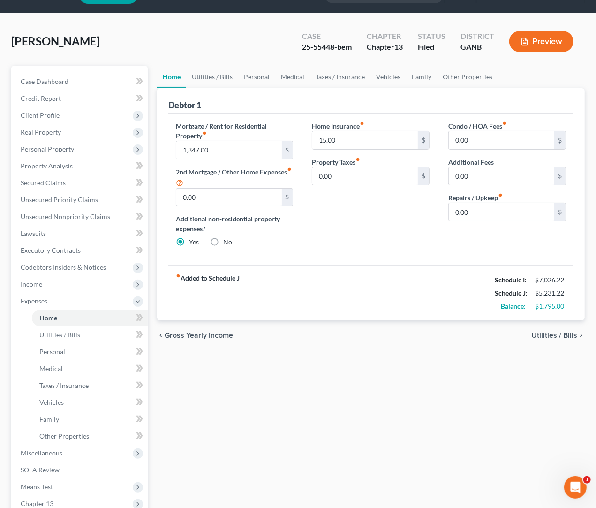
click at [567, 337] on span "Utilities / Bills" at bounding box center [554, 334] width 46 height 7
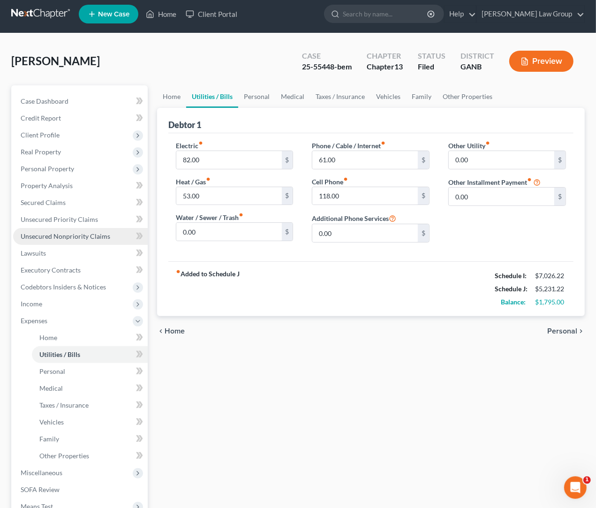
scroll to position [8, 0]
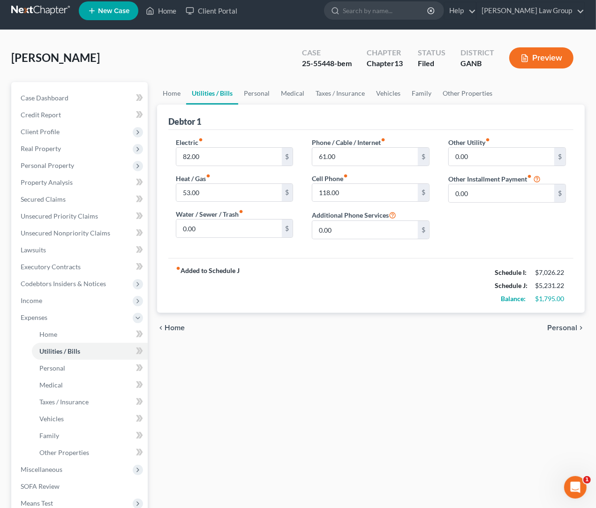
click at [560, 328] on span "Personal" at bounding box center [562, 327] width 30 height 7
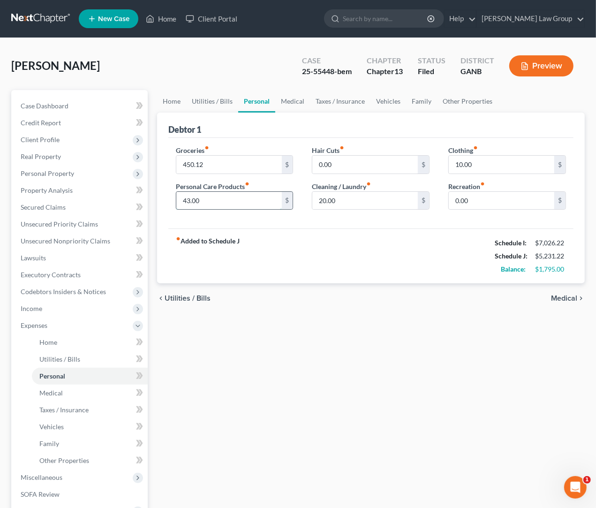
click at [243, 201] on input "43.00" at bounding box center [228, 201] width 105 height 18
drag, startPoint x: 360, startPoint y: 199, endPoint x: 290, endPoint y: 201, distance: 70.3
click at [312, 201] on input "20.00" at bounding box center [364, 201] width 105 height 18
type input "30"
drag, startPoint x: 354, startPoint y: 201, endPoint x: 321, endPoint y: 199, distance: 33.8
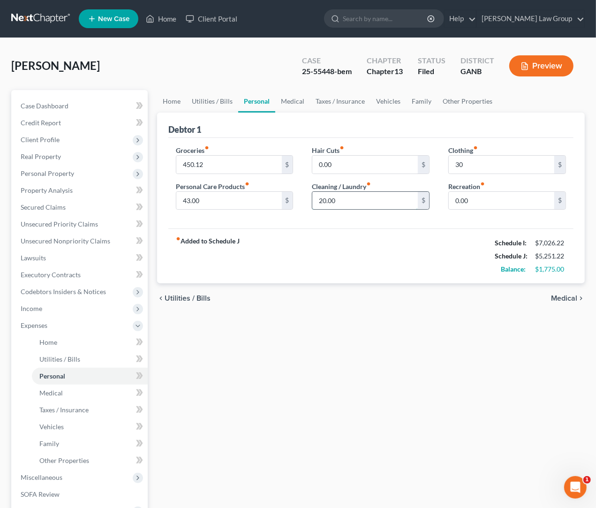
click at [321, 199] on input "20.00" at bounding box center [364, 201] width 105 height 18
type input "0.00"
click at [569, 299] on span "Medical" at bounding box center [564, 297] width 26 height 7
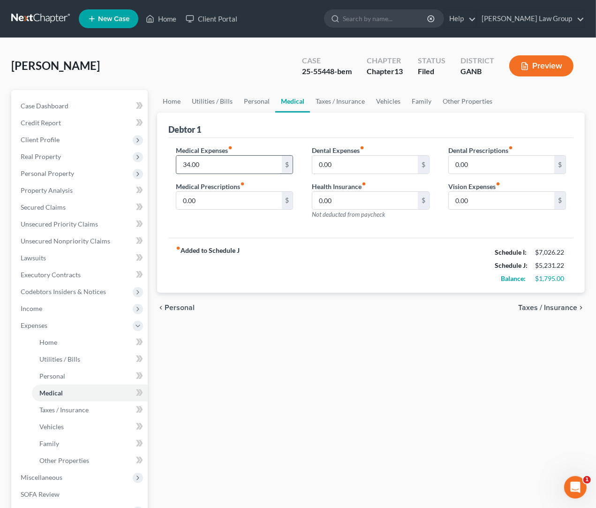
drag, startPoint x: 207, startPoint y: 161, endPoint x: 212, endPoint y: 160, distance: 5.7
click at [212, 160] on input "34.00" at bounding box center [228, 165] width 105 height 18
type input "20"
click at [539, 306] on span "Taxes / Insurance" at bounding box center [547, 307] width 59 height 7
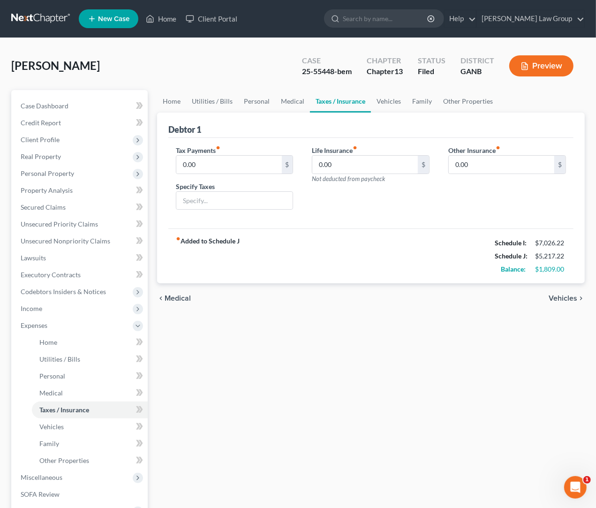
click at [573, 299] on span "Vehicles" at bounding box center [562, 297] width 29 height 7
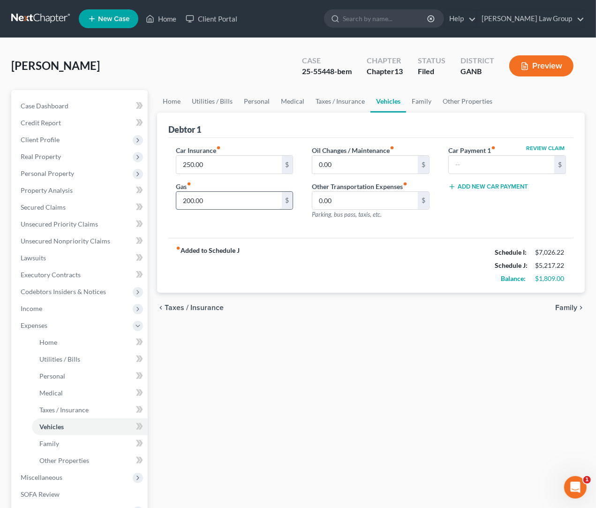
drag, startPoint x: 227, startPoint y: 195, endPoint x: 220, endPoint y: 197, distance: 7.3
click at [220, 197] on input "200.00" at bounding box center [228, 201] width 105 height 18
click at [190, 202] on input "120" at bounding box center [228, 201] width 105 height 18
type input "150"
click at [222, 204] on input "150" at bounding box center [228, 201] width 105 height 18
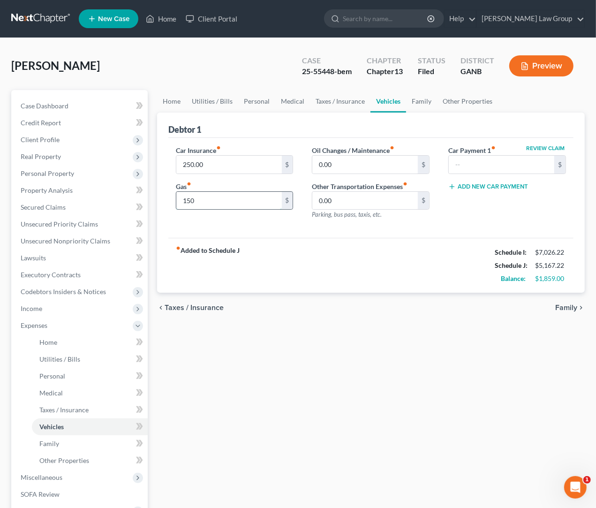
click at [204, 203] on input "150" at bounding box center [228, 201] width 105 height 18
click at [209, 307] on span "Taxes / Insurance" at bounding box center [194, 307] width 59 height 7
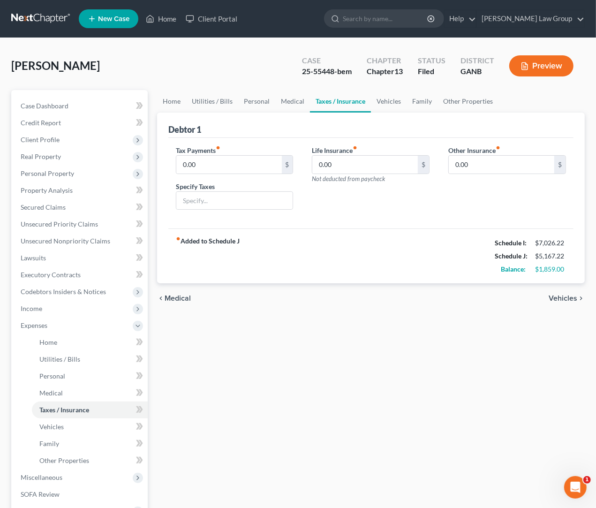
click at [189, 299] on span "Medical" at bounding box center [178, 297] width 26 height 7
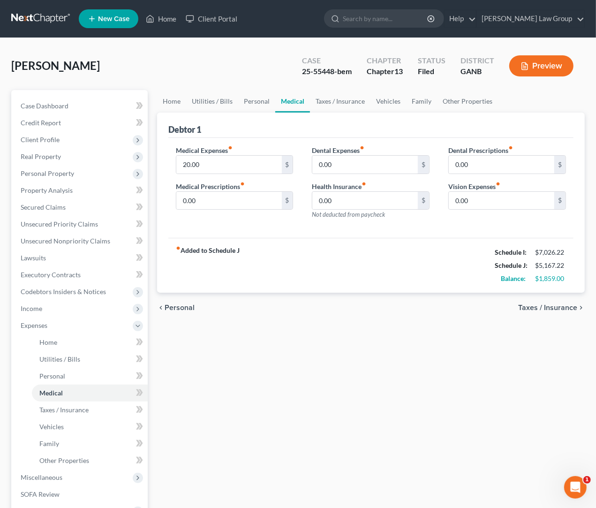
click at [188, 303] on div "chevron_left Personal Taxes / Insurance chevron_right" at bounding box center [370, 307] width 427 height 30
click at [187, 308] on span "Personal" at bounding box center [180, 307] width 30 height 7
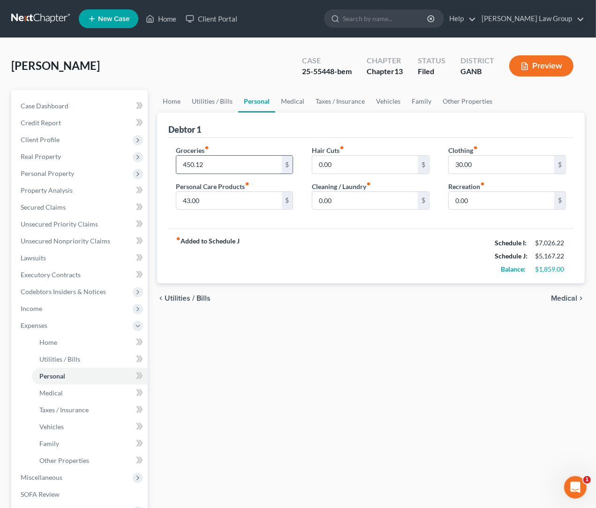
click at [189, 166] on input "450.12" at bounding box center [228, 165] width 105 height 18
type input "449.12"
click at [577, 299] on icon "chevron_right" at bounding box center [580, 297] width 7 height 7
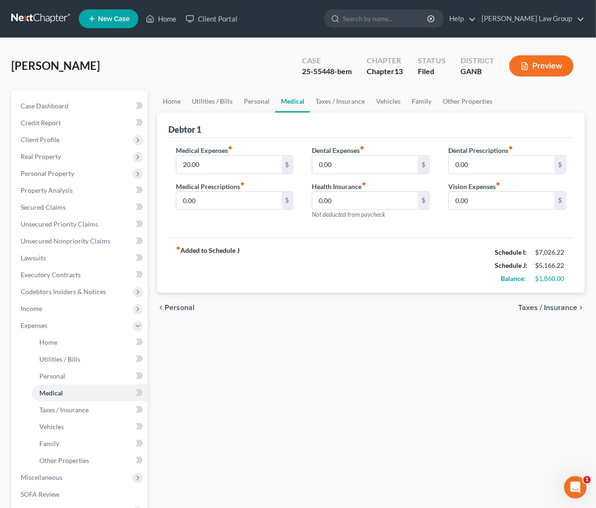
click at [187, 307] on span "Personal" at bounding box center [180, 307] width 30 height 7
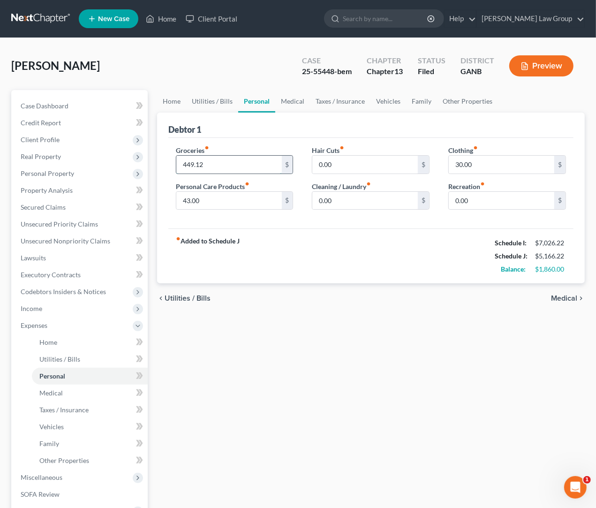
click at [192, 162] on input "449.12" at bounding box center [228, 165] width 105 height 18
type input "444.12"
click at [570, 301] on span "Medical" at bounding box center [564, 297] width 26 height 7
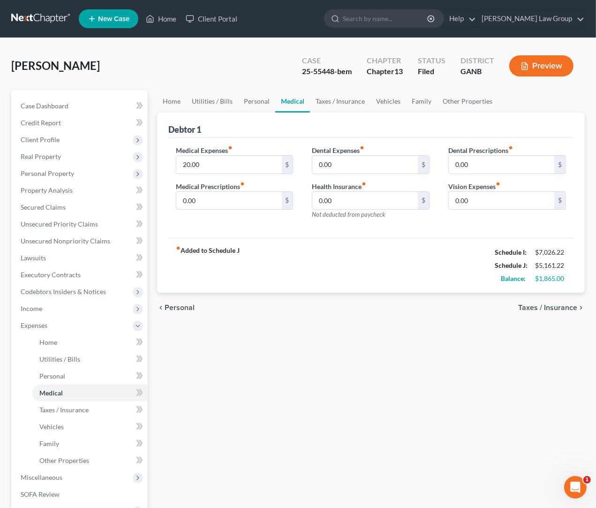
click at [568, 314] on div "chevron_left Personal Taxes / Insurance chevron_right" at bounding box center [370, 307] width 427 height 30
click at [568, 309] on span "Taxes / Insurance" at bounding box center [547, 307] width 59 height 7
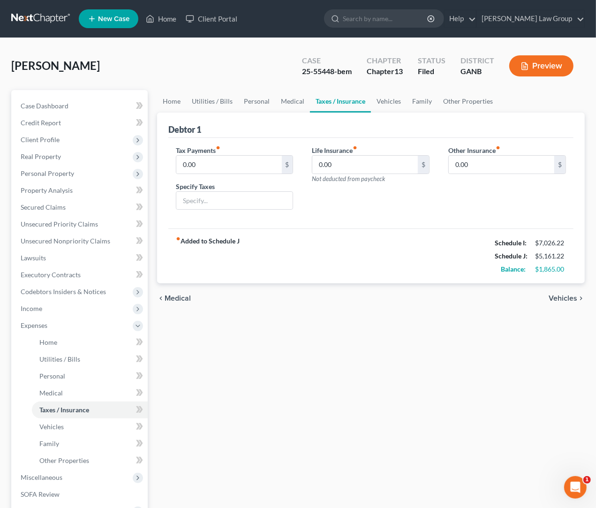
click at [568, 304] on div "chevron_left Medical Vehicles chevron_right" at bounding box center [370, 298] width 427 height 30
click at [569, 302] on span "Vehicles" at bounding box center [562, 297] width 29 height 7
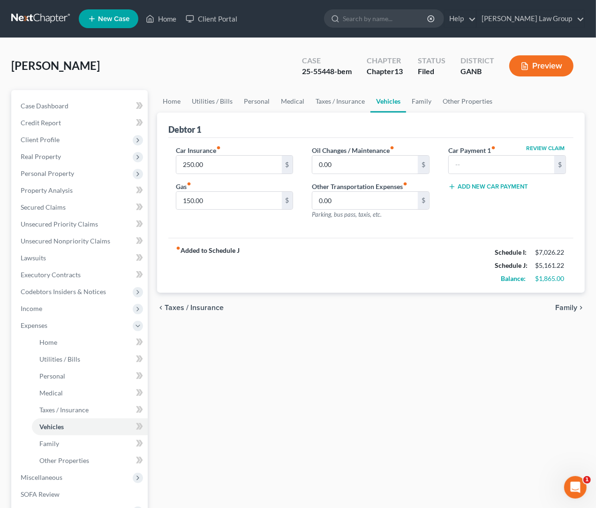
click at [568, 309] on span "Family" at bounding box center [566, 307] width 22 height 7
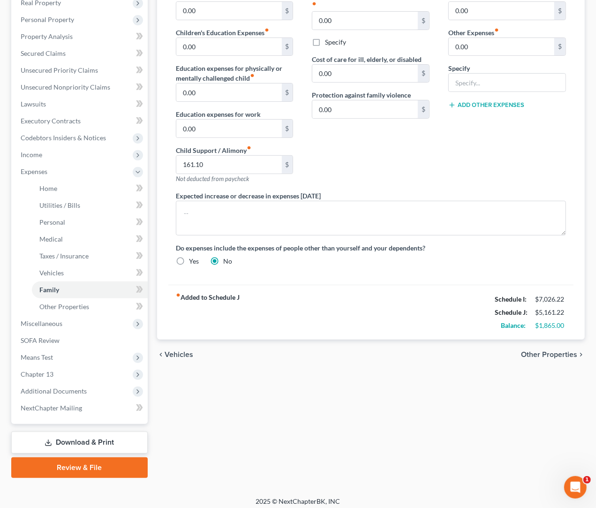
scroll to position [85, 0]
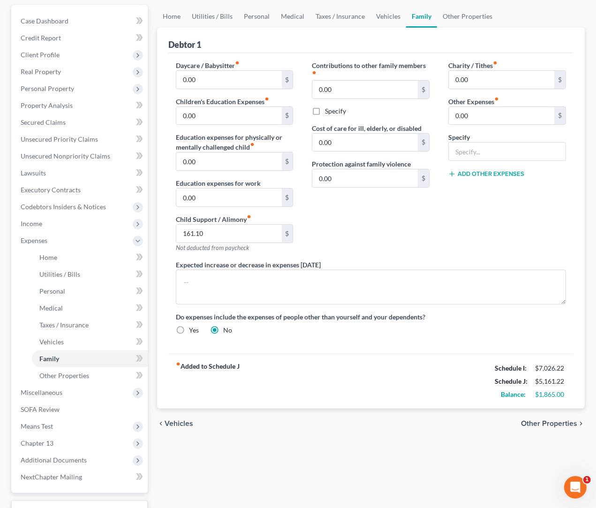
click at [182, 426] on span "Vehicles" at bounding box center [179, 422] width 29 height 7
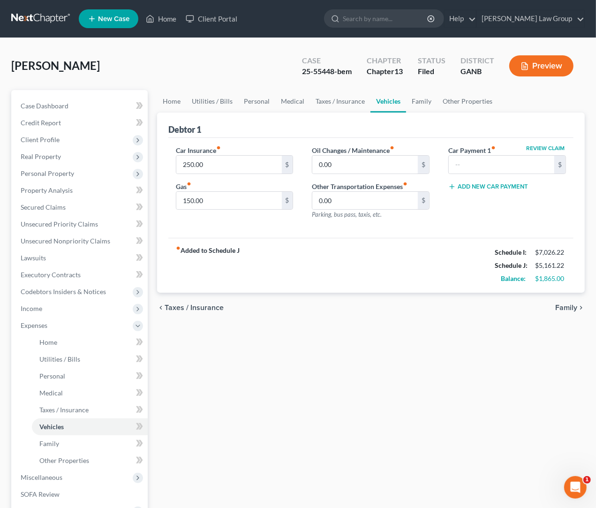
click at [173, 307] on span "Taxes / Insurance" at bounding box center [194, 307] width 59 height 7
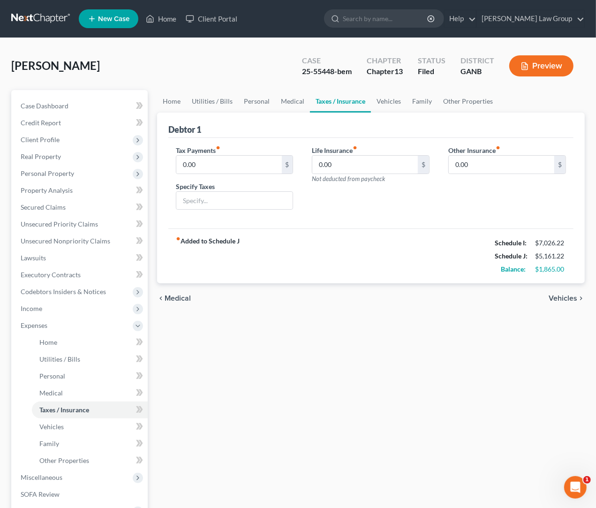
click at [184, 300] on span "Medical" at bounding box center [178, 297] width 26 height 7
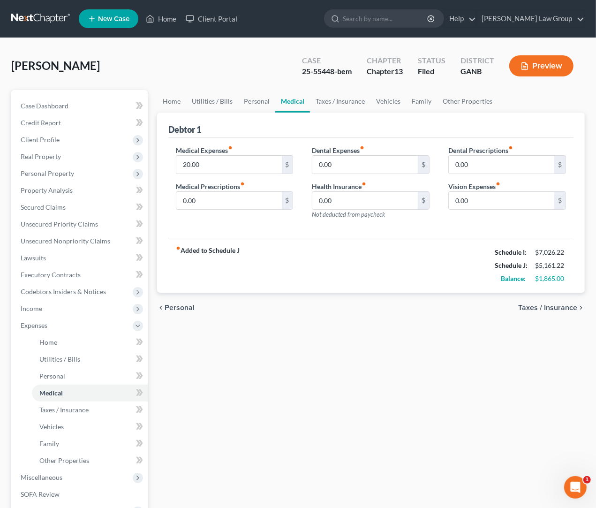
click at [183, 305] on span "Personal" at bounding box center [180, 307] width 30 height 7
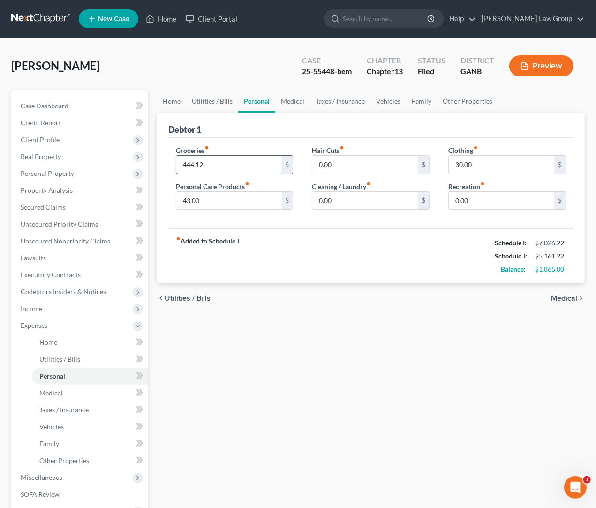
click at [193, 161] on input "444.12" at bounding box center [228, 165] width 105 height 18
type input "449.12"
click at [576, 299] on span "Medical" at bounding box center [564, 297] width 26 height 7
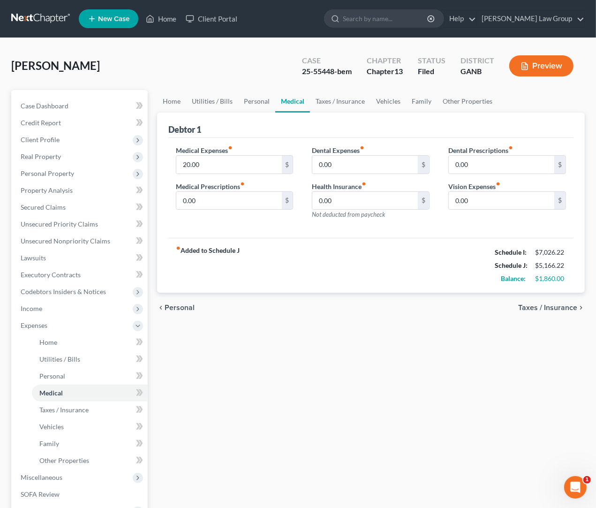
click at [536, 309] on span "Taxes / Insurance" at bounding box center [547, 307] width 59 height 7
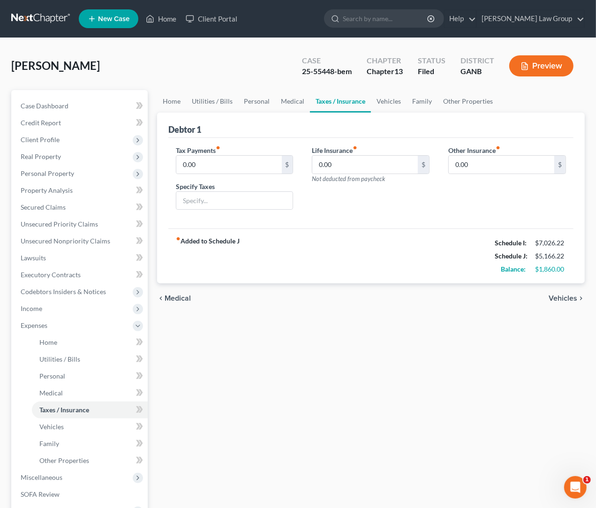
click at [556, 297] on span "Vehicles" at bounding box center [562, 297] width 29 height 7
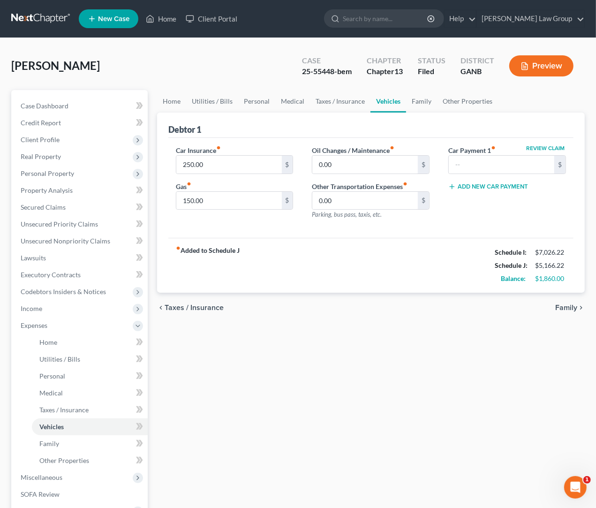
click at [566, 311] on span "Family" at bounding box center [566, 307] width 22 height 7
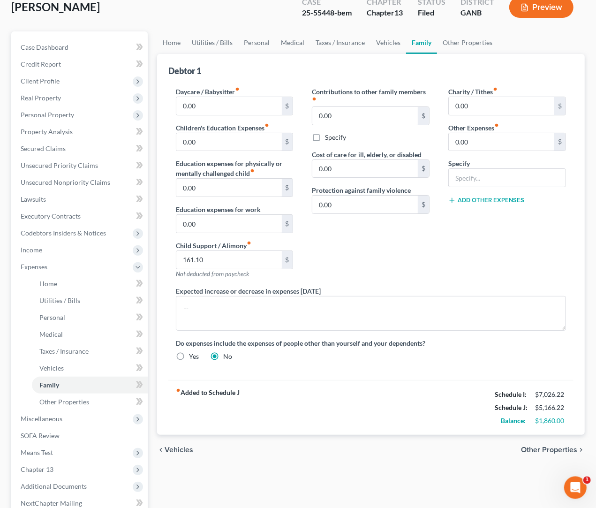
scroll to position [156, 0]
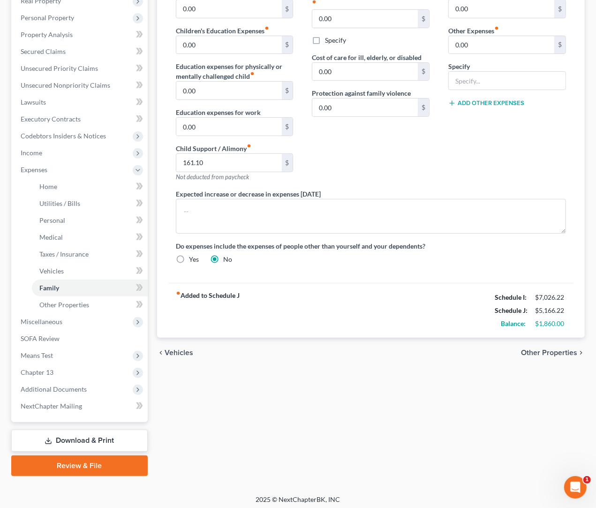
click at [564, 348] on div "chevron_left Vehicles Other Properties chevron_right" at bounding box center [370, 352] width 427 height 30
click at [568, 353] on span "Other Properties" at bounding box center [549, 352] width 56 height 7
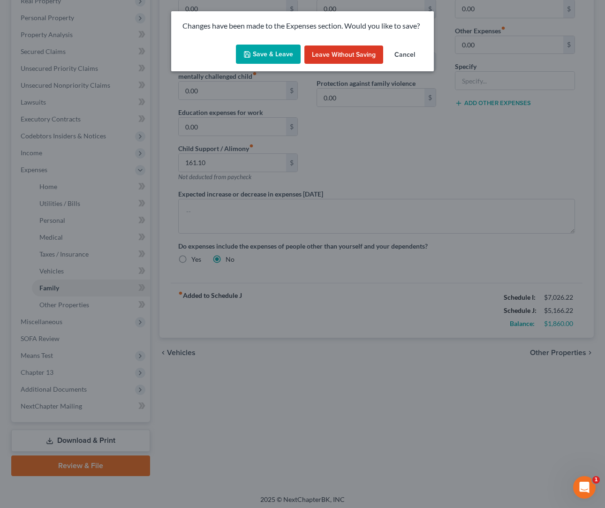
click at [277, 46] on button "Save & Leave" at bounding box center [268, 55] width 65 height 20
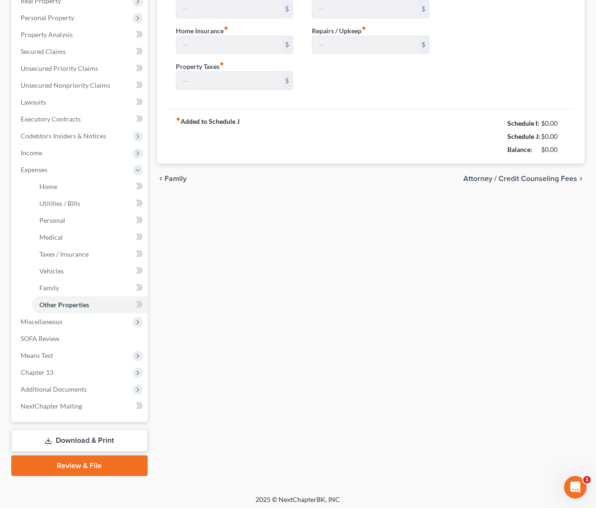
type input "2,216.00"
type input "0.00"
type input "171.00"
type input "0.00"
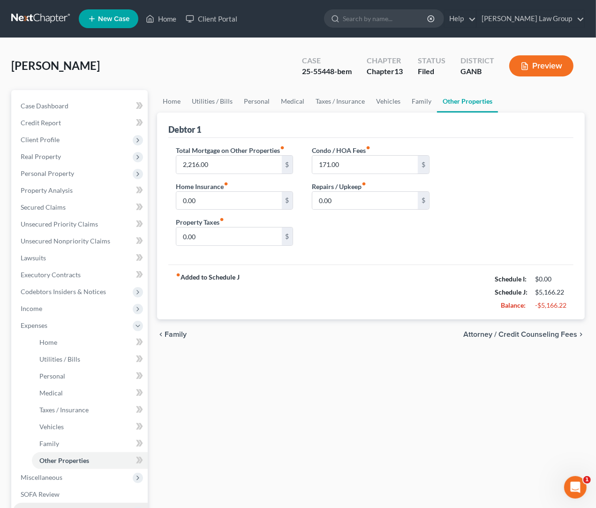
scroll to position [158, 0]
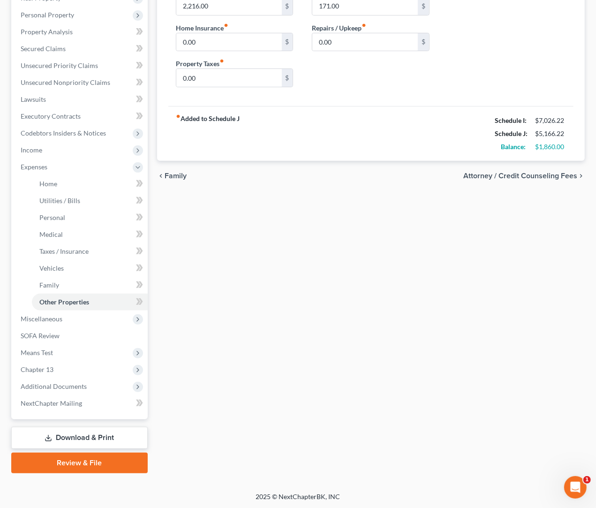
click at [96, 441] on link "Download & Print" at bounding box center [79, 437] width 136 height 22
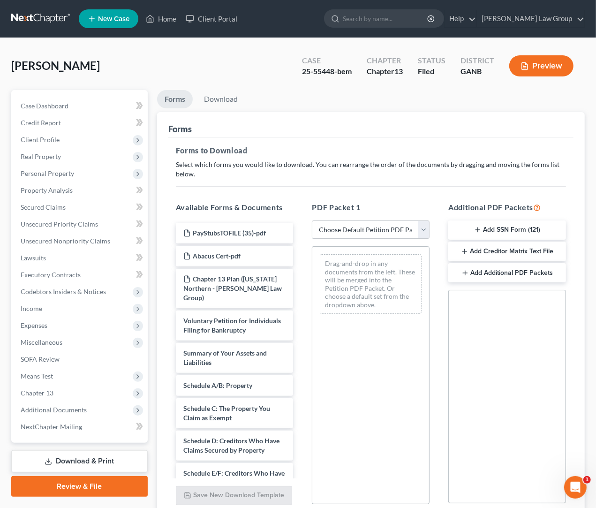
click at [312, 220] on select "Choose Default Petition PDF Packet Complete Bankruptcy Petition (all forms and …" at bounding box center [371, 229] width 118 height 19
select select "2"
click option "Amended Forms" at bounding box center [0, 0] width 0 height 0
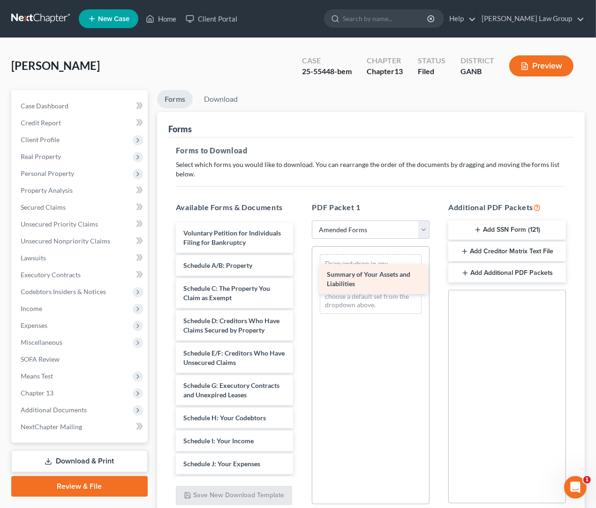
drag, startPoint x: 216, startPoint y: 279, endPoint x: 366, endPoint y: 274, distance: 150.5
click at [301, 274] on div "Summary of Your Assets and Liabilities Voluntary Petition for Individuals Filin…" at bounding box center [234, 478] width 133 height 510
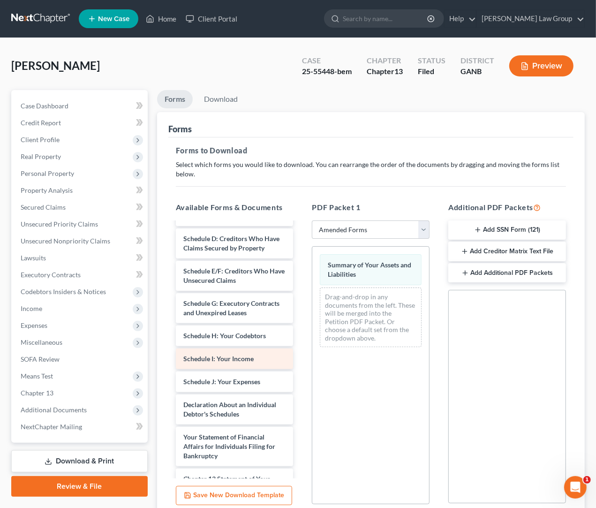
scroll to position [88, 0]
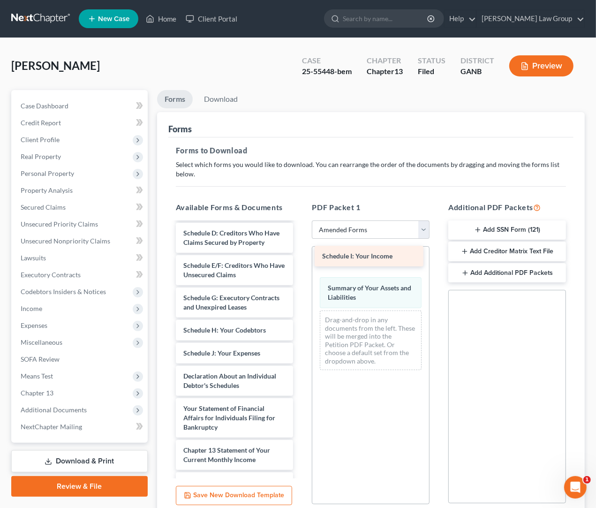
drag, startPoint x: 246, startPoint y: 386, endPoint x: 384, endPoint y: 262, distance: 186.2
click at [301, 262] on div "Schedule I: Your Income Voluntary Petition for Individuals Filing for Bankruptc…" at bounding box center [234, 378] width 133 height 487
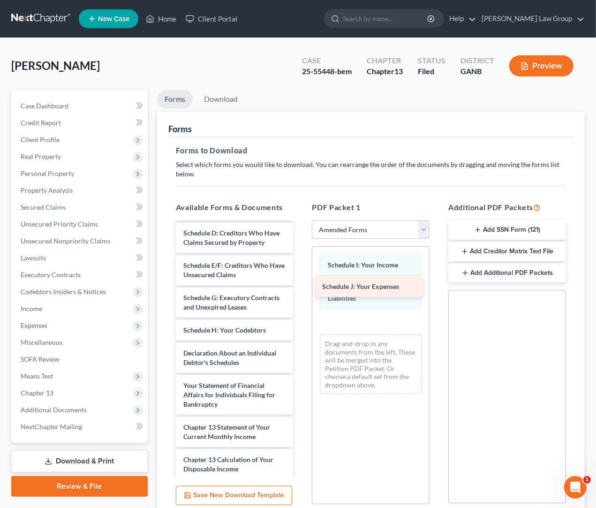
drag, startPoint x: 248, startPoint y: 389, endPoint x: 388, endPoint y: 293, distance: 169.3
click at [301, 293] on div "Schedule J: Your Expenses Voluntary Petition for Individuals Filing for Bankrup…" at bounding box center [234, 367] width 133 height 464
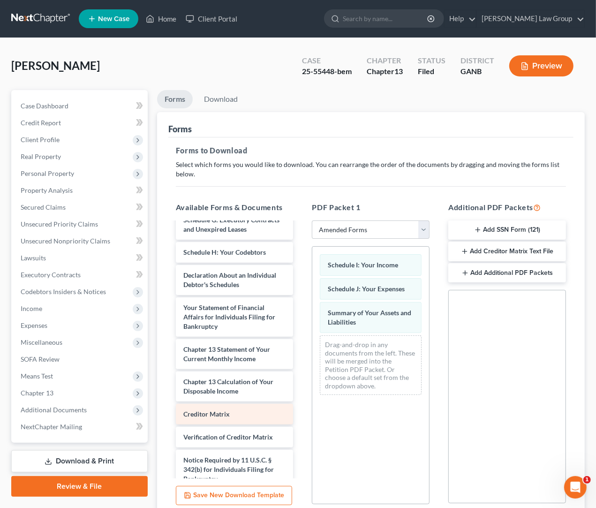
scroll to position [167, 0]
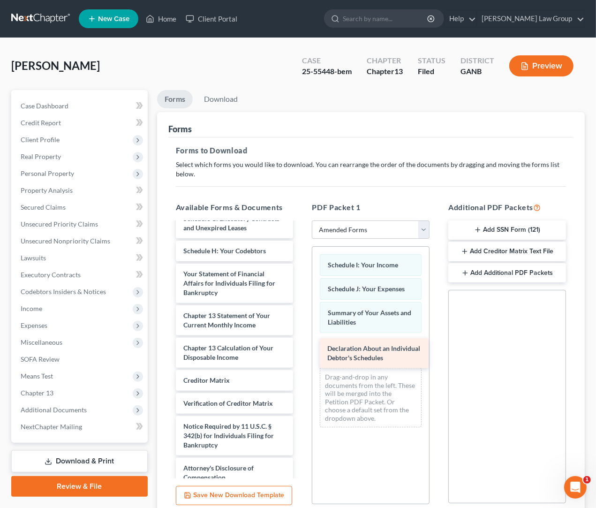
drag, startPoint x: 222, startPoint y: 298, endPoint x: 370, endPoint y: 344, distance: 155.6
click at [301, 344] on div "Declaration About an Individual Debtor's Schedules Voluntary Petition for Indiv…" at bounding box center [234, 272] width 133 height 432
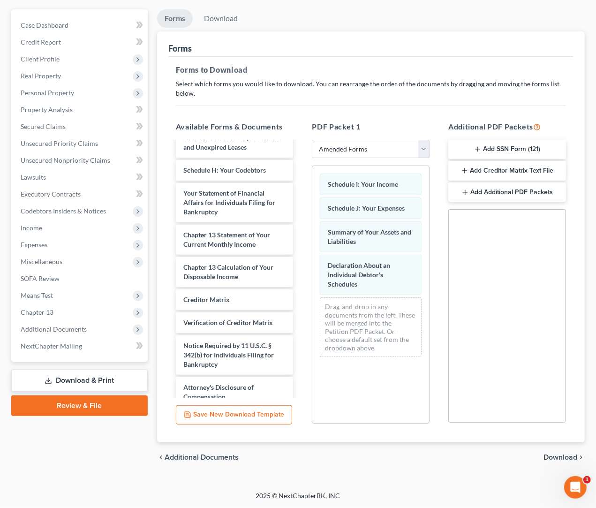
click at [557, 456] on span "Download" at bounding box center [560, 456] width 34 height 7
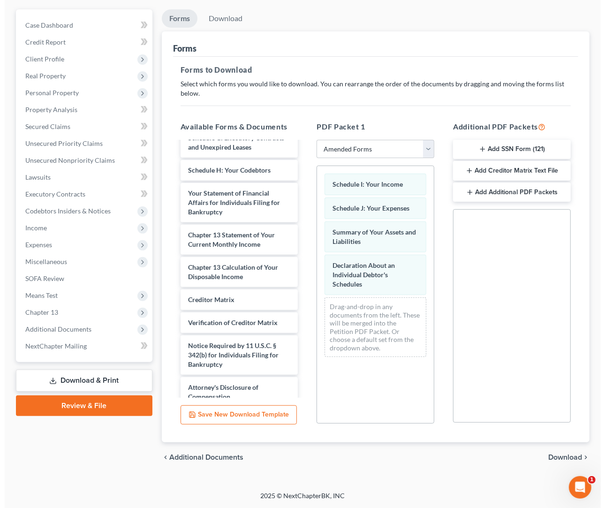
scroll to position [24, 0]
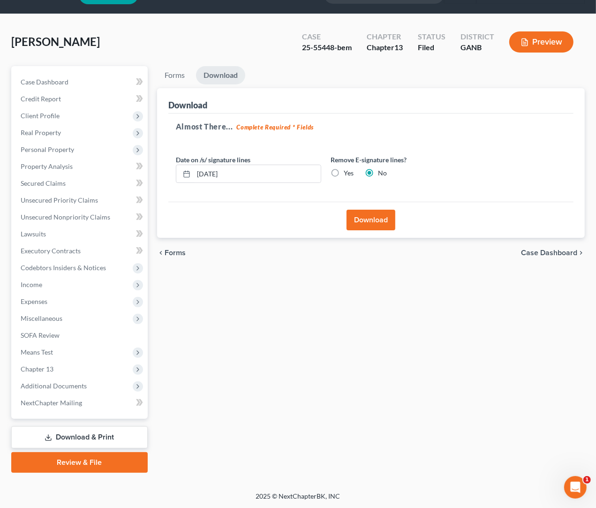
click at [361, 227] on button "Download" at bounding box center [370, 219] width 49 height 21
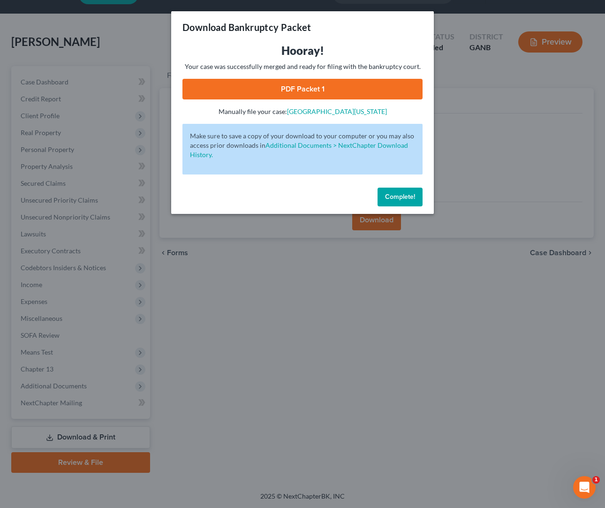
click at [392, 199] on span "Complete!" at bounding box center [400, 197] width 30 height 8
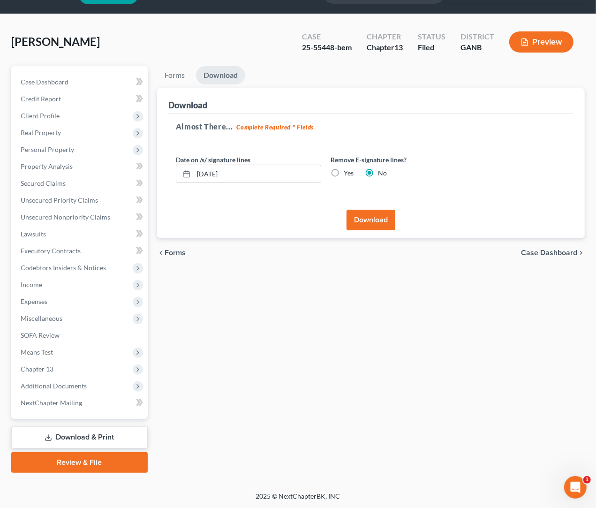
click at [389, 216] on button "Download" at bounding box center [370, 219] width 49 height 21
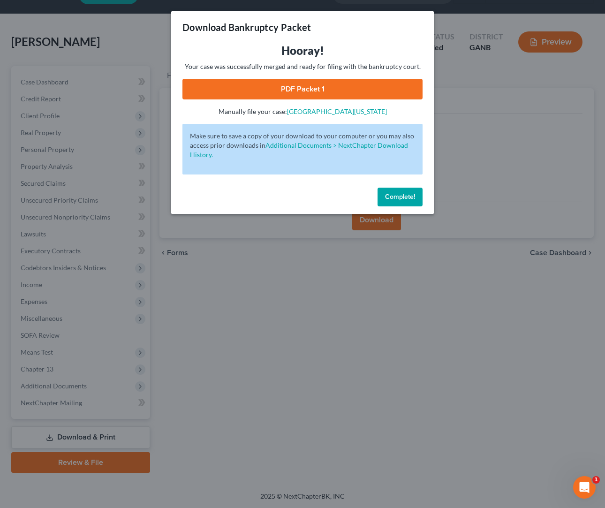
click at [356, 88] on link "PDF Packet 1" at bounding box center [302, 89] width 240 height 21
click at [370, 90] on link "PDF Packet 1" at bounding box center [302, 89] width 240 height 21
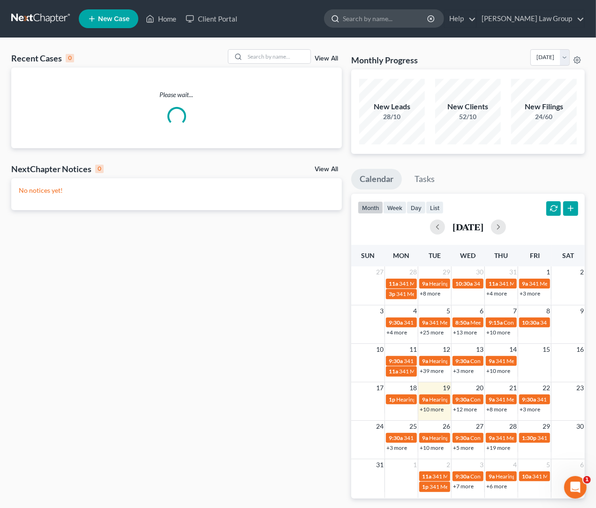
click at [403, 18] on input "search" at bounding box center [386, 18] width 86 height 17
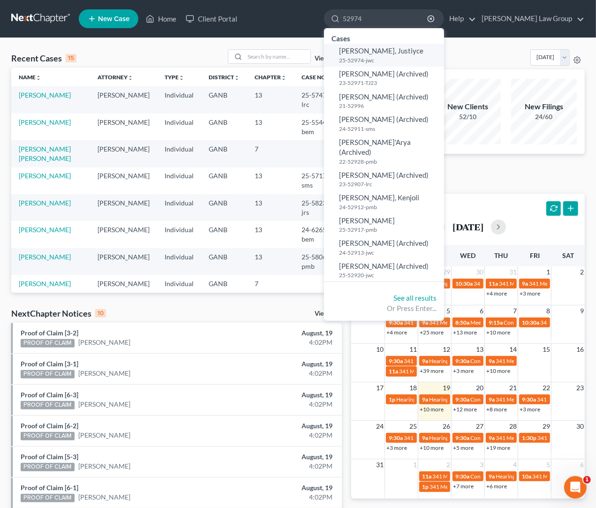
type input "52974"
click at [400, 55] on span "Walker, Justiyce" at bounding box center [381, 50] width 84 height 8
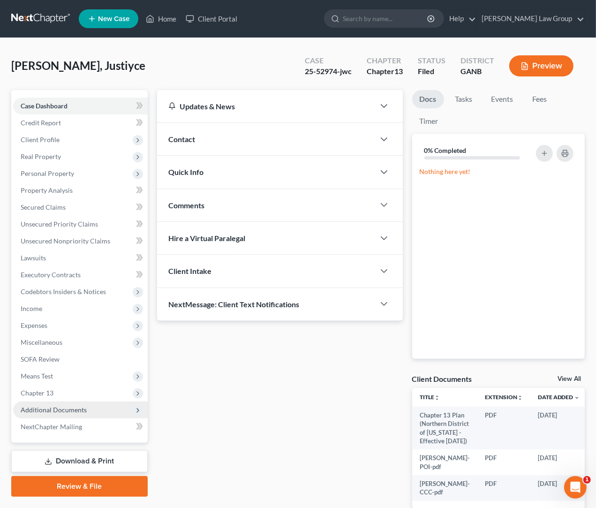
click at [37, 412] on span "Additional Documents" at bounding box center [54, 409] width 66 height 8
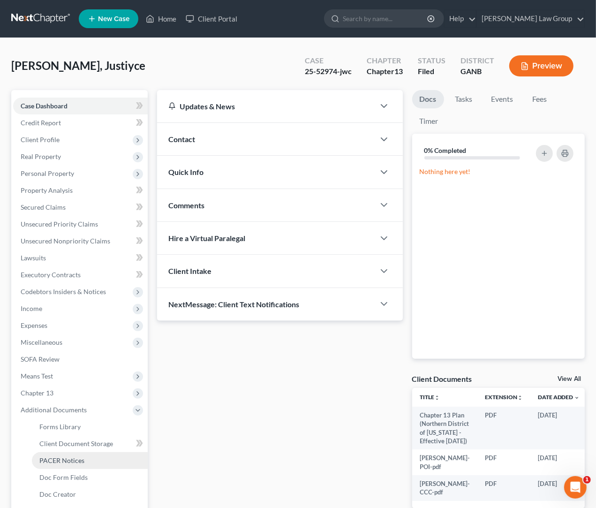
click at [59, 459] on span "PACER Notices" at bounding box center [61, 460] width 45 height 8
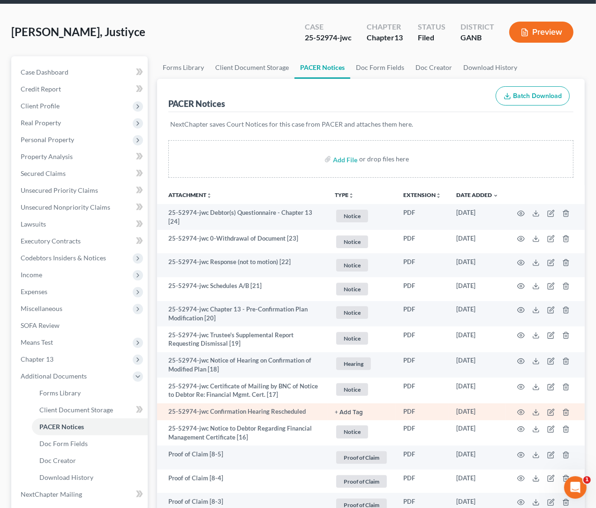
scroll to position [57, 0]
